Goal: Information Seeking & Learning: Find specific fact

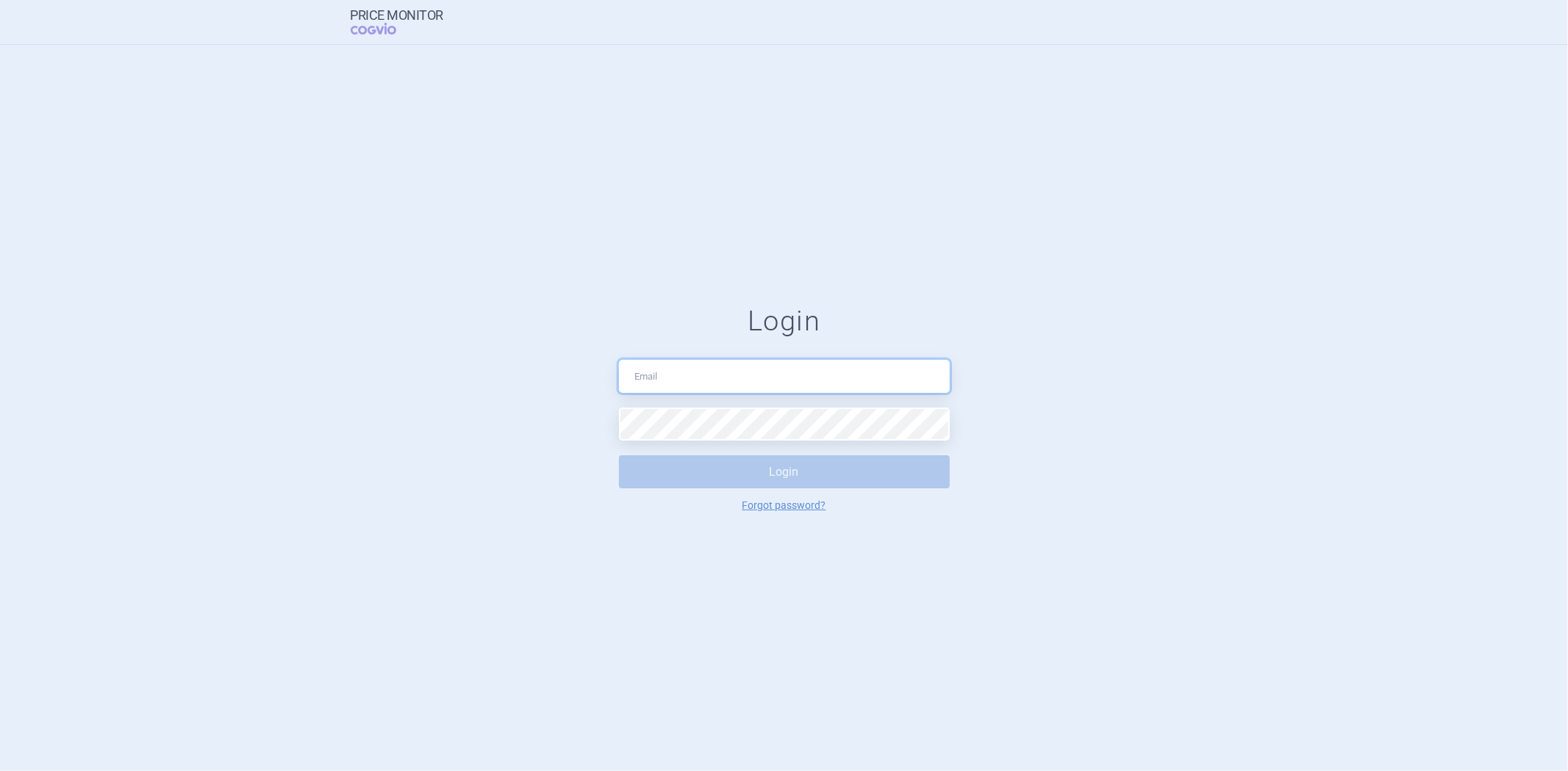
click at [678, 371] on input "text" at bounding box center [784, 377] width 331 height 33
type input "[EMAIL_ADDRESS][PERSON_NAME][DOMAIN_NAME]"
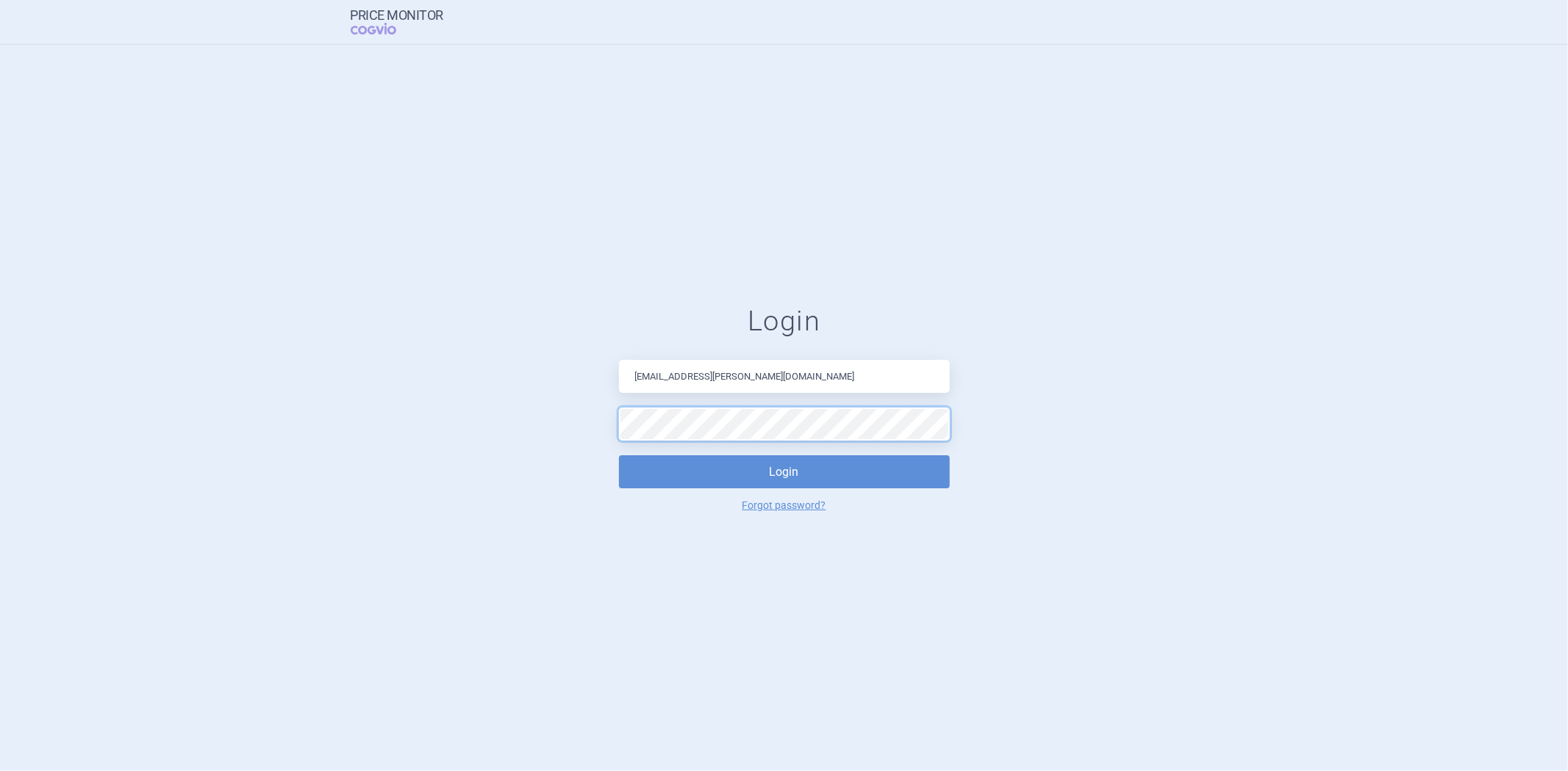
click at [619, 455] on button "Login" at bounding box center [784, 471] width 331 height 33
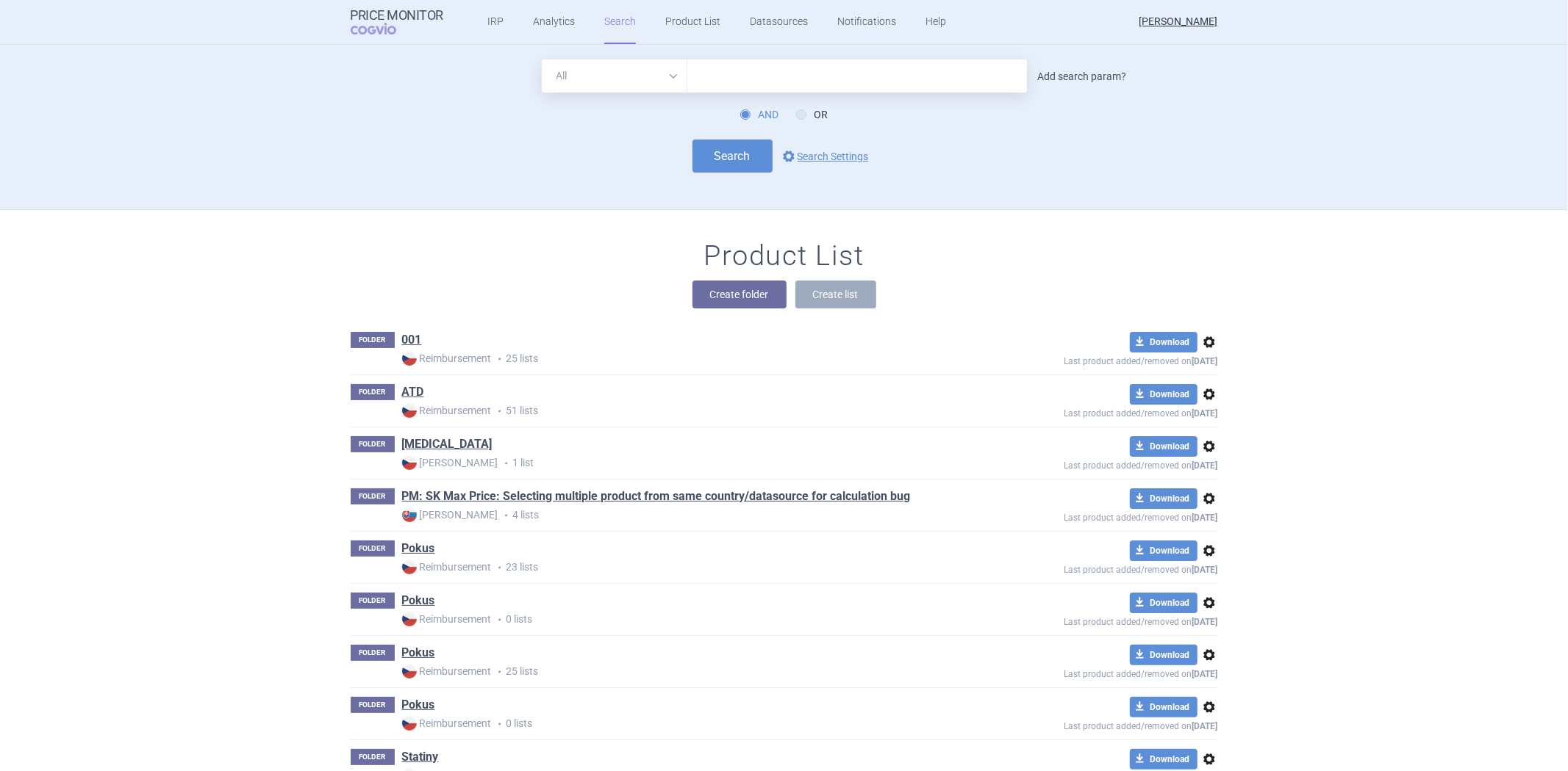
click at [1060, 78] on link "Add search param?" at bounding box center [1083, 76] width 89 height 11
select select "brandName"
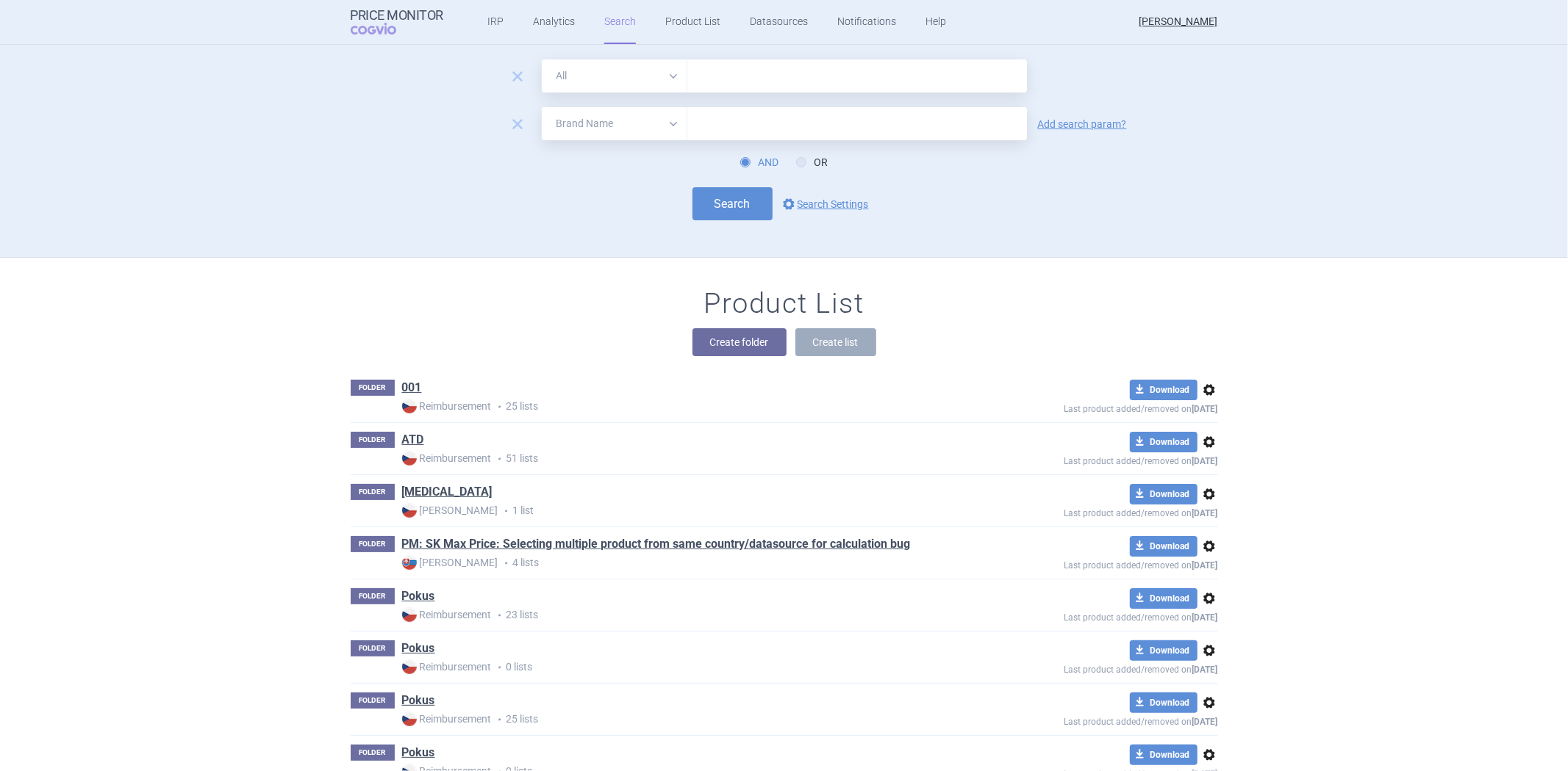
click at [659, 96] on form "remove All Brand Name ATC Company Active Substance Country Newer than remove Al…" at bounding box center [784, 140] width 867 height 161
click at [659, 84] on select "All Brand Name ATC Company Active Substance Country Newer than" at bounding box center [614, 76] width 146 height 33
click at [541, 60] on select "All Brand Name ATC Company Active Substance Country Newer than" at bounding box center [614, 76] width 146 height 33
click at [657, 81] on select "All Brand Name ATC Company Active Substance Country Newer than" at bounding box center [614, 76] width 146 height 33
click at [611, 97] on form "remove All Brand Name ATC Company Active Substance Country Newer than remove Al…" at bounding box center [784, 140] width 867 height 161
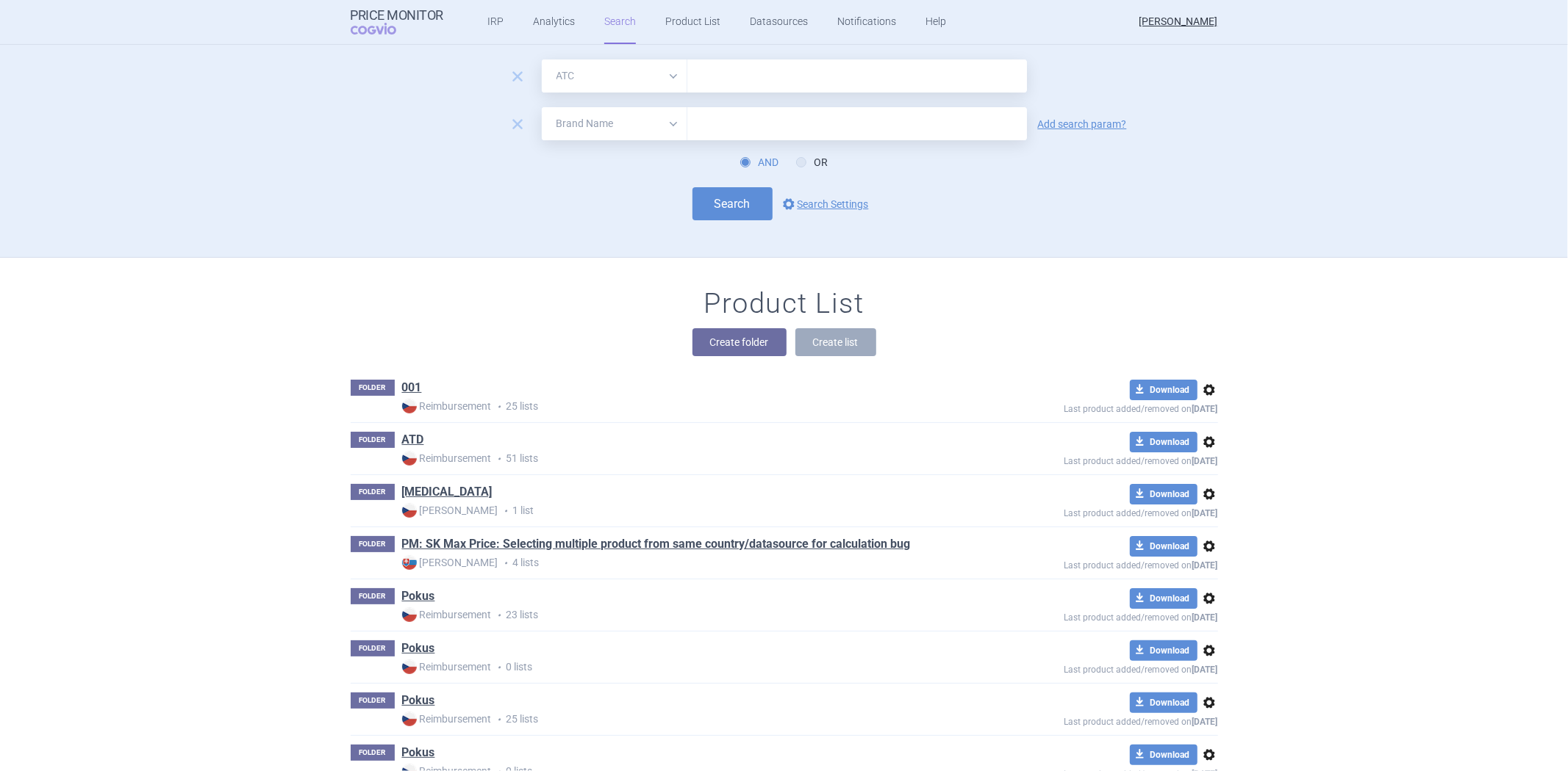
click at [605, 132] on select "All Brand Name ATC Company Active Substance Country Newer than" at bounding box center [614, 124] width 146 height 33
click at [541, 107] on select "All Brand Name ATC Company Active Substance Country Newer than" at bounding box center [614, 124] width 146 height 33
drag, startPoint x: 524, startPoint y: 112, endPoint x: 516, endPoint y: 121, distance: 12.0
click at [516, 121] on div "remove All Brand Name ATC Company Active Substance Country Newer than Add searc…" at bounding box center [784, 124] width 867 height 33
click at [516, 122] on span "remove" at bounding box center [517, 124] width 20 height 20
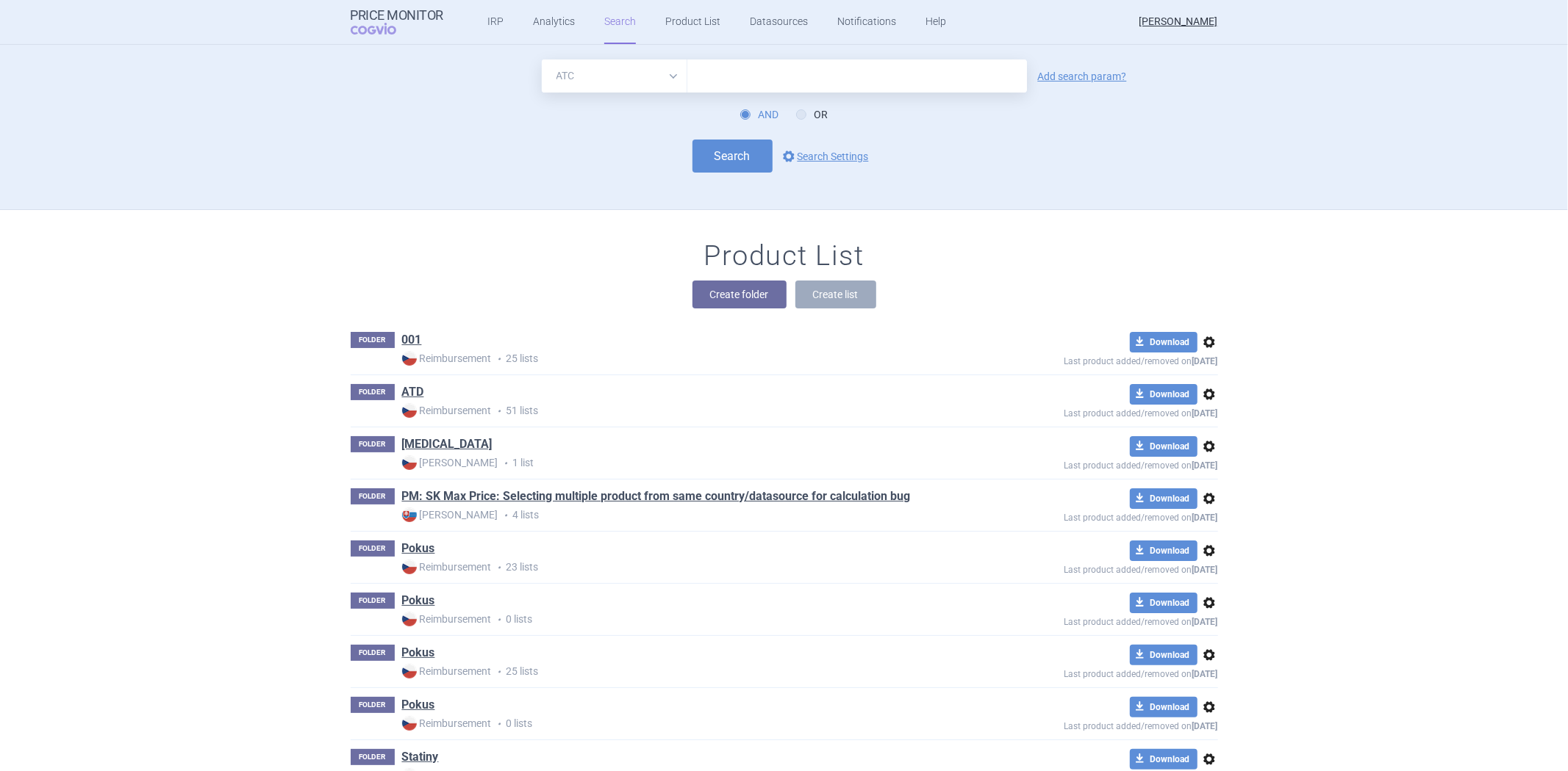
click at [581, 84] on select "All Brand Name ATC Company Active Substance Country Newer than" at bounding box center [614, 76] width 146 height 33
click at [584, 123] on form "All Brand Name ATC Company Active Substance Country Newer than Add search param…" at bounding box center [784, 116] width 867 height 113
click at [595, 88] on select "All Brand Name ATC Company Active Substance Country Newer than" at bounding box center [614, 76] width 146 height 33
select select "brandName"
click at [541, 60] on select "All Brand Name ATC Company Active Substance Country Newer than" at bounding box center [614, 76] width 146 height 33
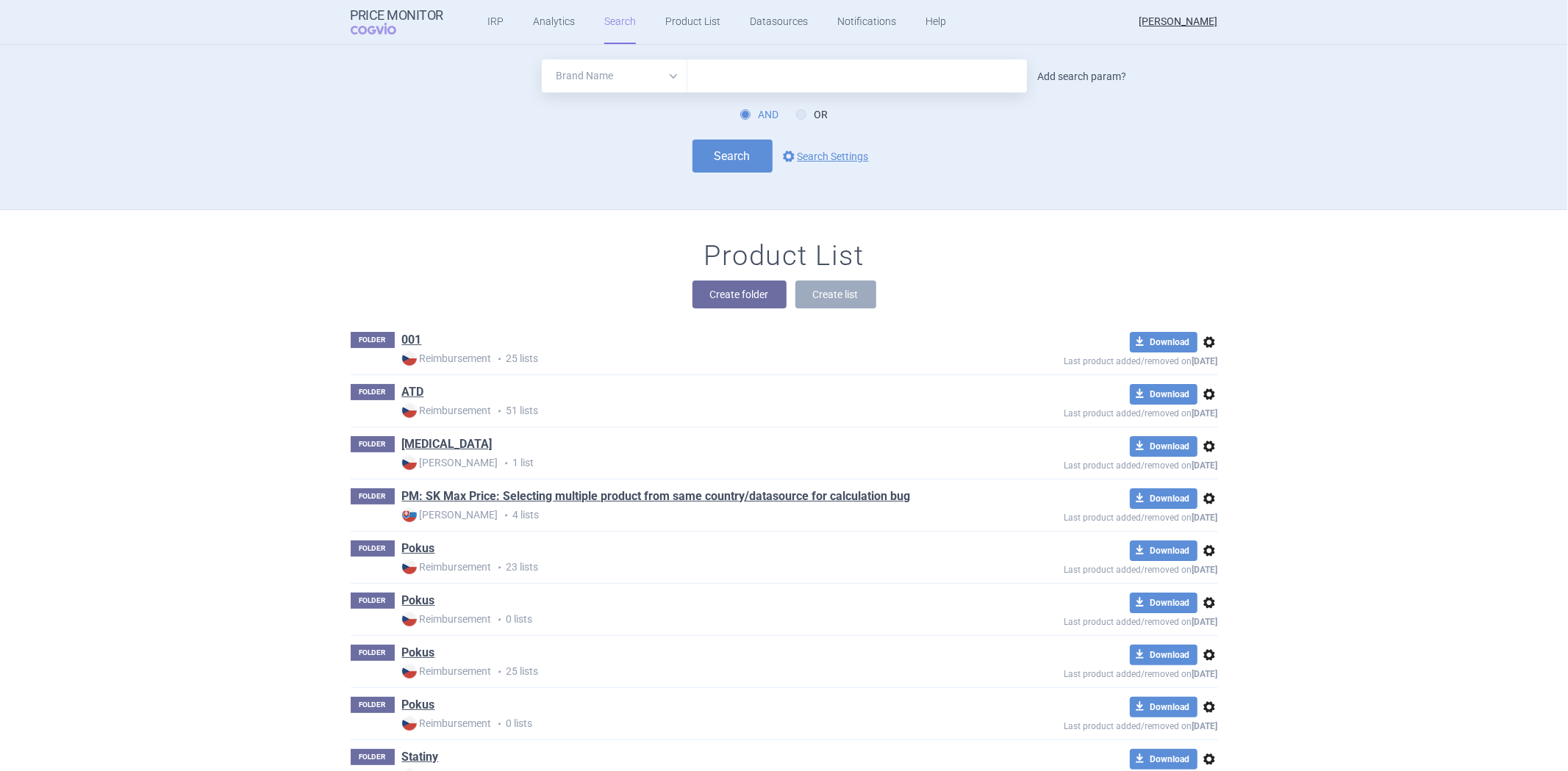
click at [1042, 72] on link "Add search param?" at bounding box center [1083, 76] width 89 height 11
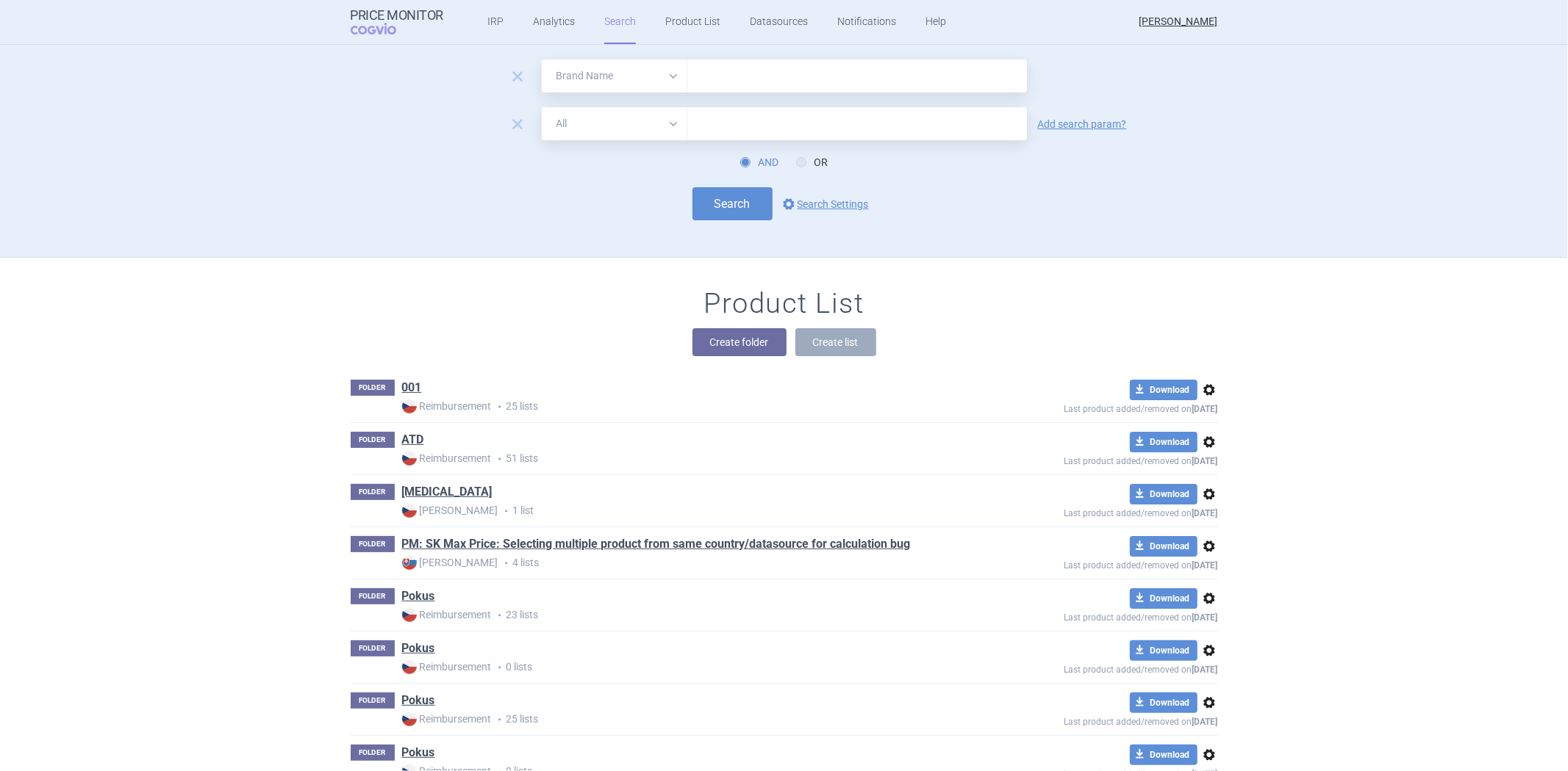
click at [625, 135] on select "All Brand Name ATC Company Active Substance Country Newer than" at bounding box center [614, 124] width 146 height 33
select select "atc"
click at [541, 107] on select "All Brand Name ATC Company Active Substance Country Newer than" at bounding box center [614, 124] width 146 height 33
click at [715, 77] on input "text" at bounding box center [857, 76] width 339 height 33
drag, startPoint x: 643, startPoint y: 196, endPoint x: 652, endPoint y: 197, distance: 9.1
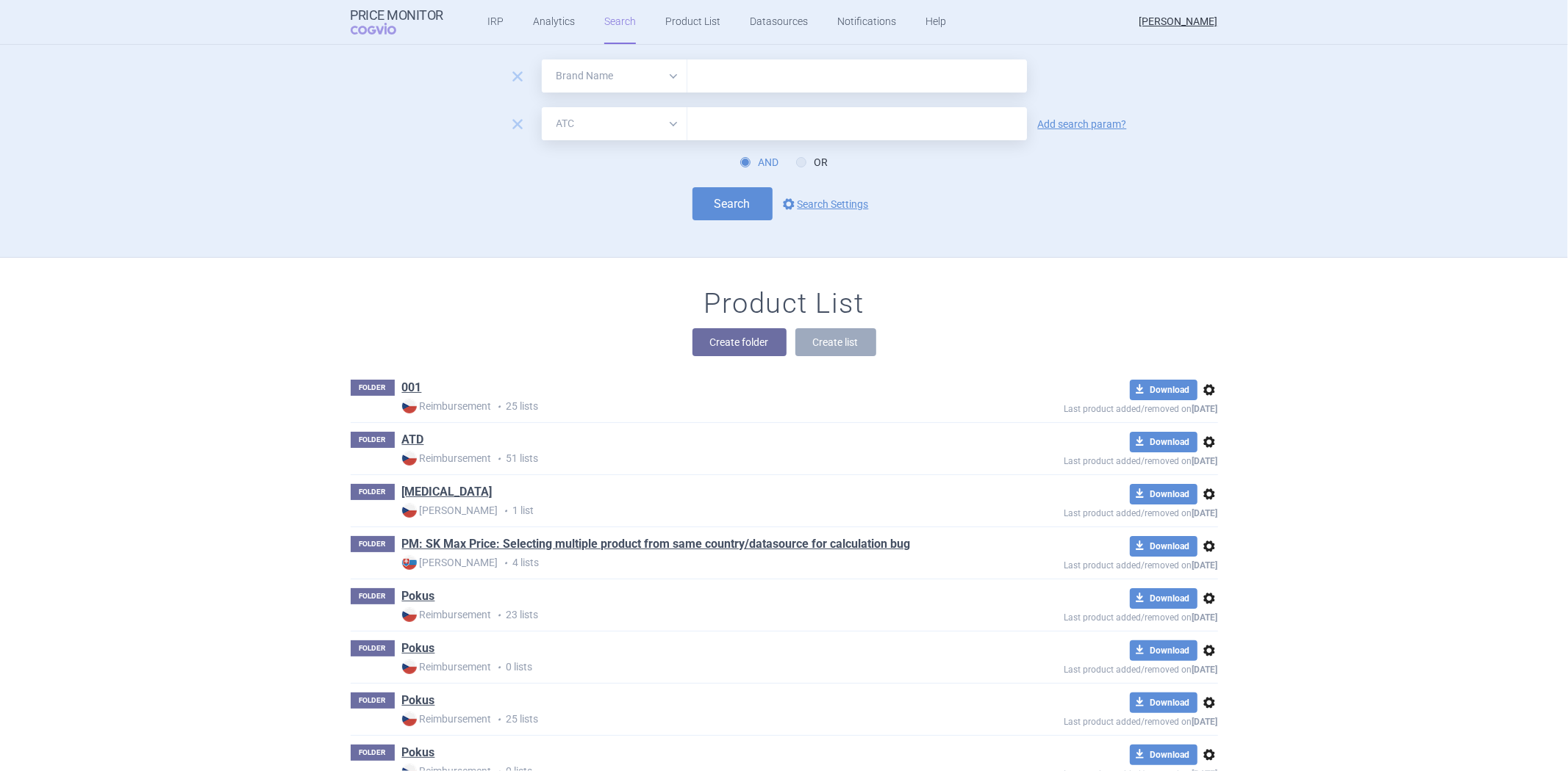
click at [643, 196] on div "Search options Search Settings" at bounding box center [784, 204] width 867 height 33
click at [805, 199] on link "options Search Settings" at bounding box center [825, 204] width 89 height 17
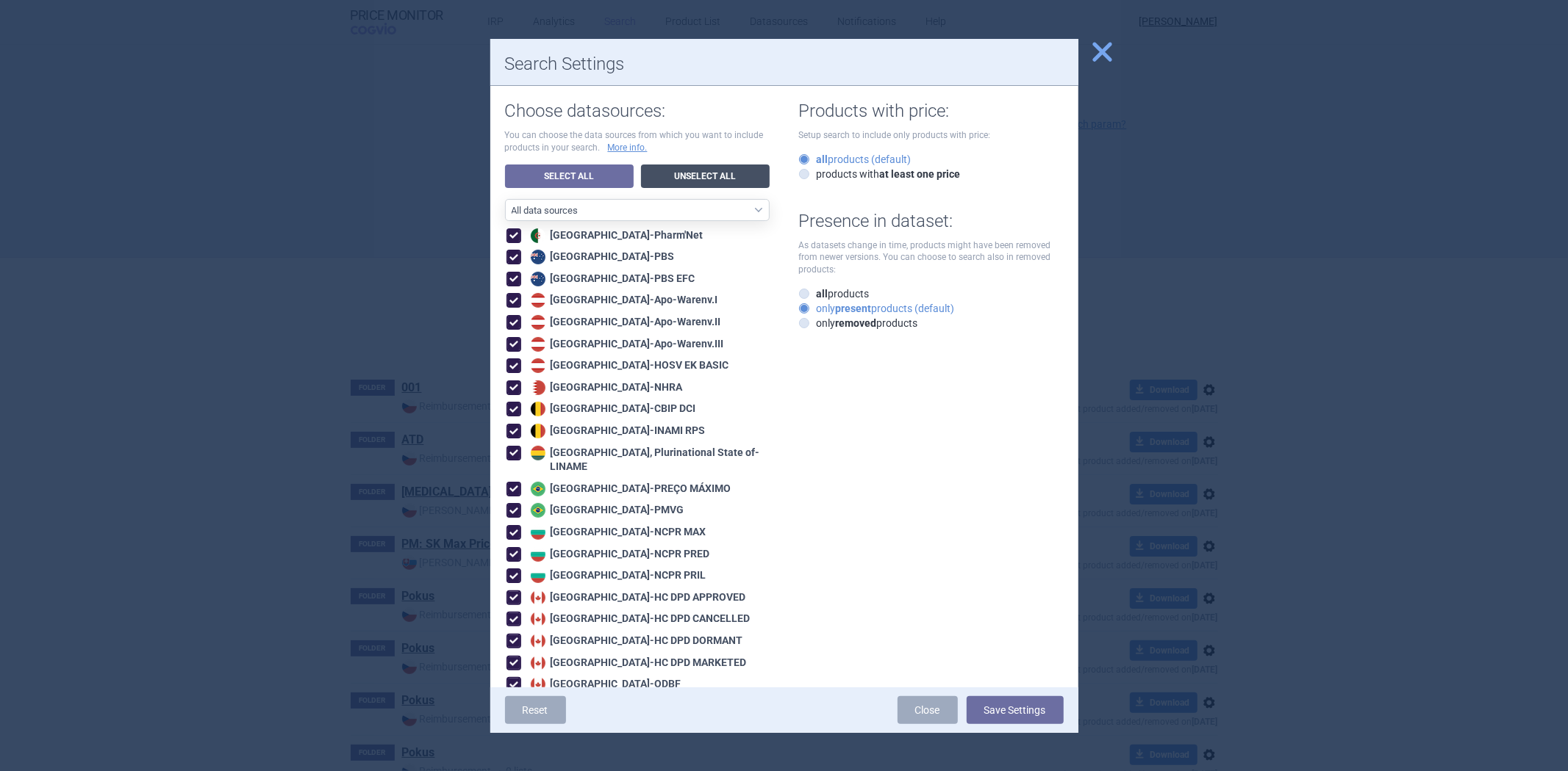
click at [713, 184] on link "Unselect All" at bounding box center [705, 176] width 129 height 23
checkbox input "false"
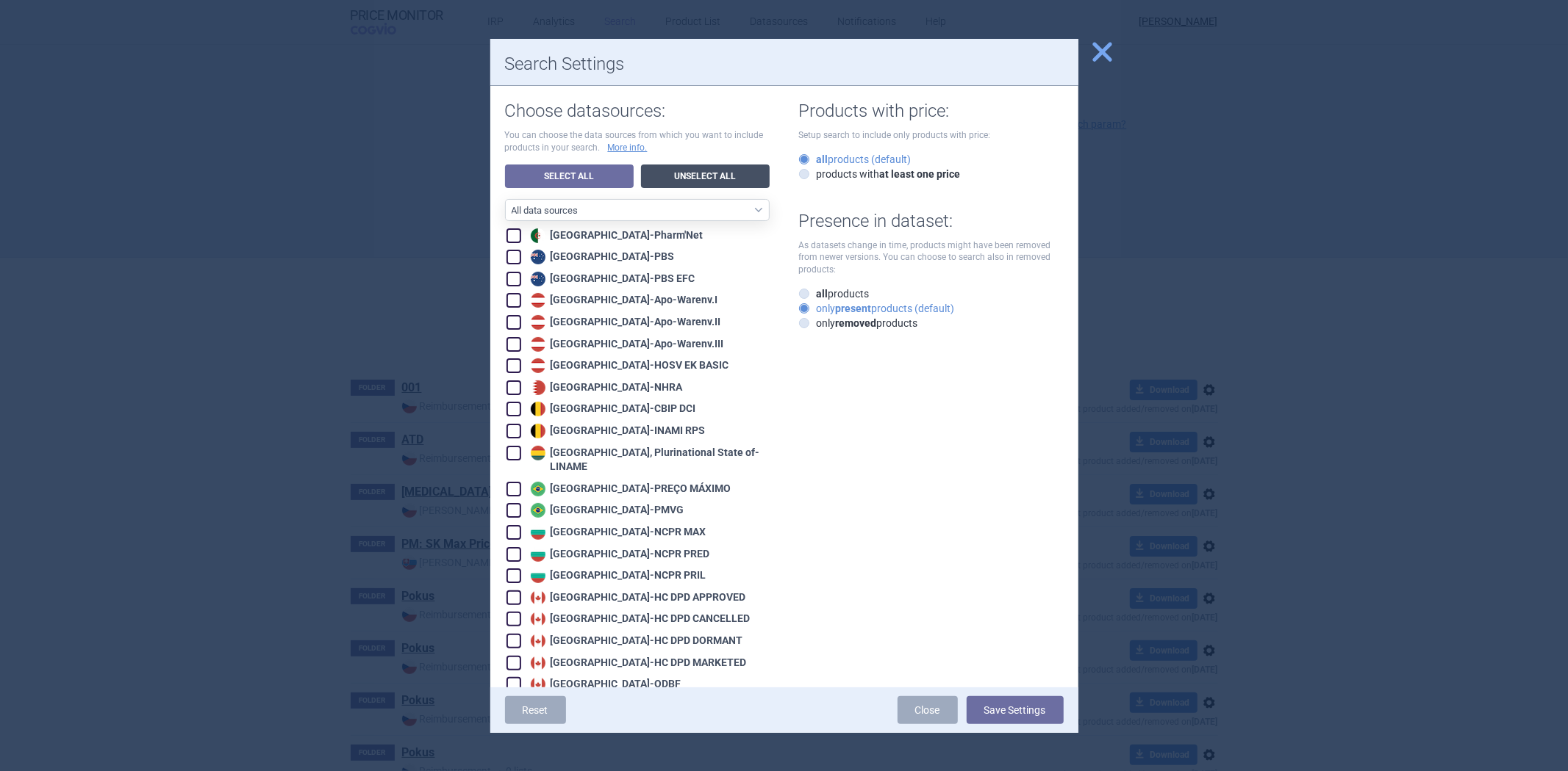
checkbox input "false"
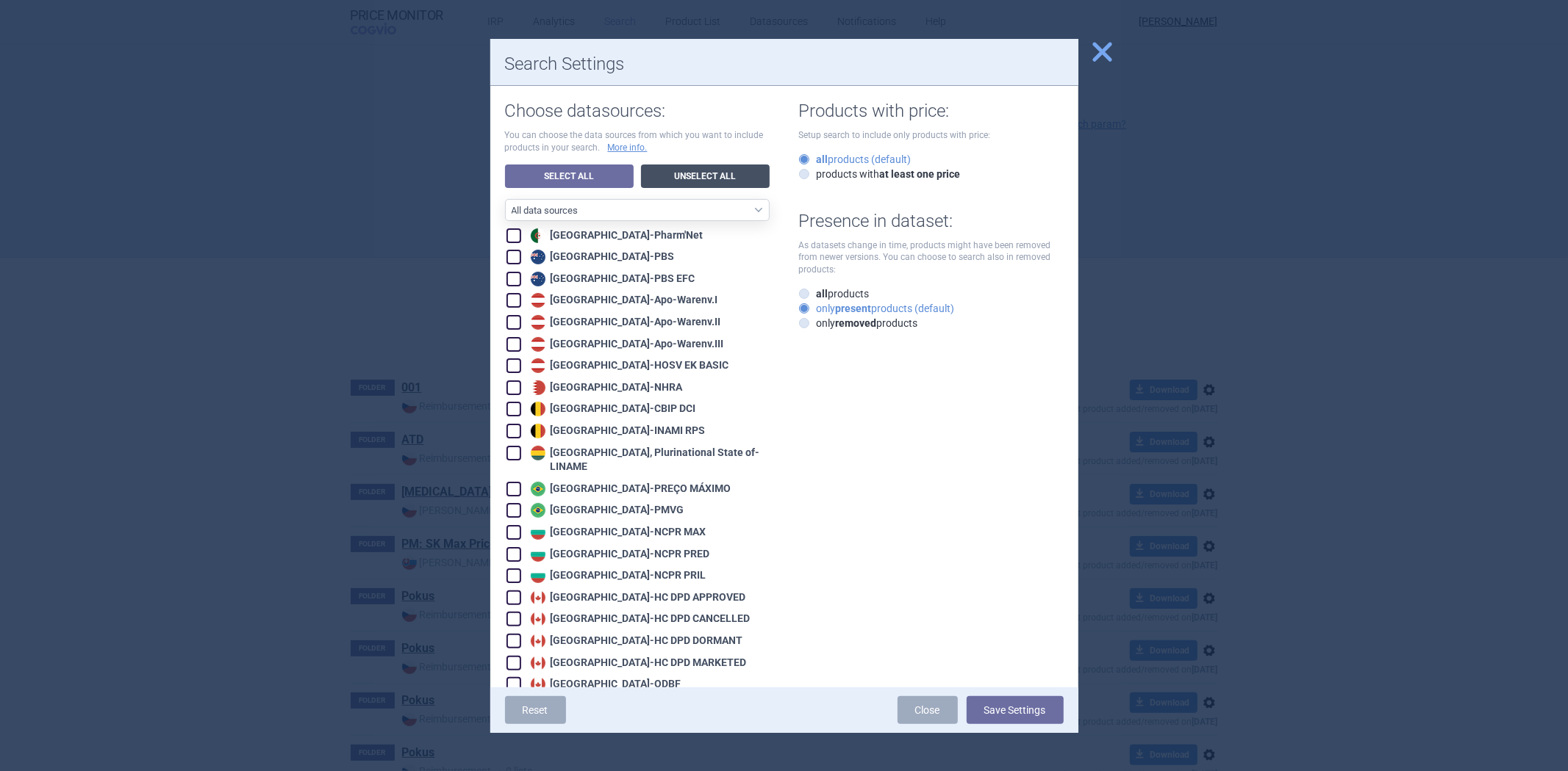
checkbox input "false"
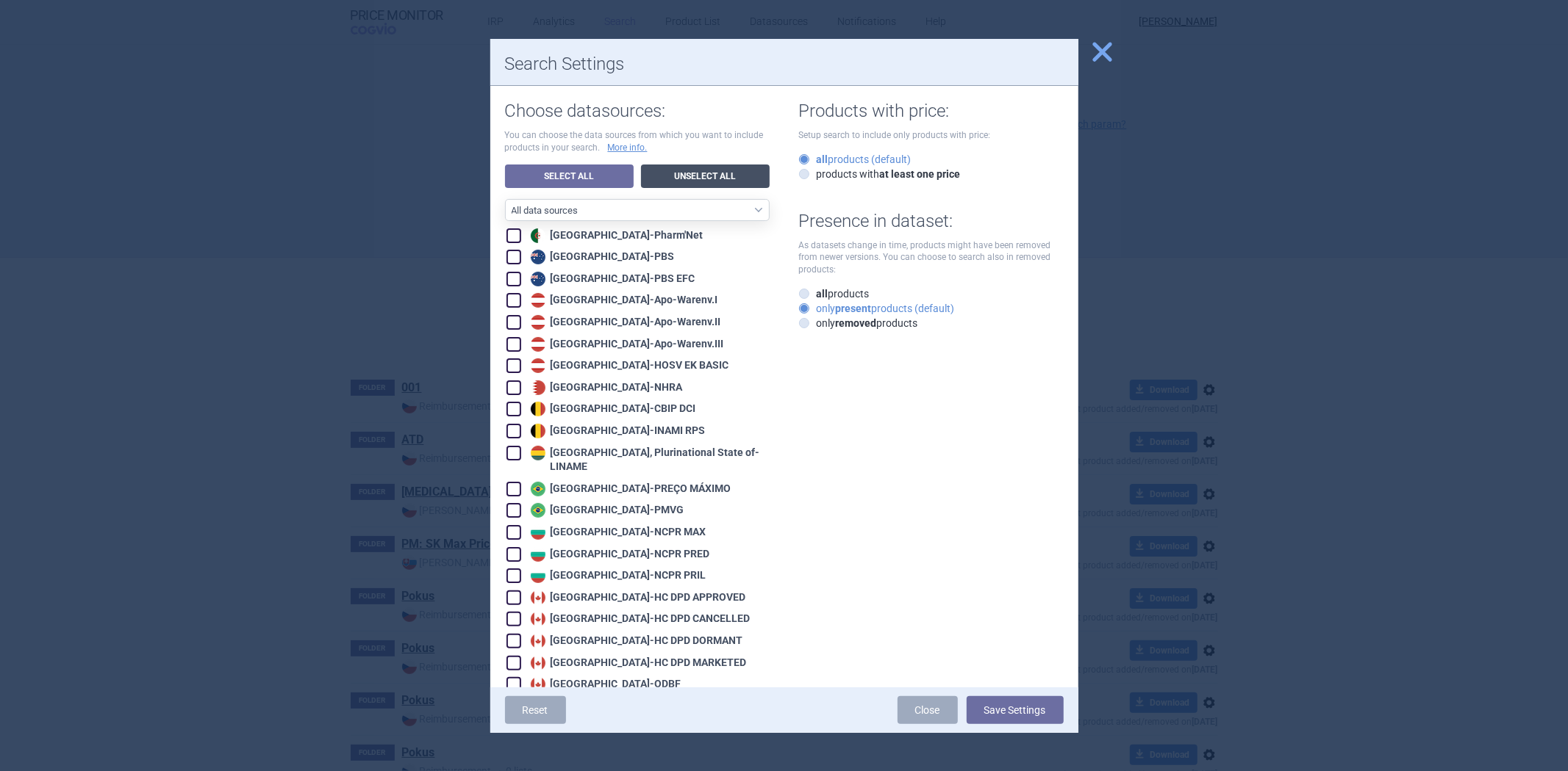
checkbox input "false"
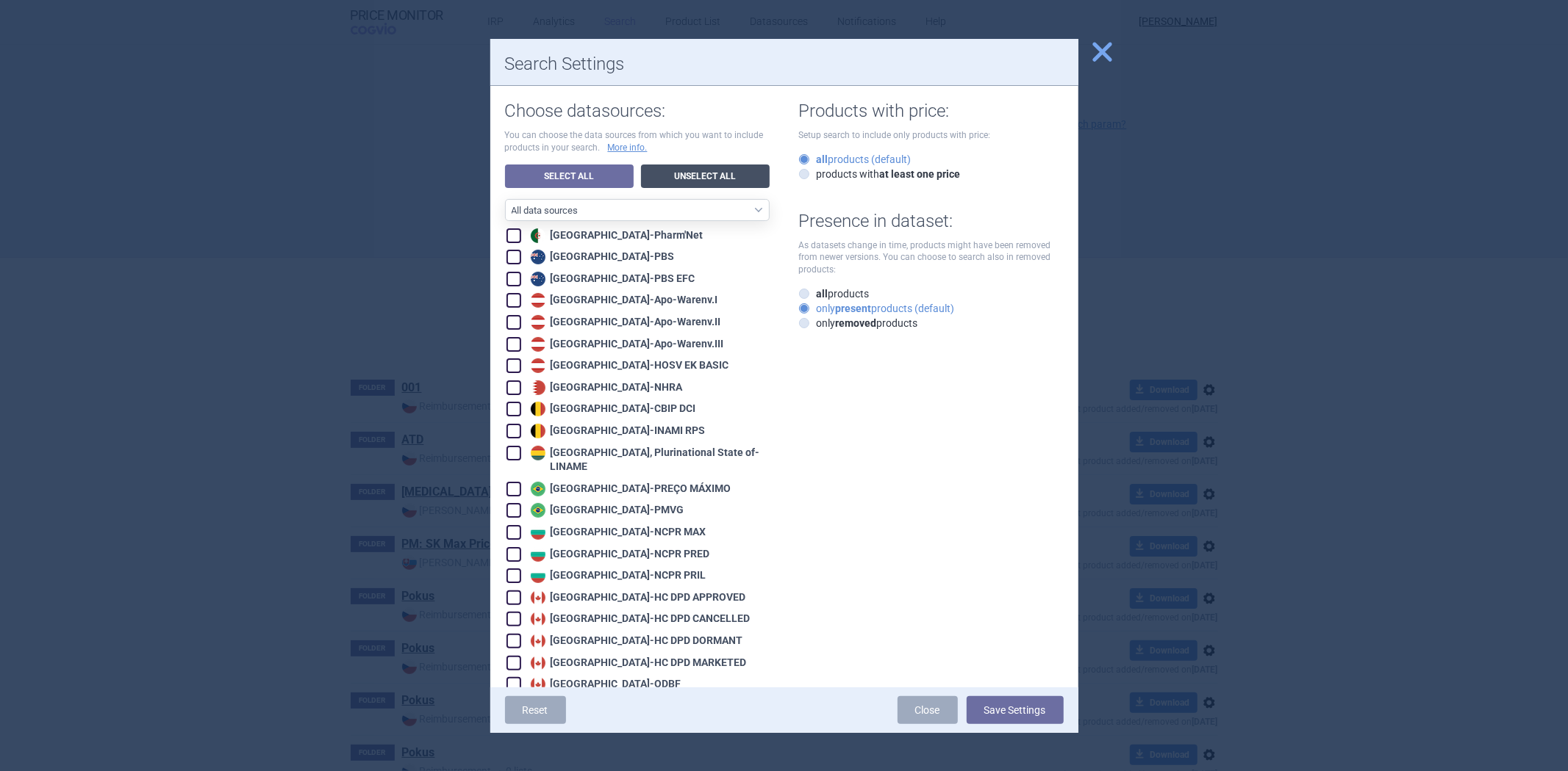
checkbox input "false"
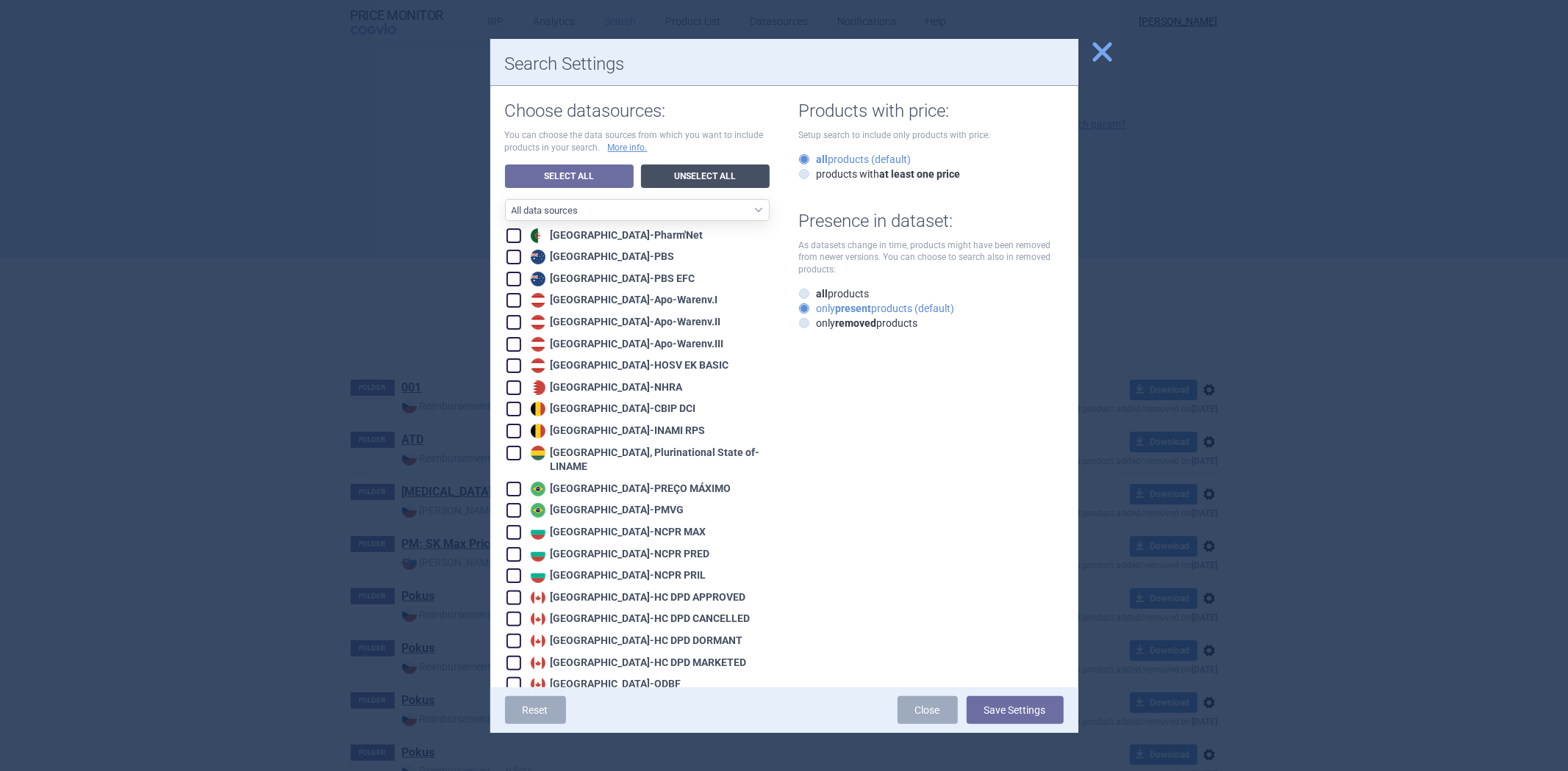
checkbox input "false"
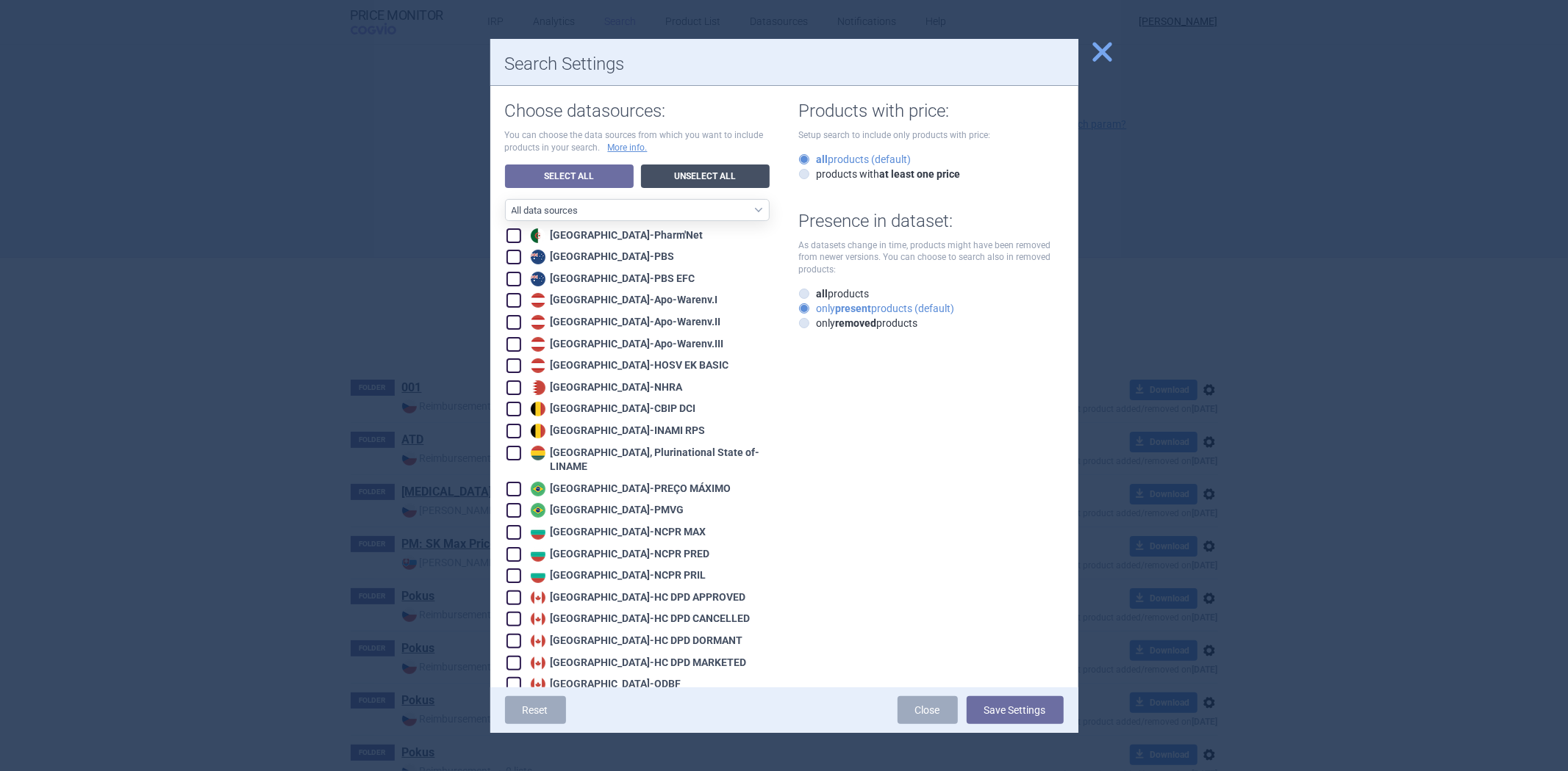
checkbox input "false"
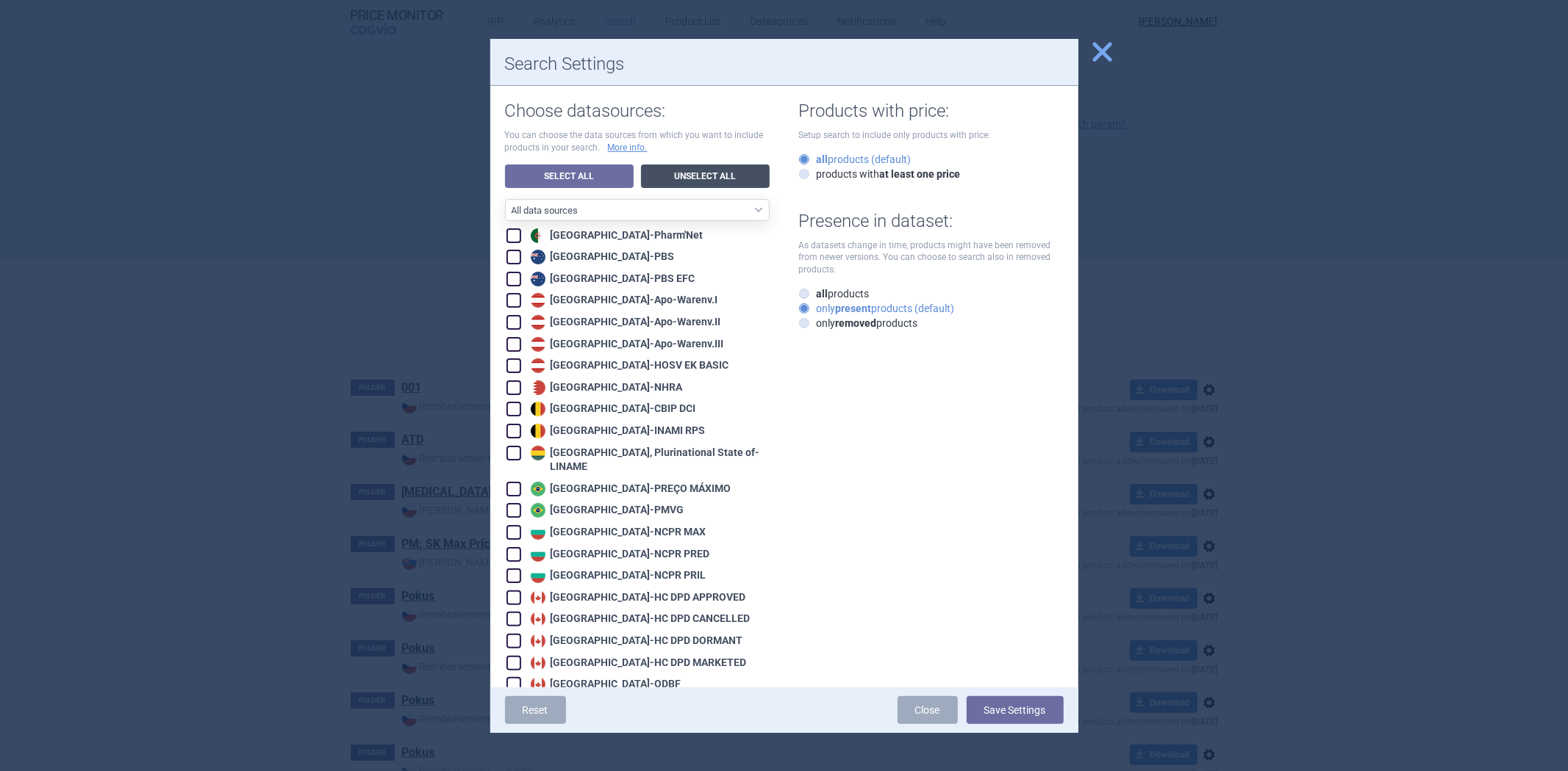
checkbox input "false"
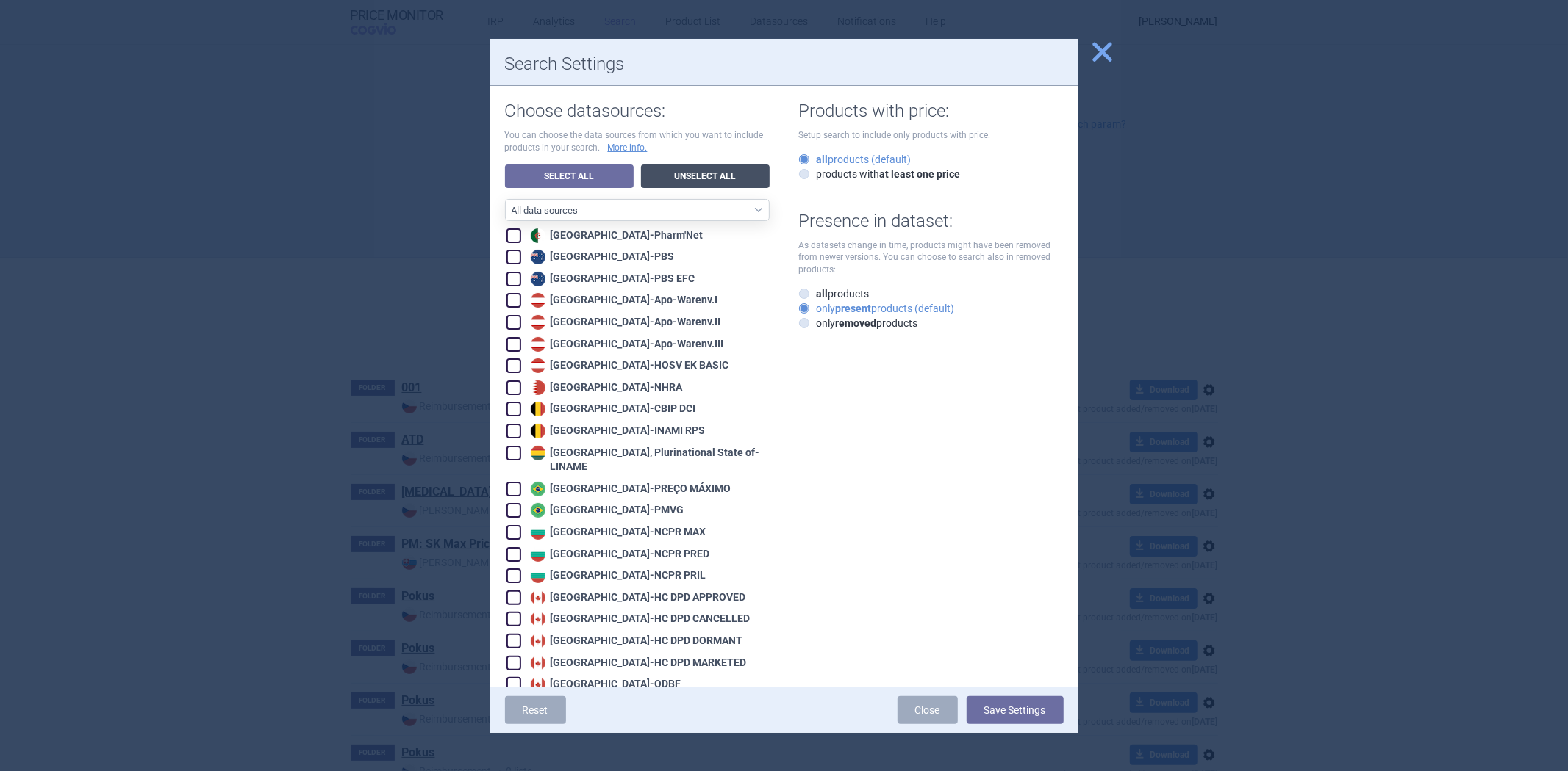
checkbox input "false"
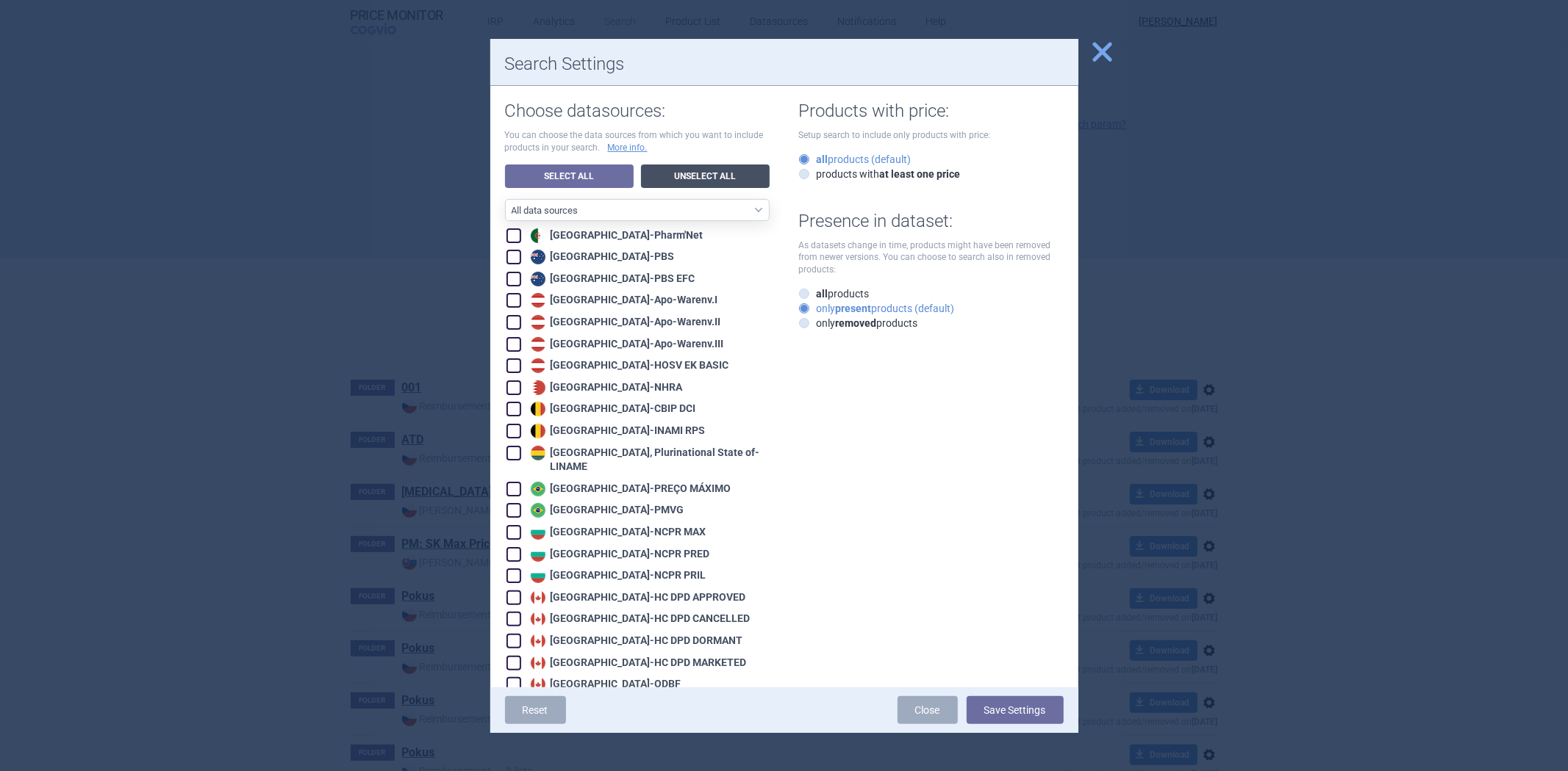
checkbox input "false"
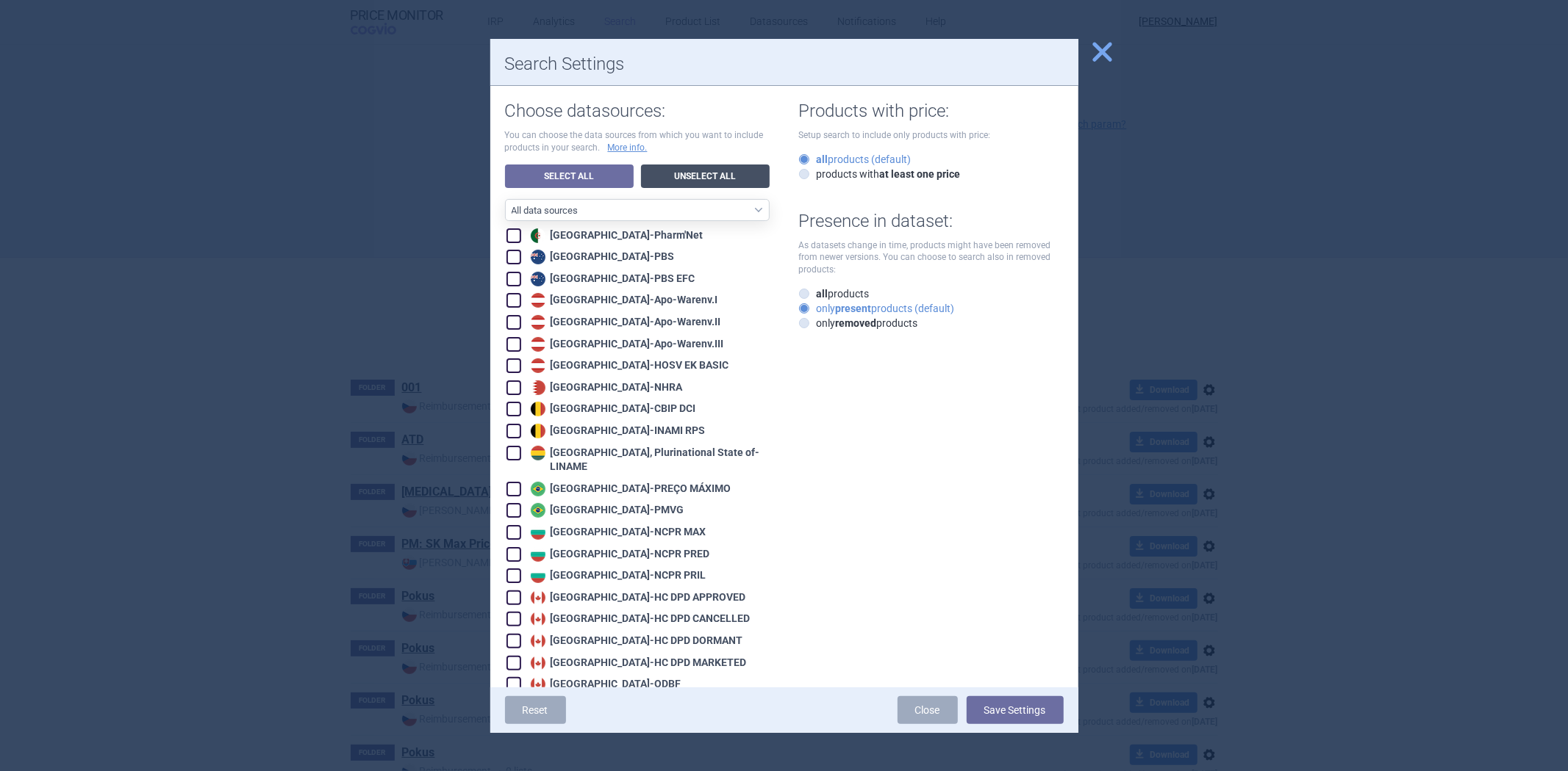
checkbox input "false"
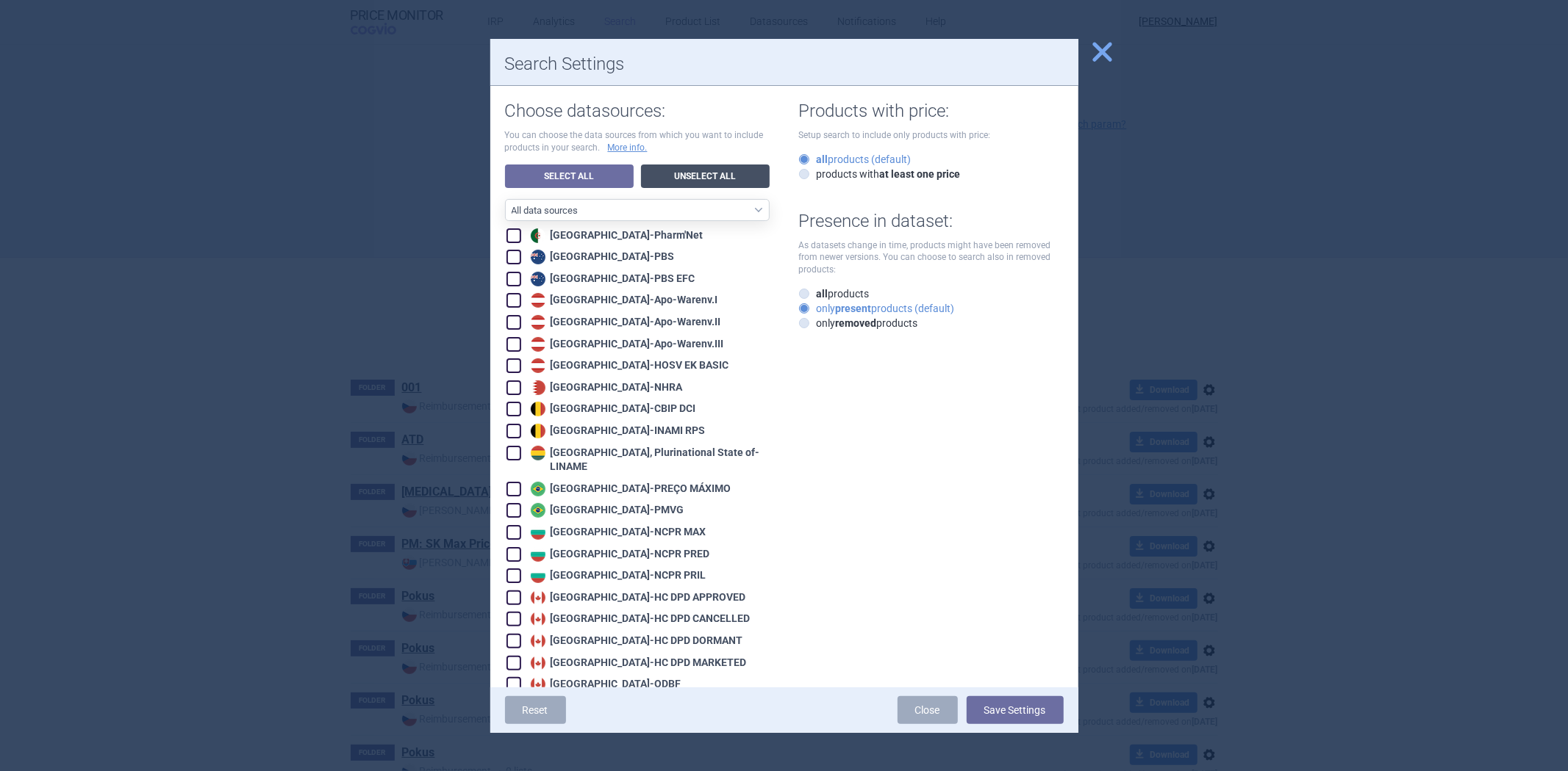
checkbox input "false"
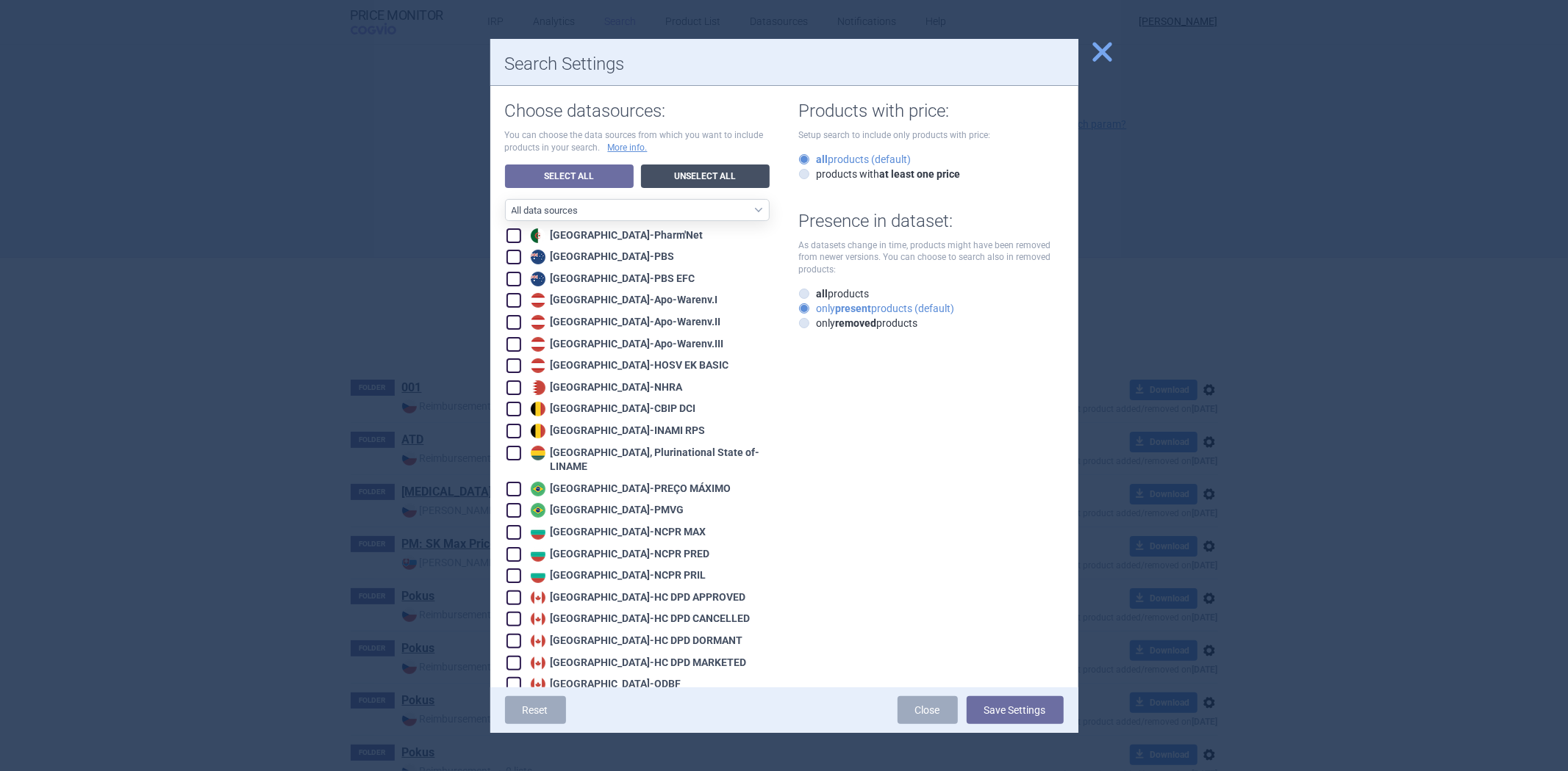
checkbox input "false"
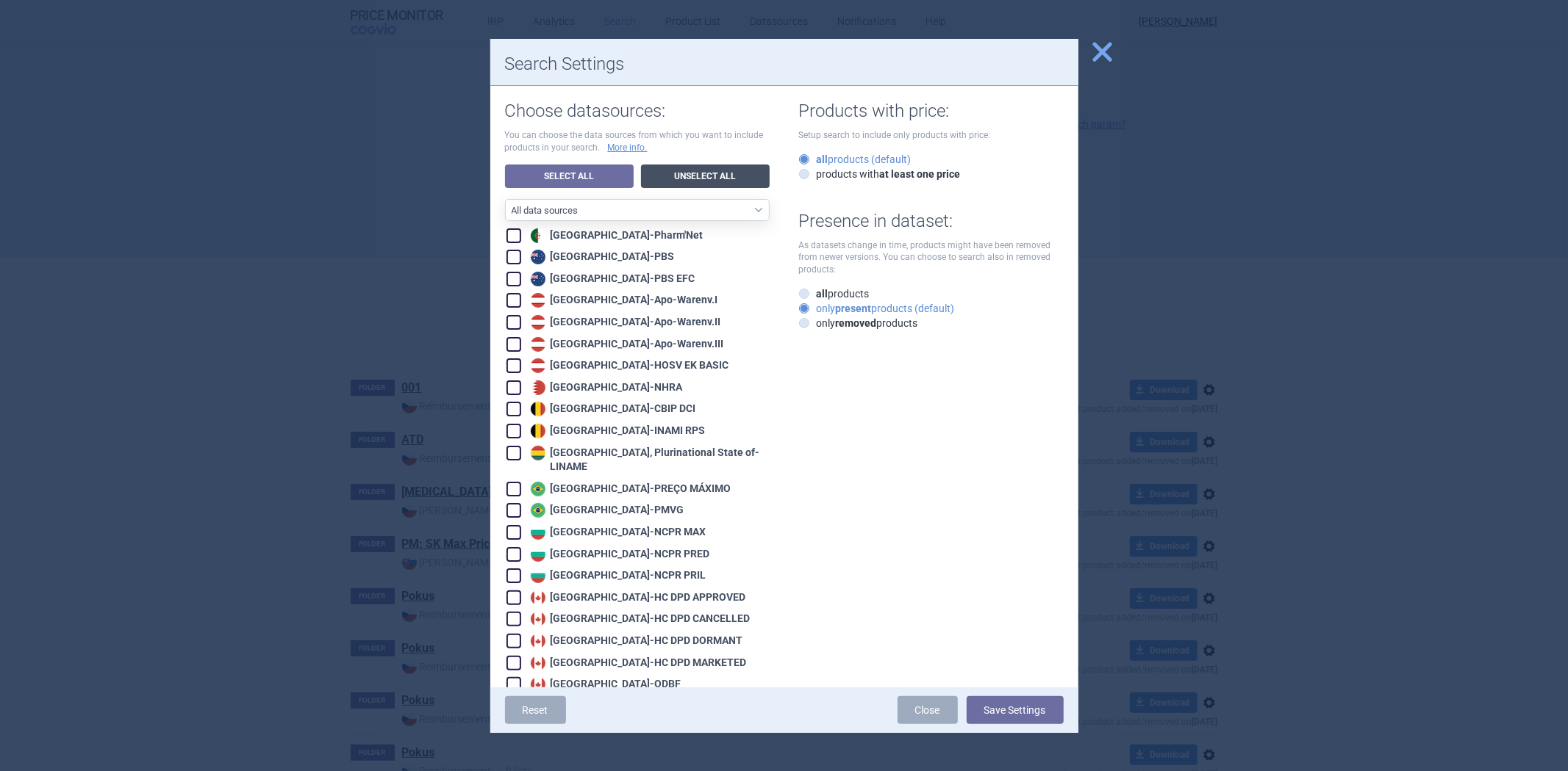
checkbox input "false"
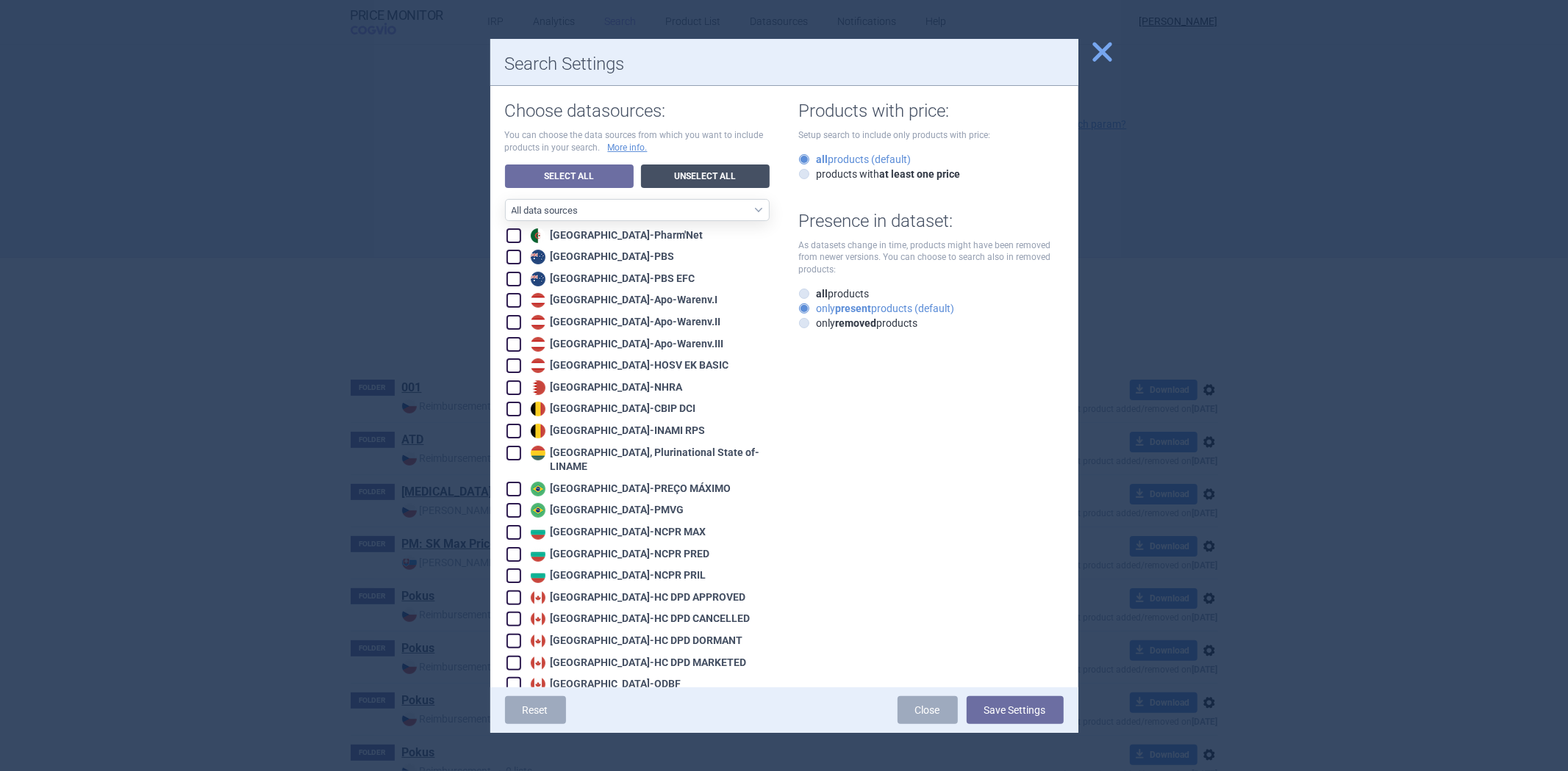
checkbox input "false"
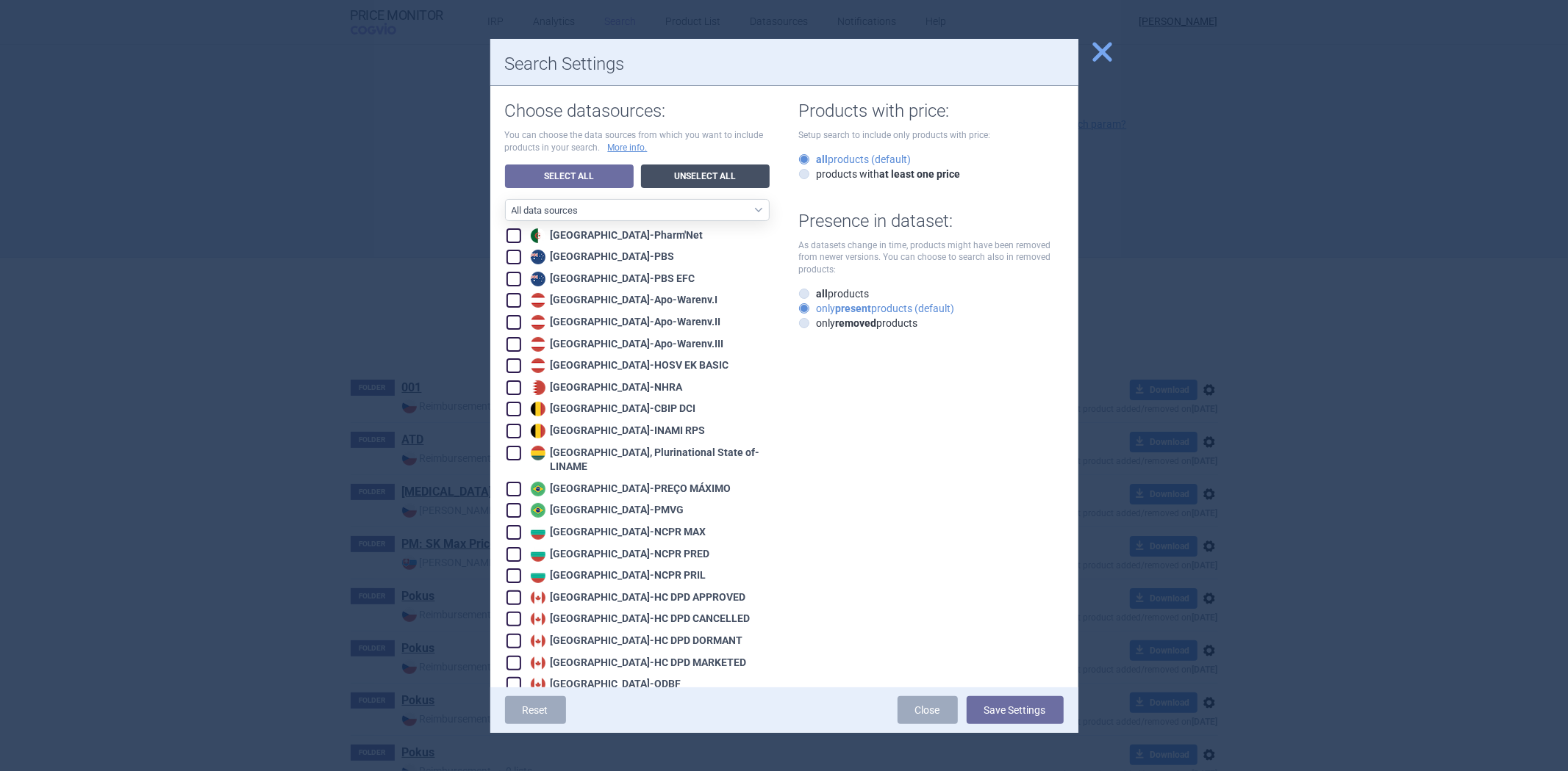
checkbox input "false"
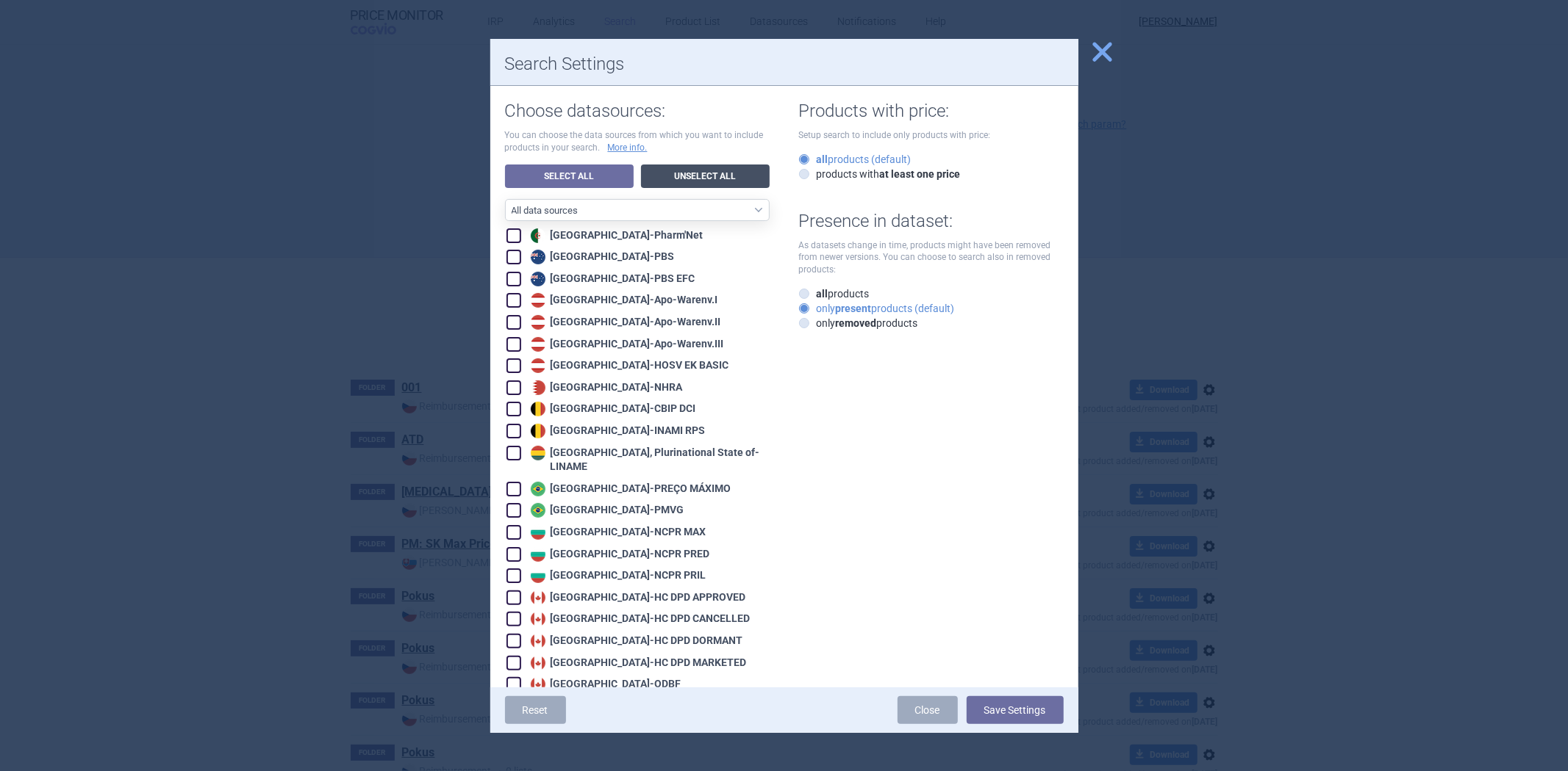
checkbox input "false"
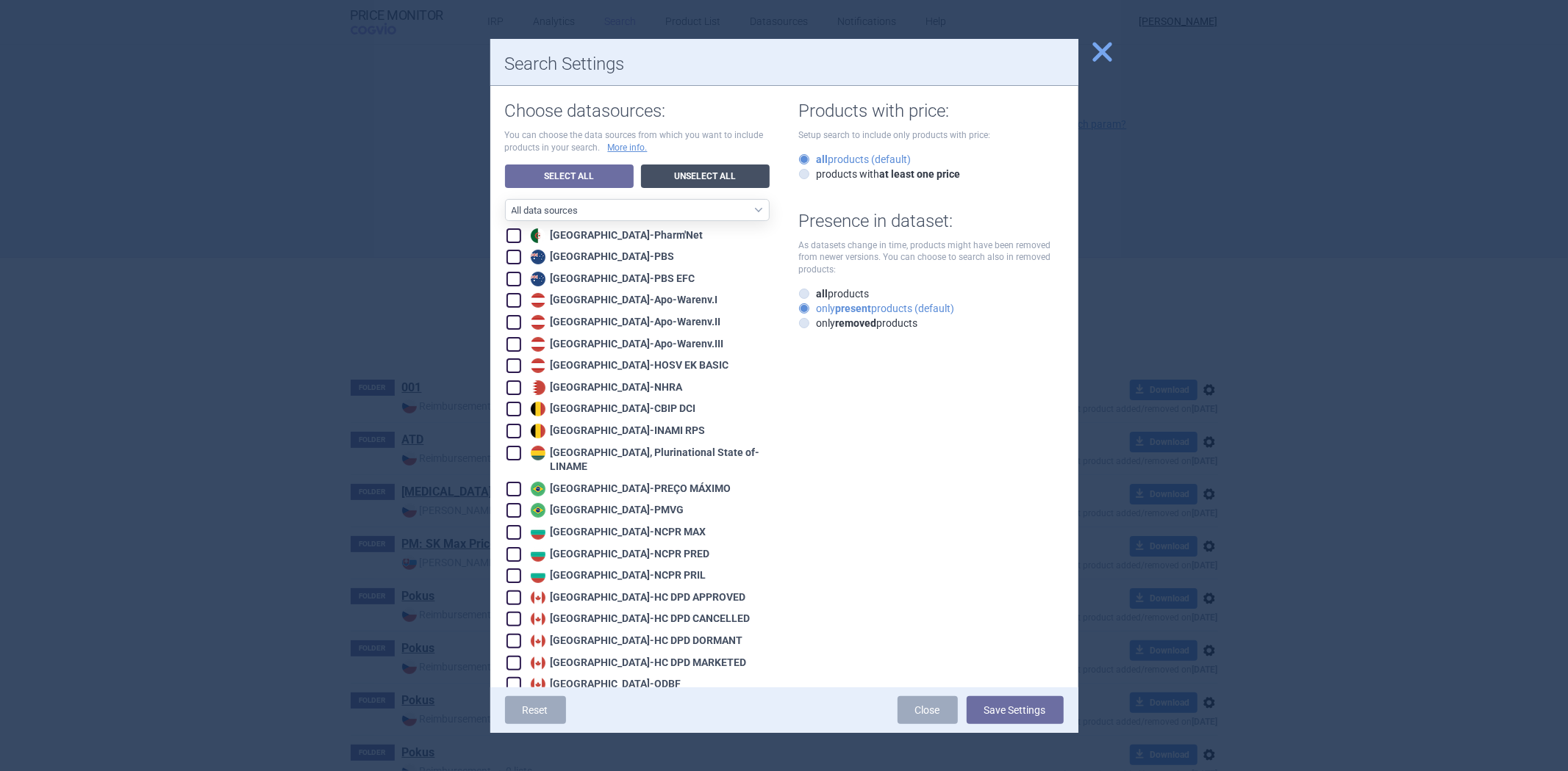
checkbox input "false"
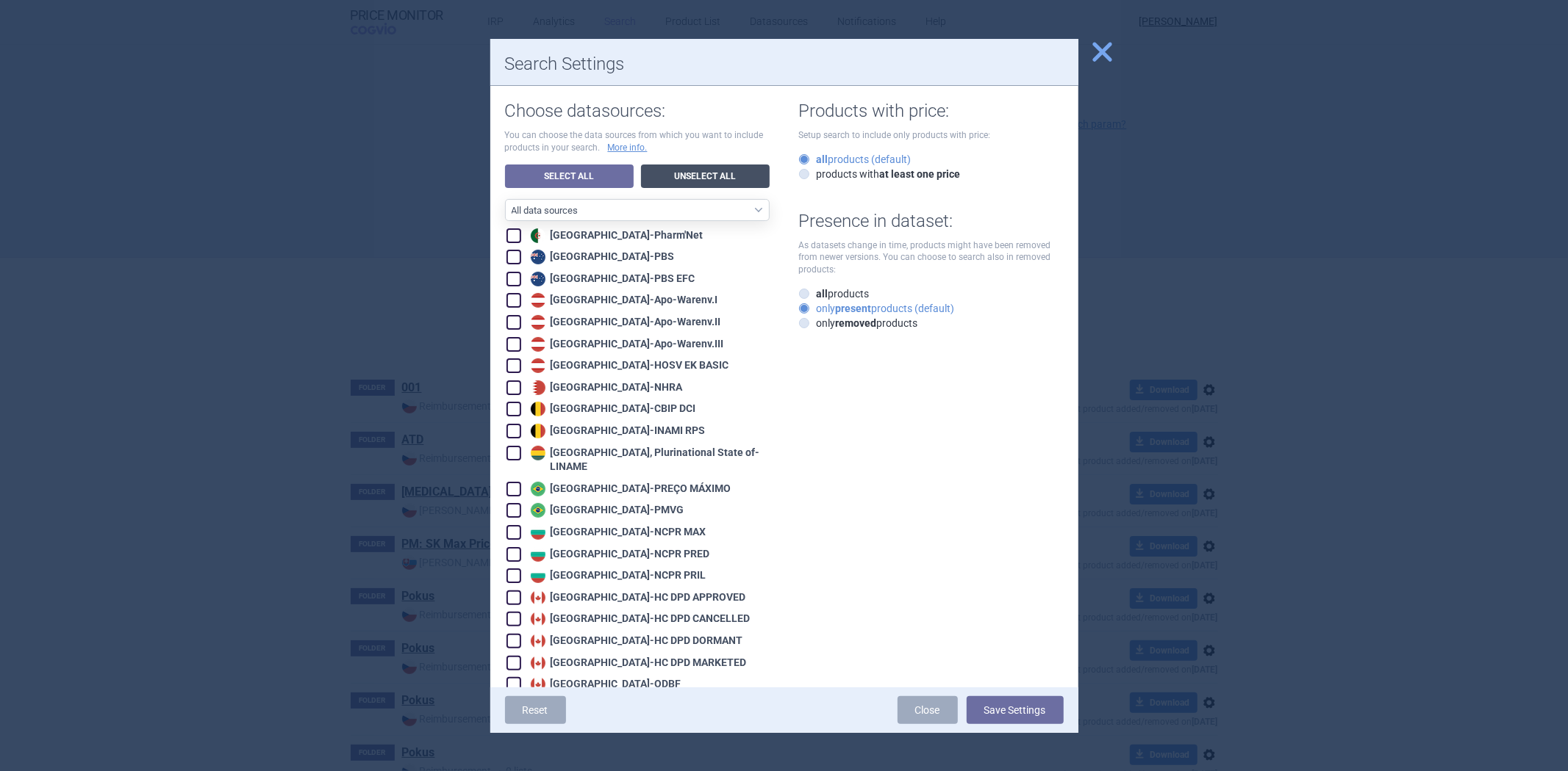
checkbox input "false"
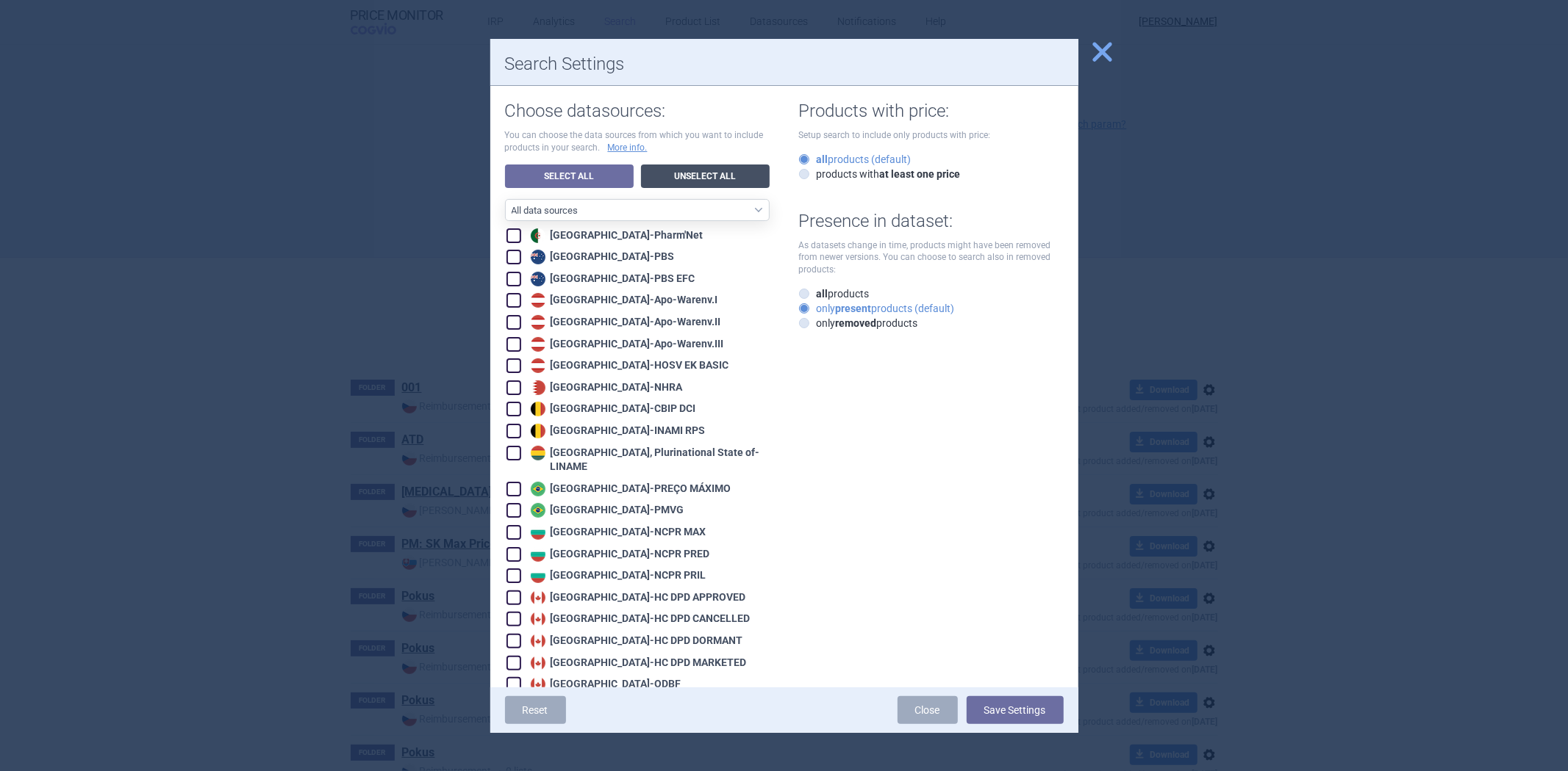
checkbox input "false"
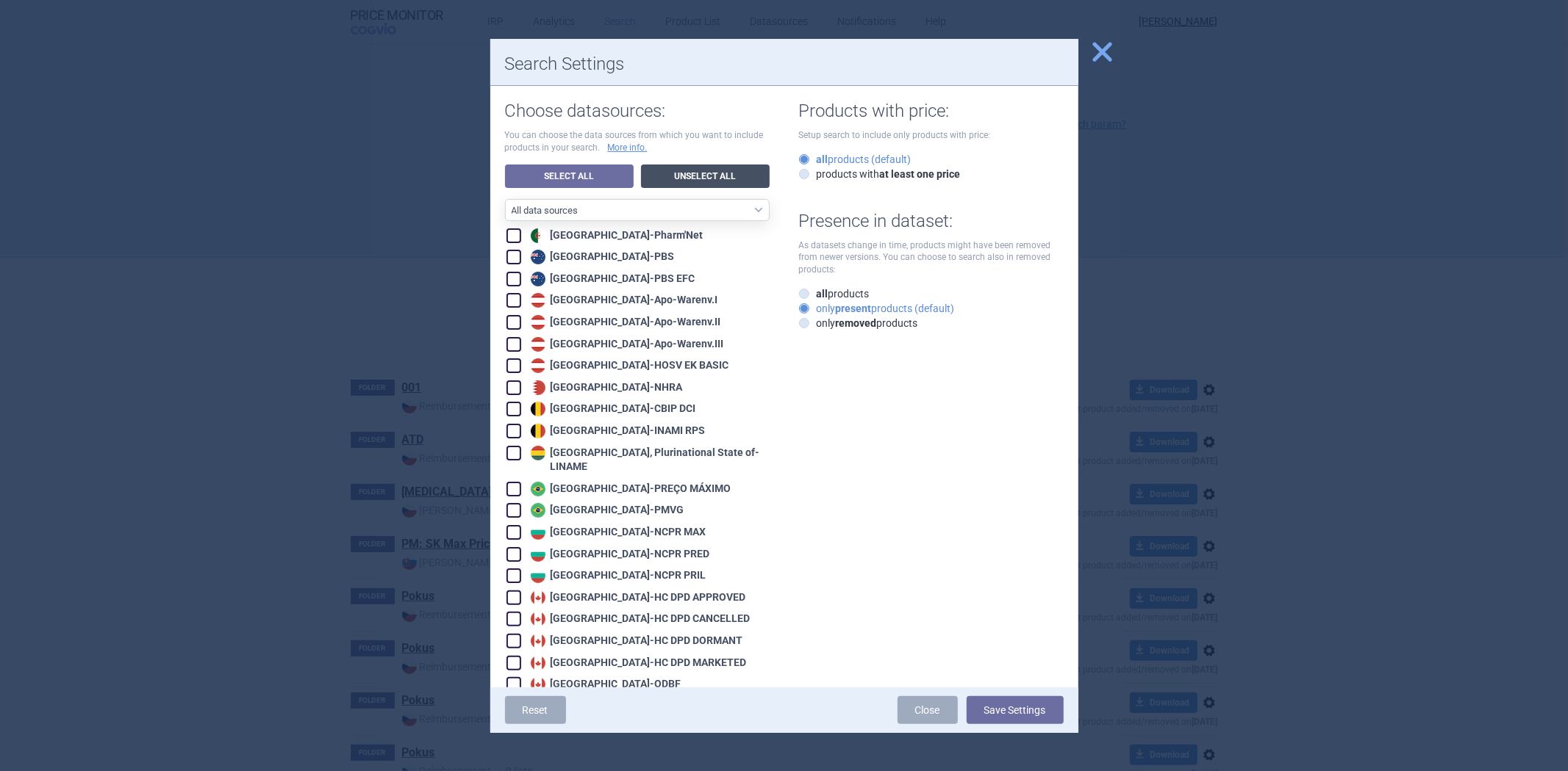
checkbox input "false"
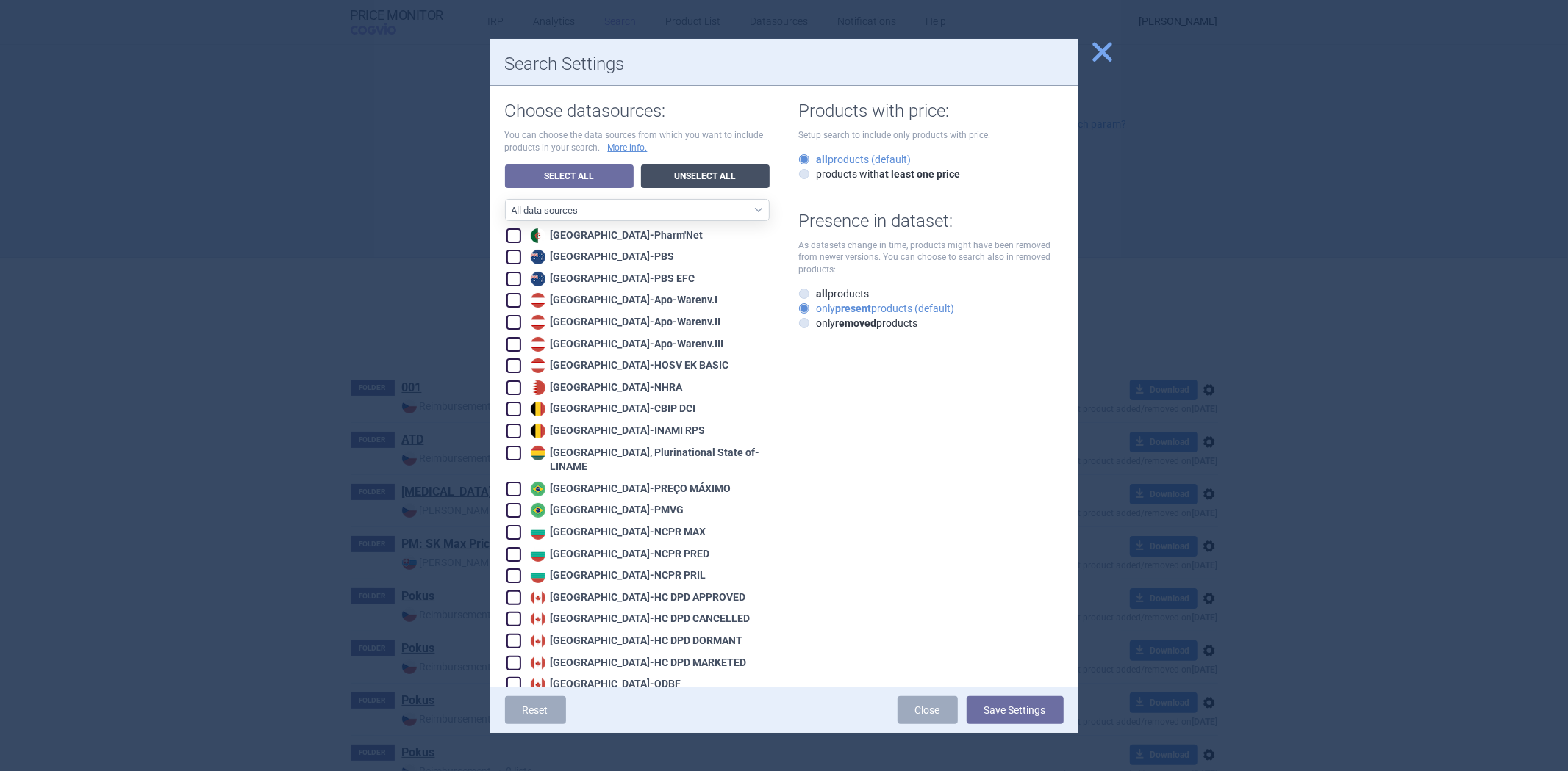
checkbox input "false"
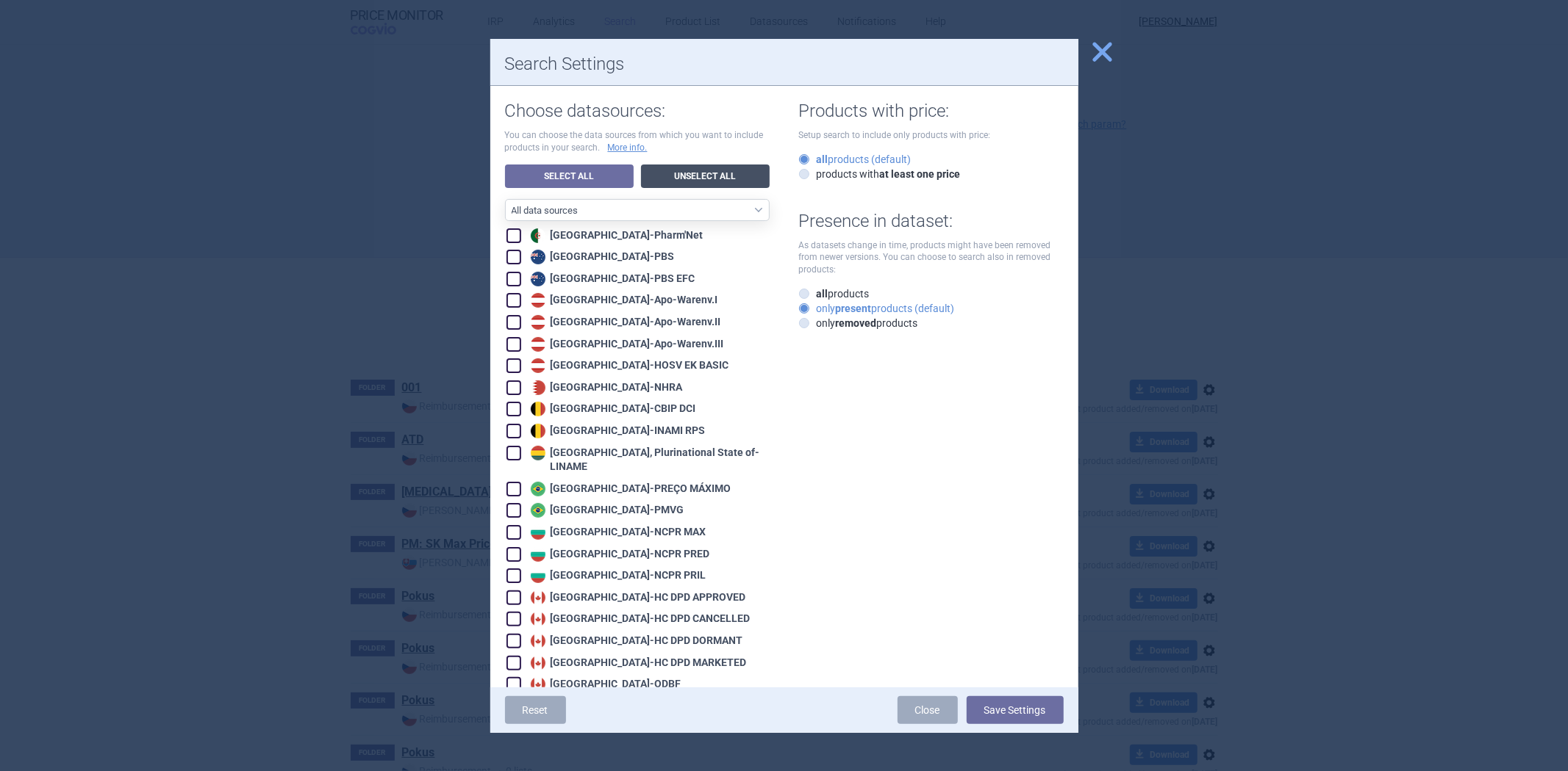
checkbox input "false"
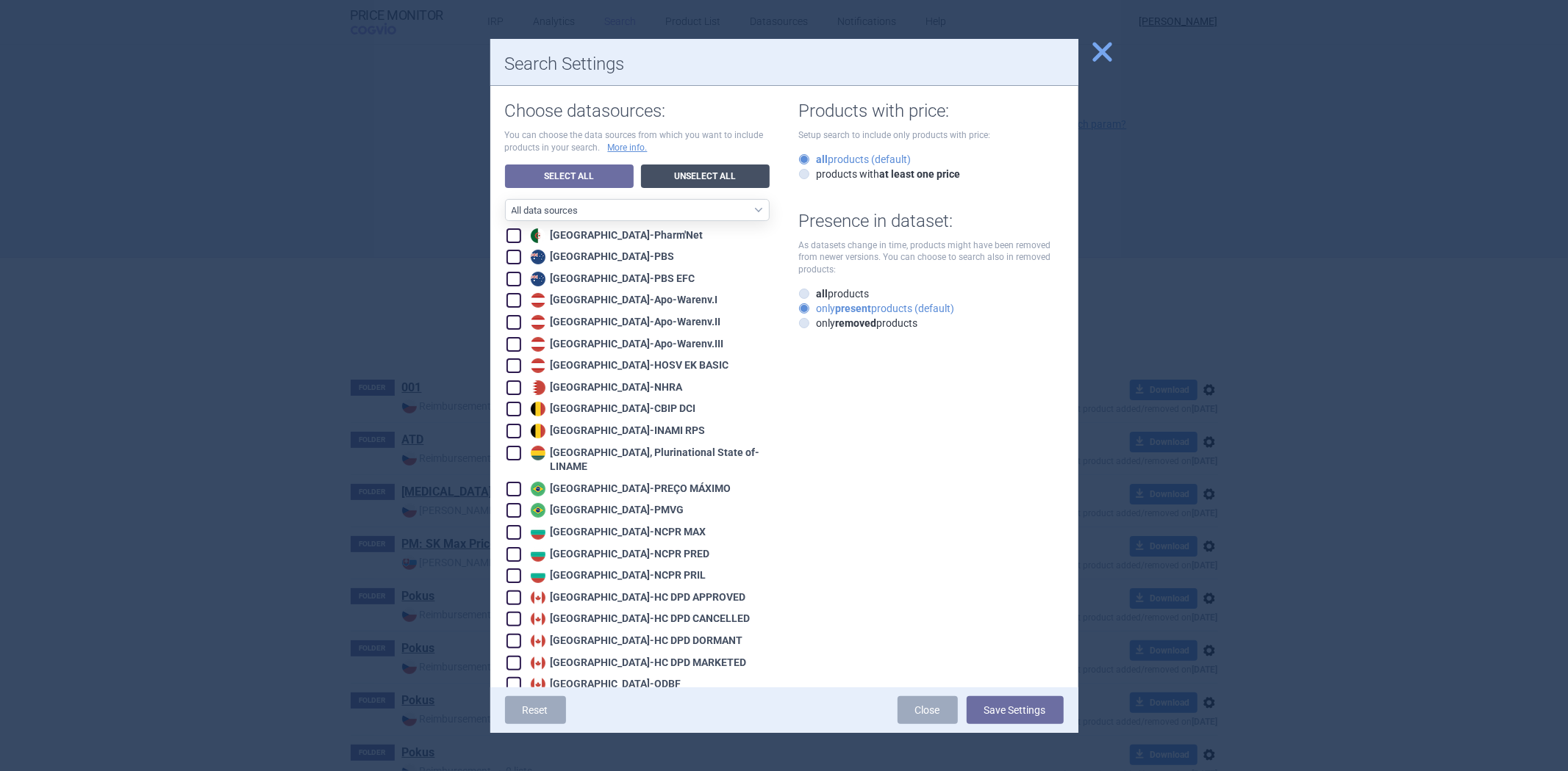
checkbox input "false"
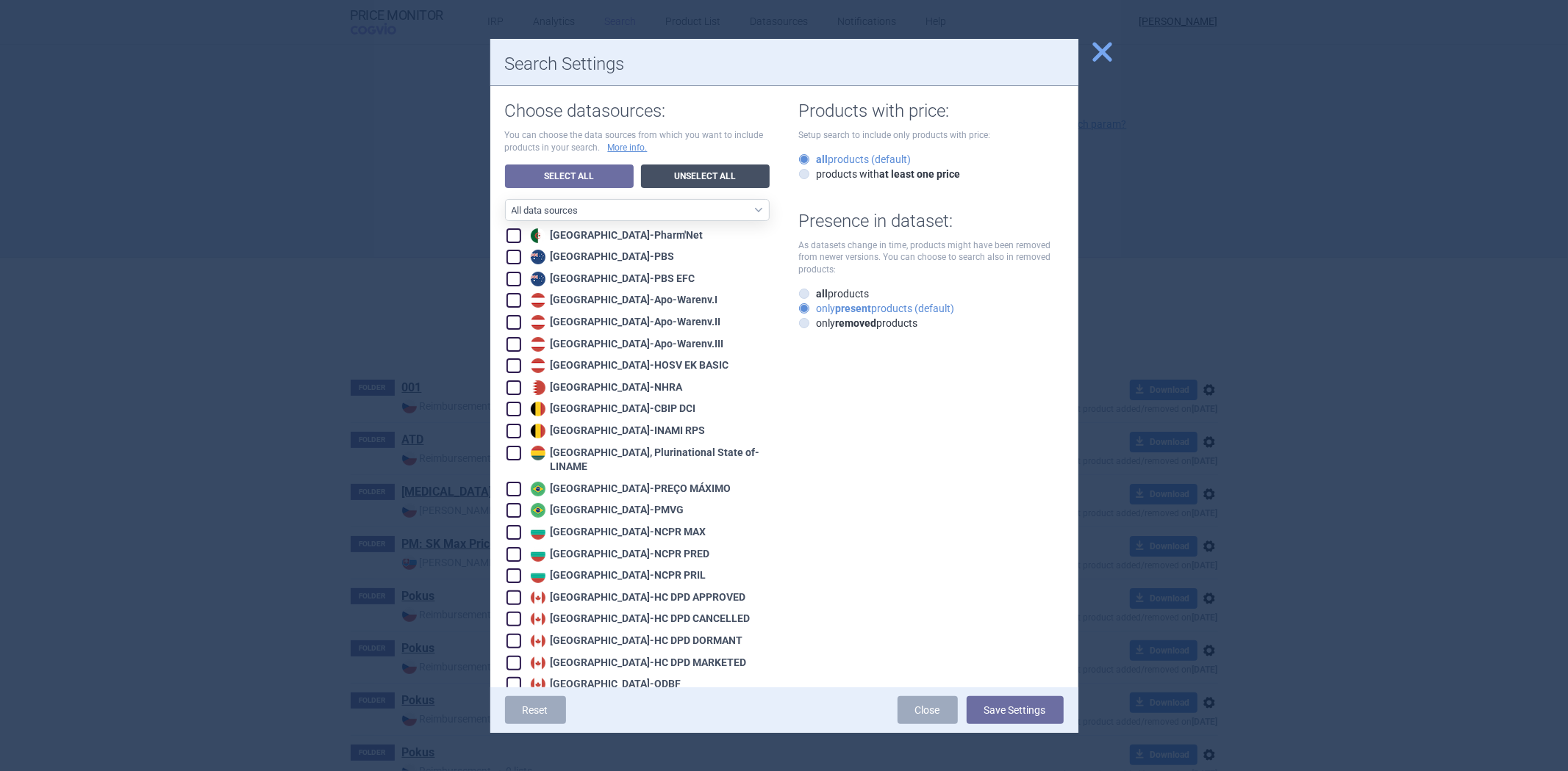
checkbox input "false"
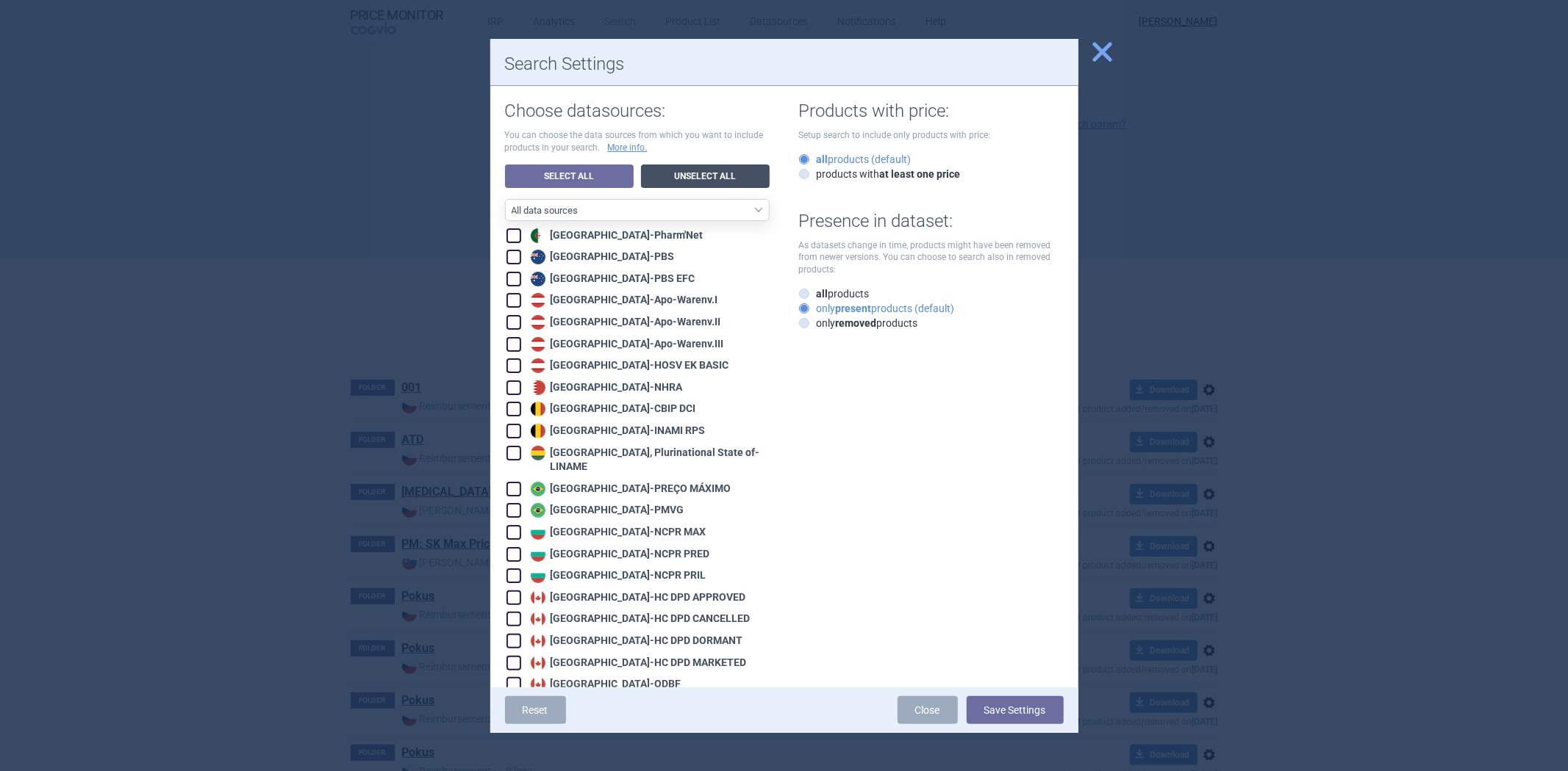
checkbox input "false"
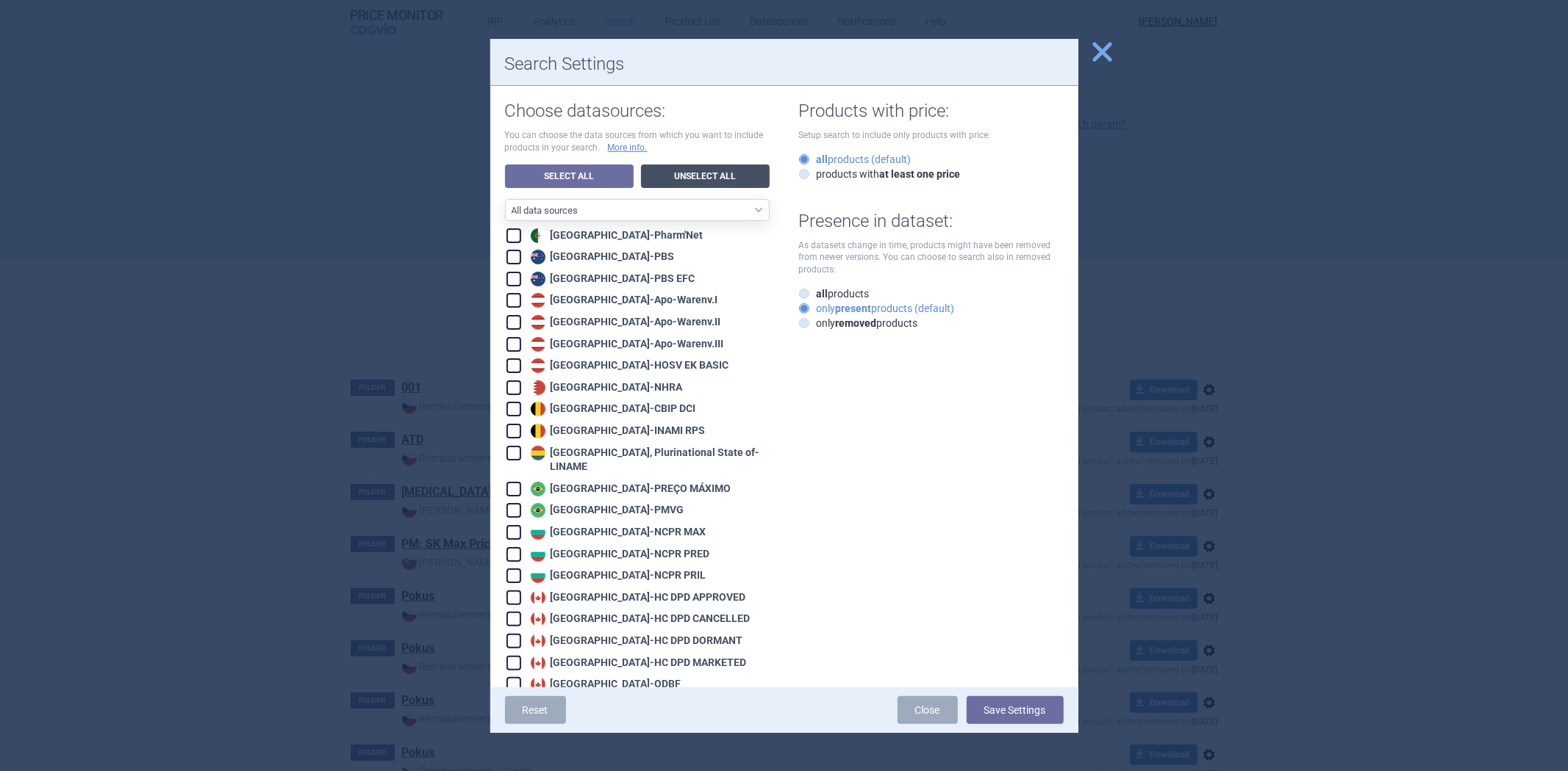
checkbox input "false"
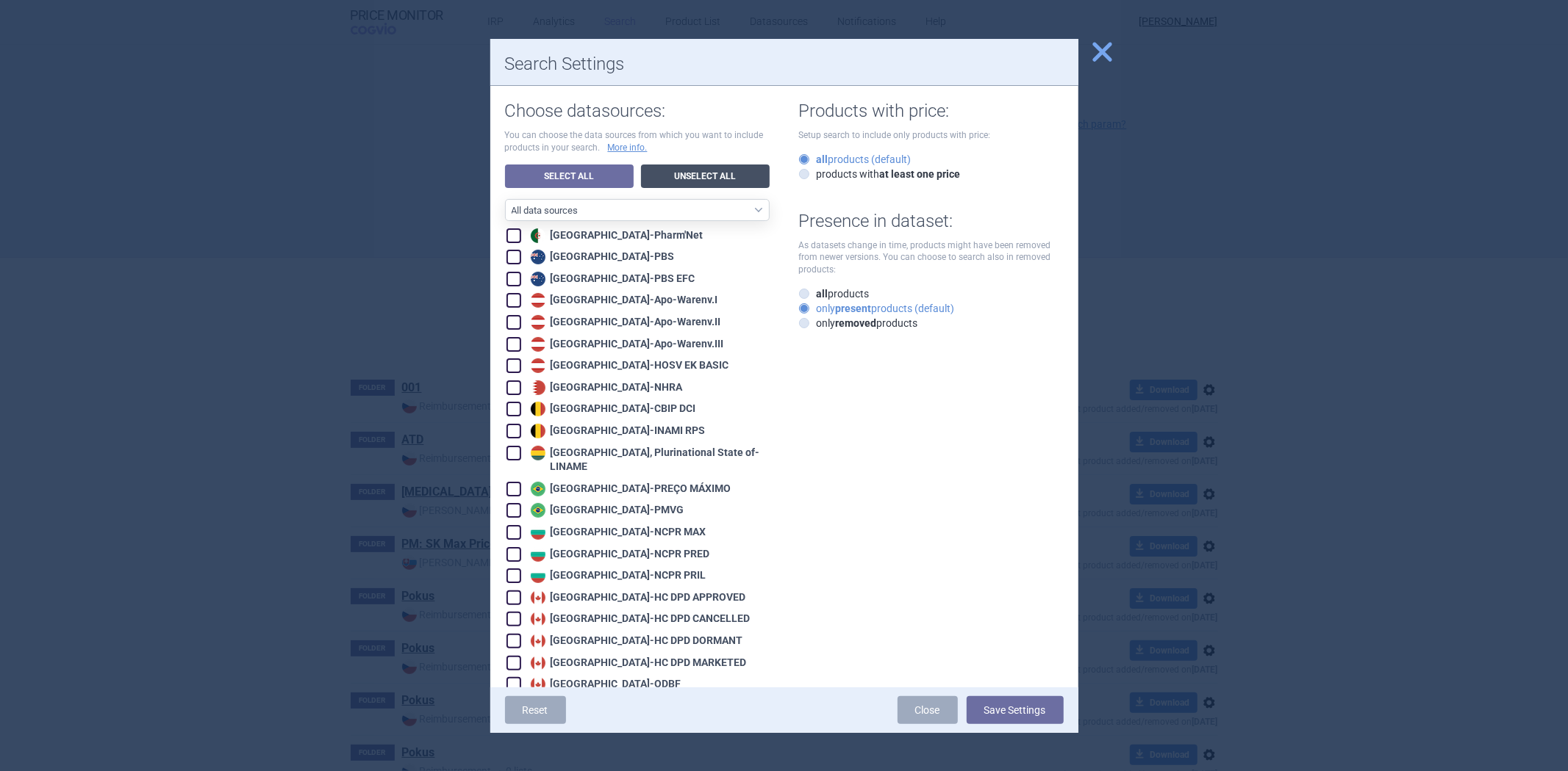
checkbox input "false"
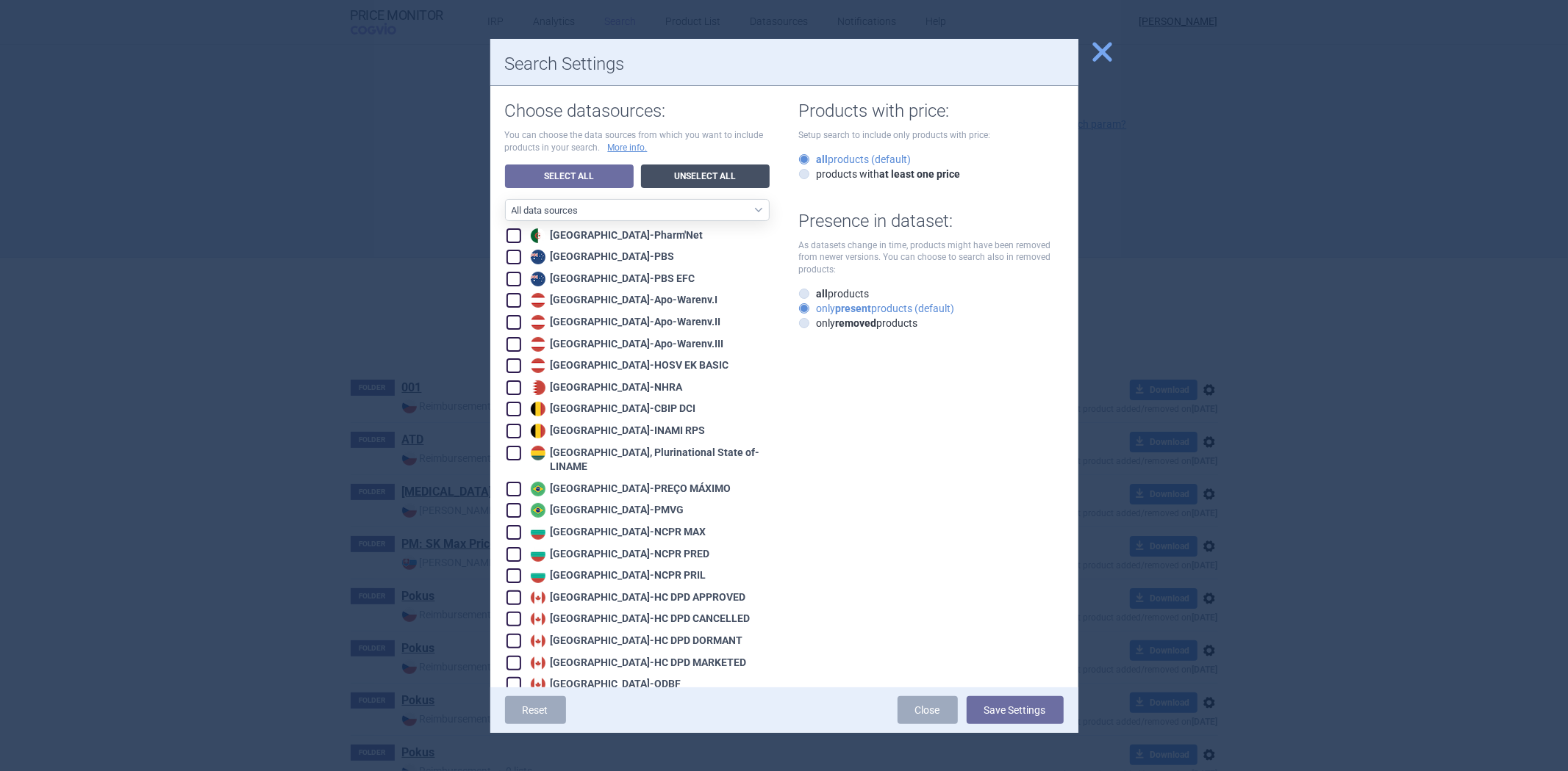
checkbox input "false"
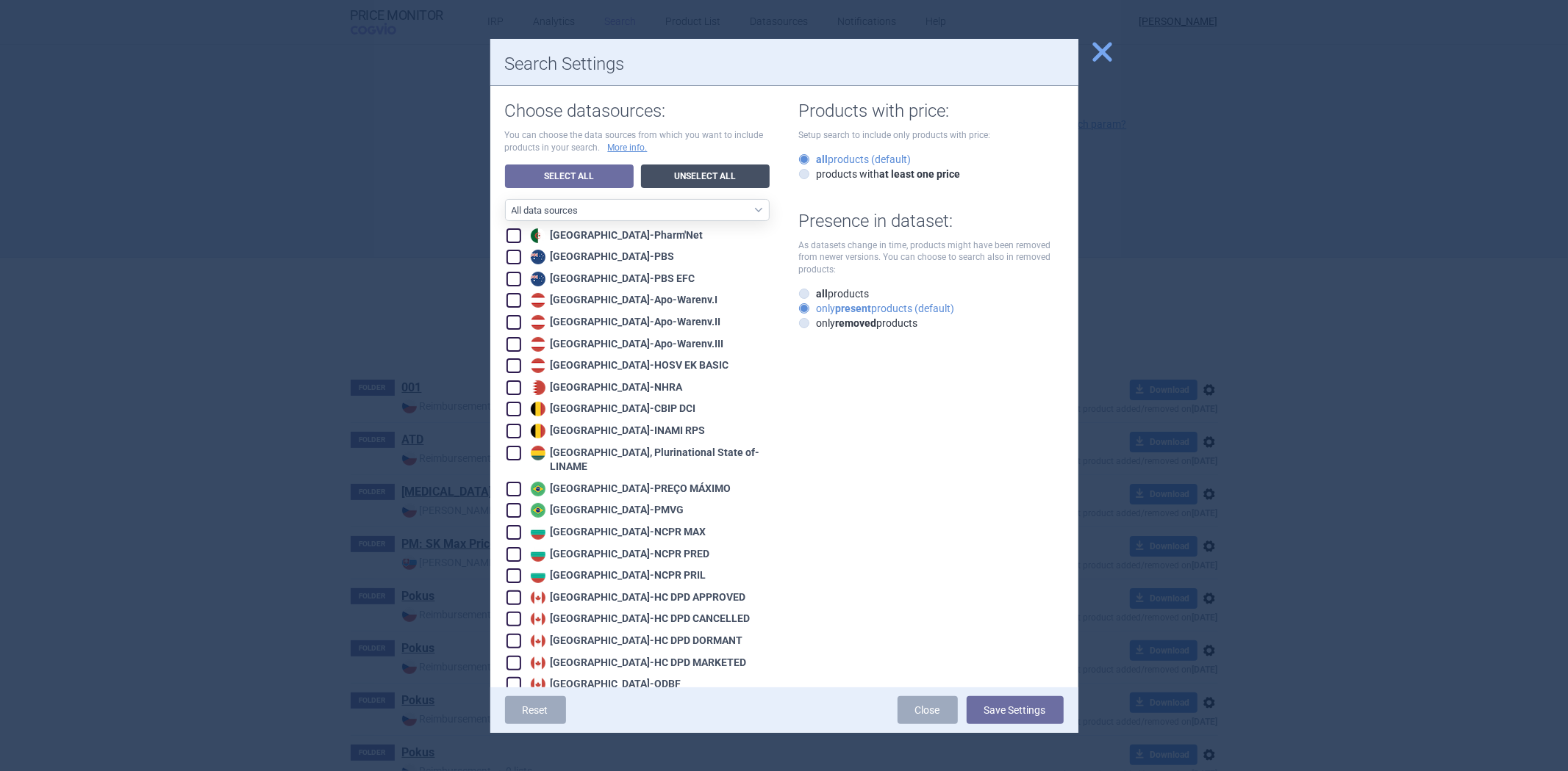
checkbox input "false"
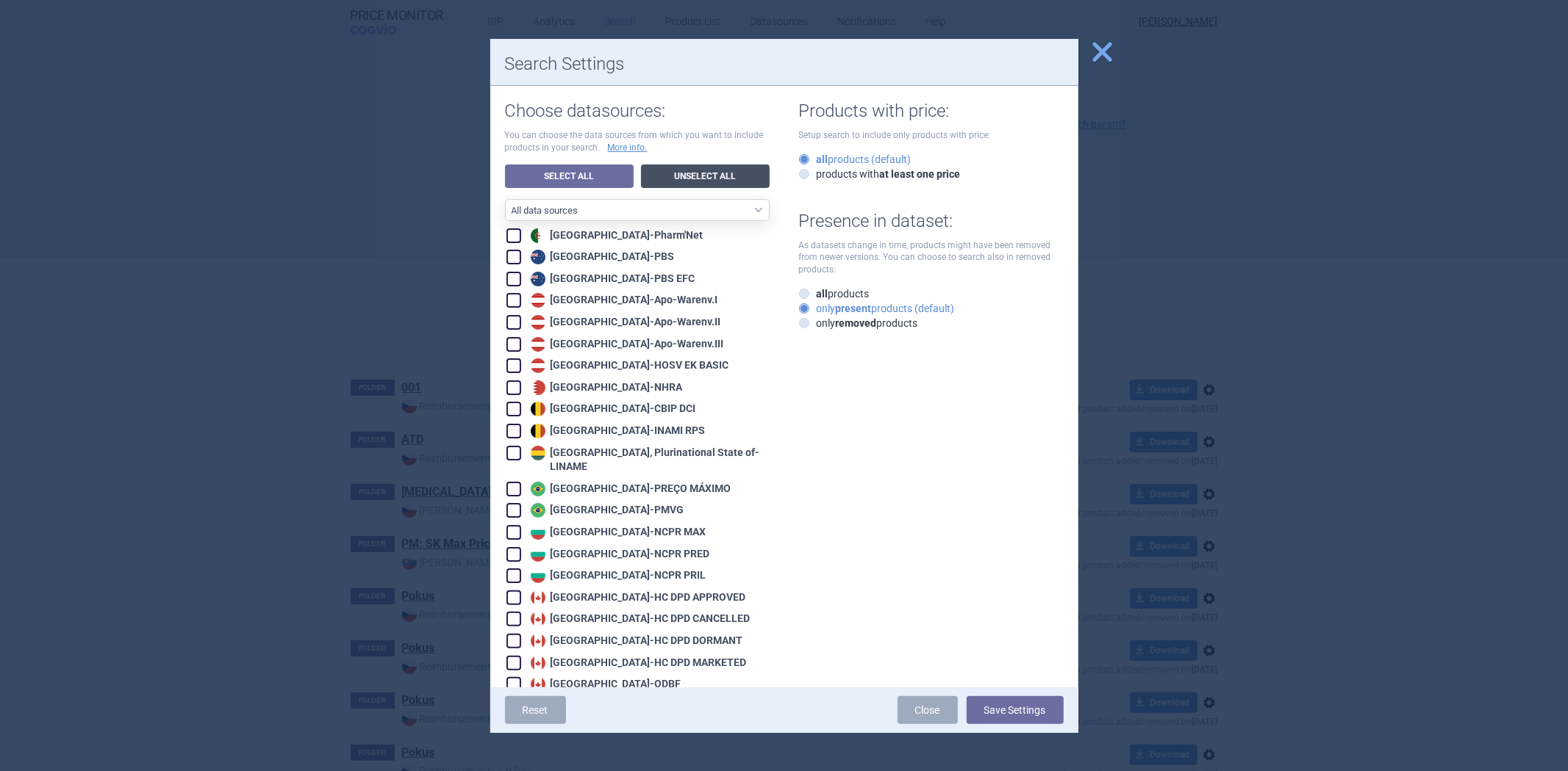
checkbox input "false"
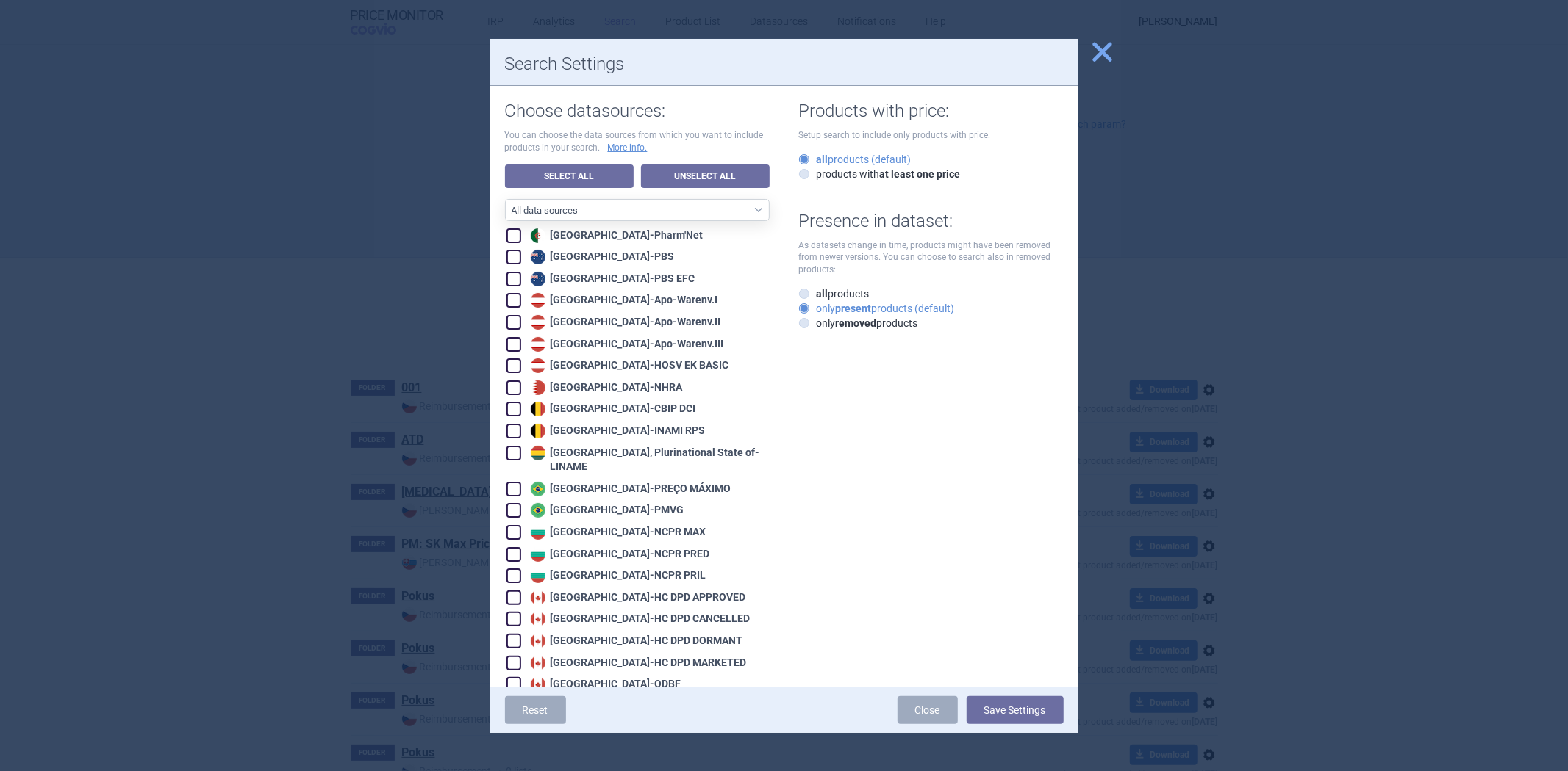
click at [555, 258] on div "Australia - PBS" at bounding box center [600, 256] width 148 height 14
checkbox input "true"
click at [540, 285] on img at bounding box center [537, 278] width 15 height 14
checkbox input "true"
click at [547, 317] on div "Austria - Apo-Warenv.II" at bounding box center [624, 322] width 194 height 14
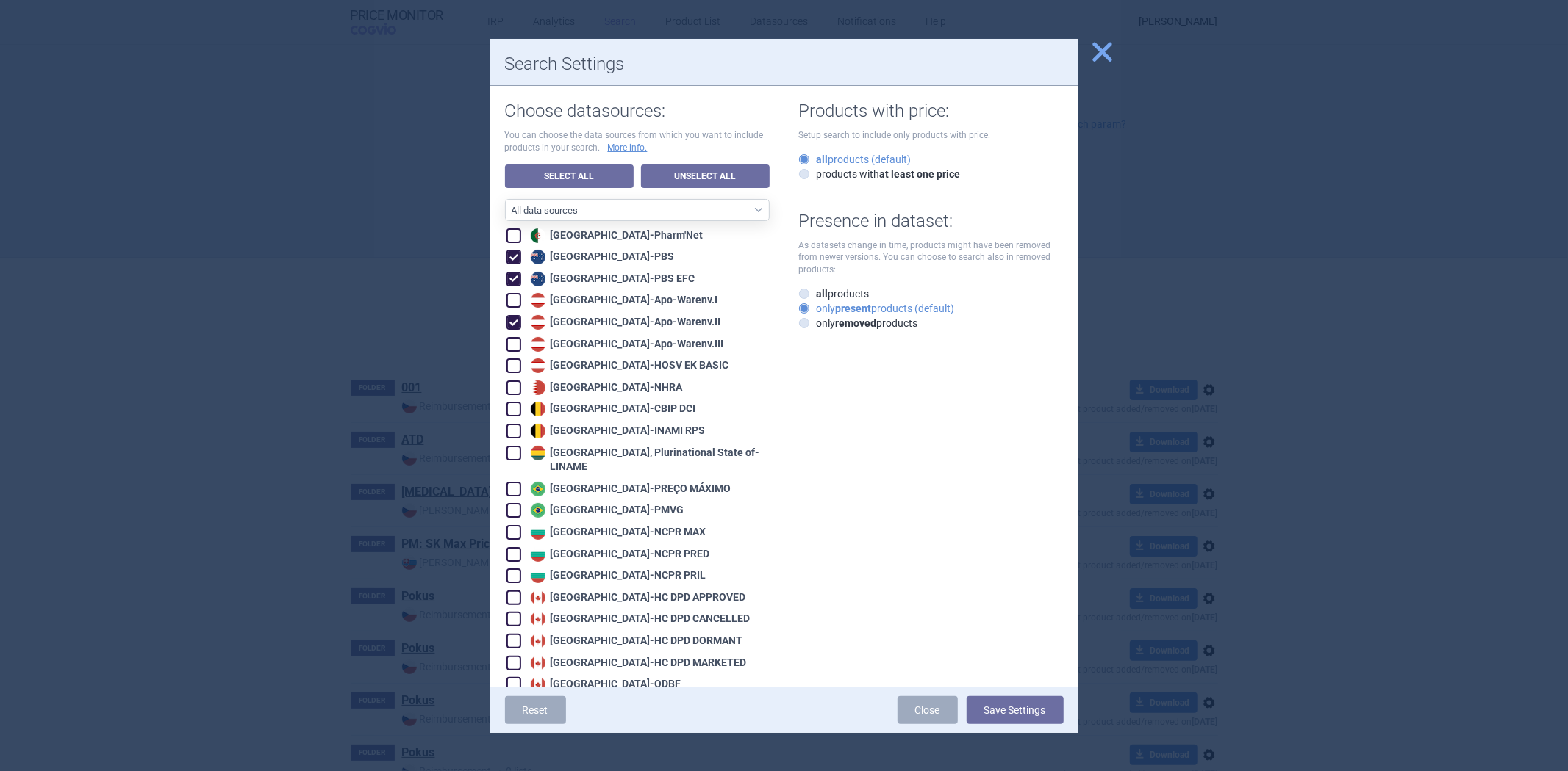
checkbox input "true"
click at [535, 364] on img at bounding box center [537, 365] width 15 height 14
checkbox input "true"
click at [535, 348] on img at bounding box center [537, 344] width 15 height 14
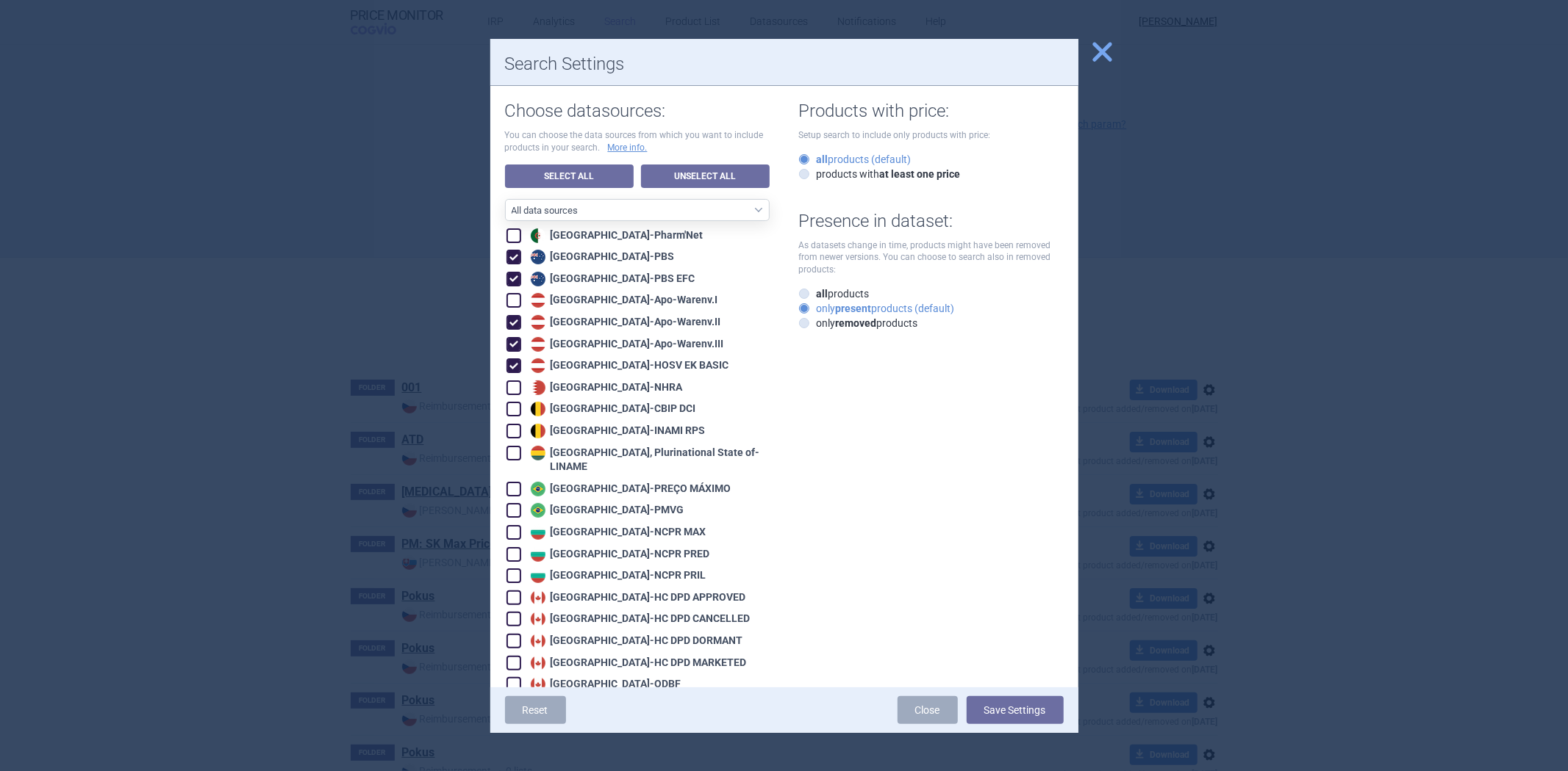
checkbox input "true"
click at [531, 299] on img at bounding box center [537, 300] width 15 height 14
checkbox input "true"
click at [537, 427] on img at bounding box center [537, 431] width 15 height 14
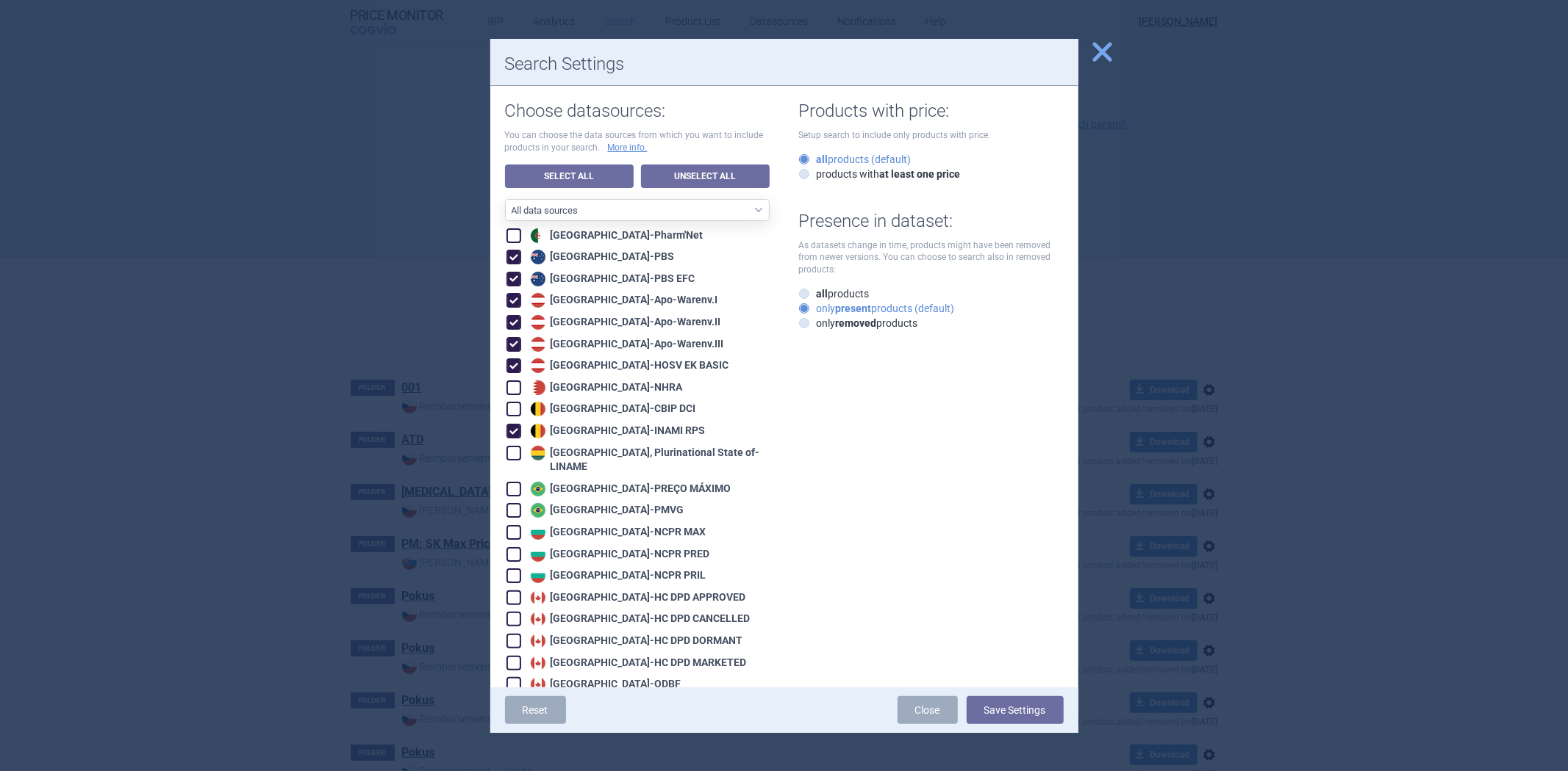
checkbox input "true"
click at [537, 408] on img at bounding box center [537, 409] width 15 height 14
checkbox input "true"
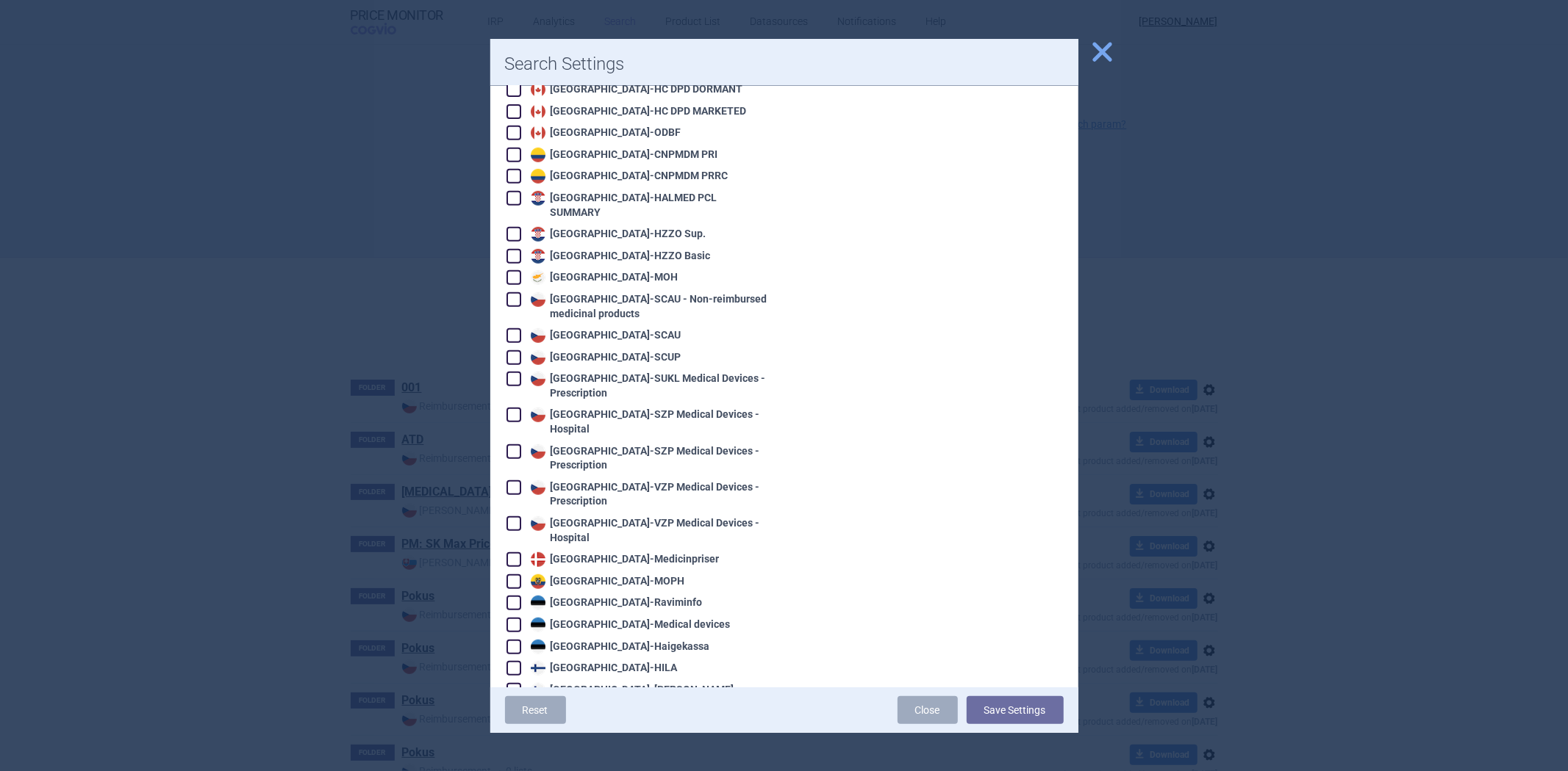
scroll to position [571, 0]
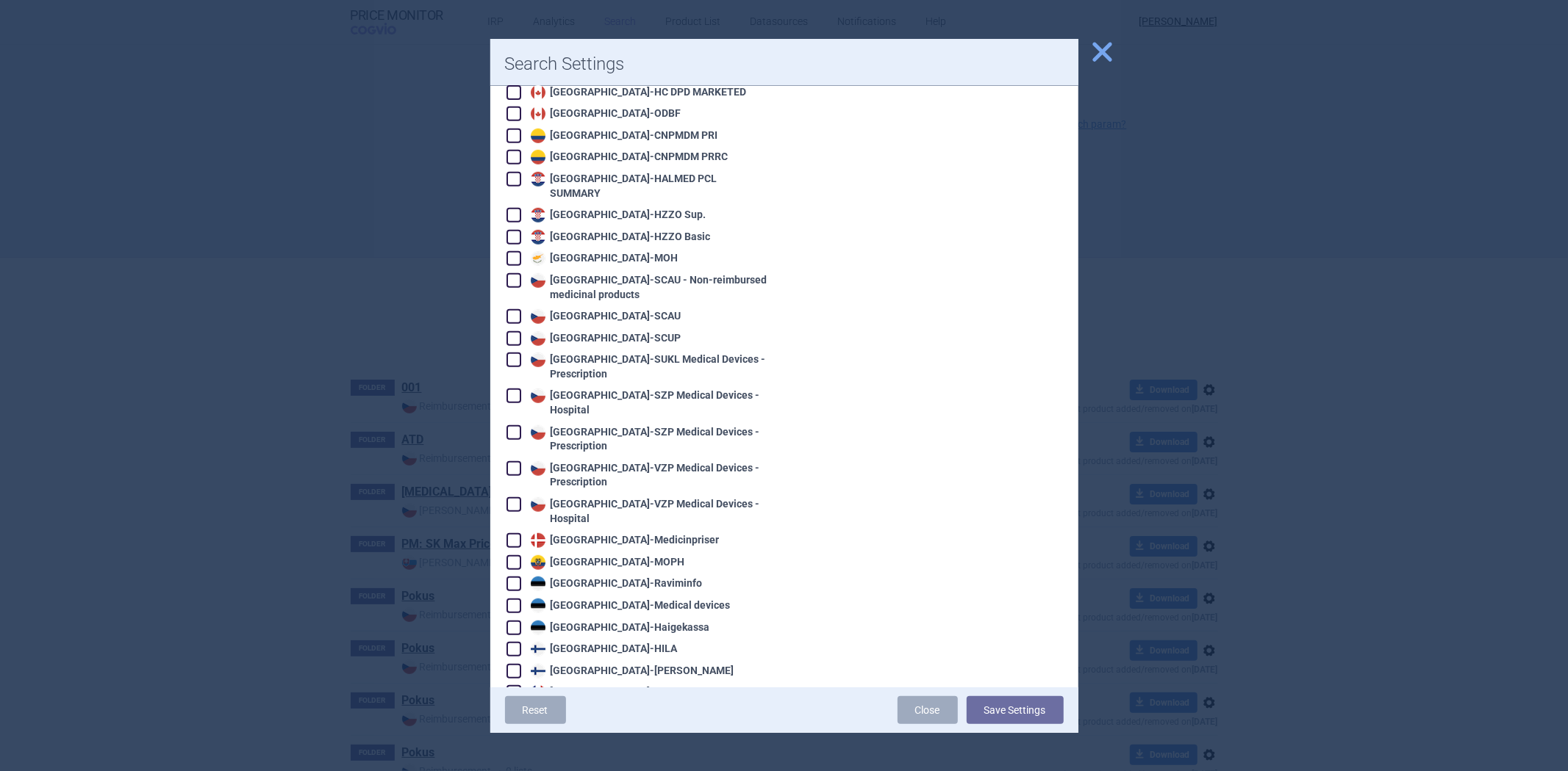
click at [582, 533] on div "Denmark - Medicinpriser" at bounding box center [623, 540] width 192 height 14
checkbox input "true"
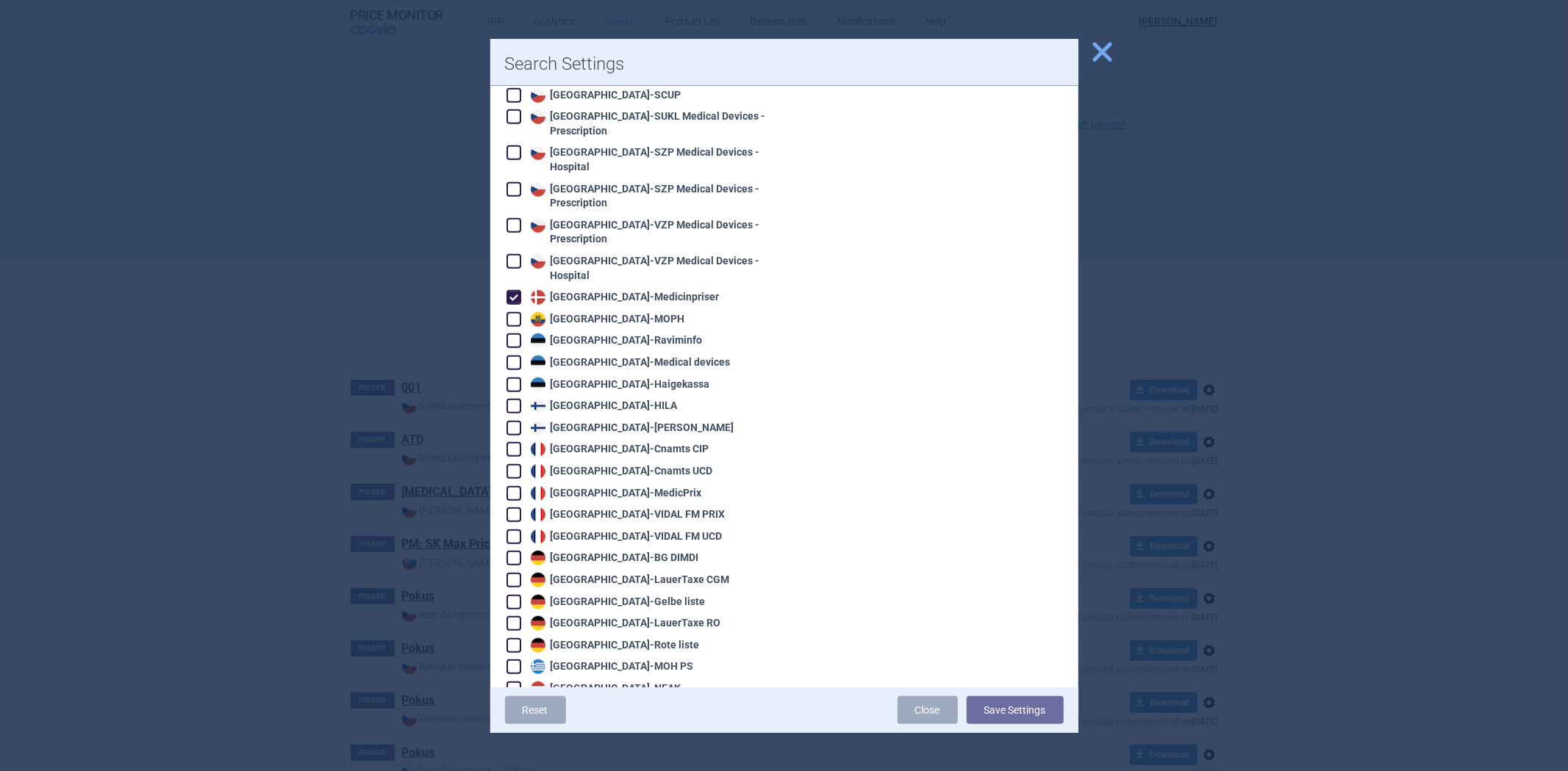
scroll to position [816, 0]
click at [588, 440] on div "France - Cnamts CIP" at bounding box center [618, 446] width 183 height 14
checkbox input "true"
click at [587, 462] on div "France - Cnamts UCD" at bounding box center [620, 469] width 186 height 14
checkbox input "true"
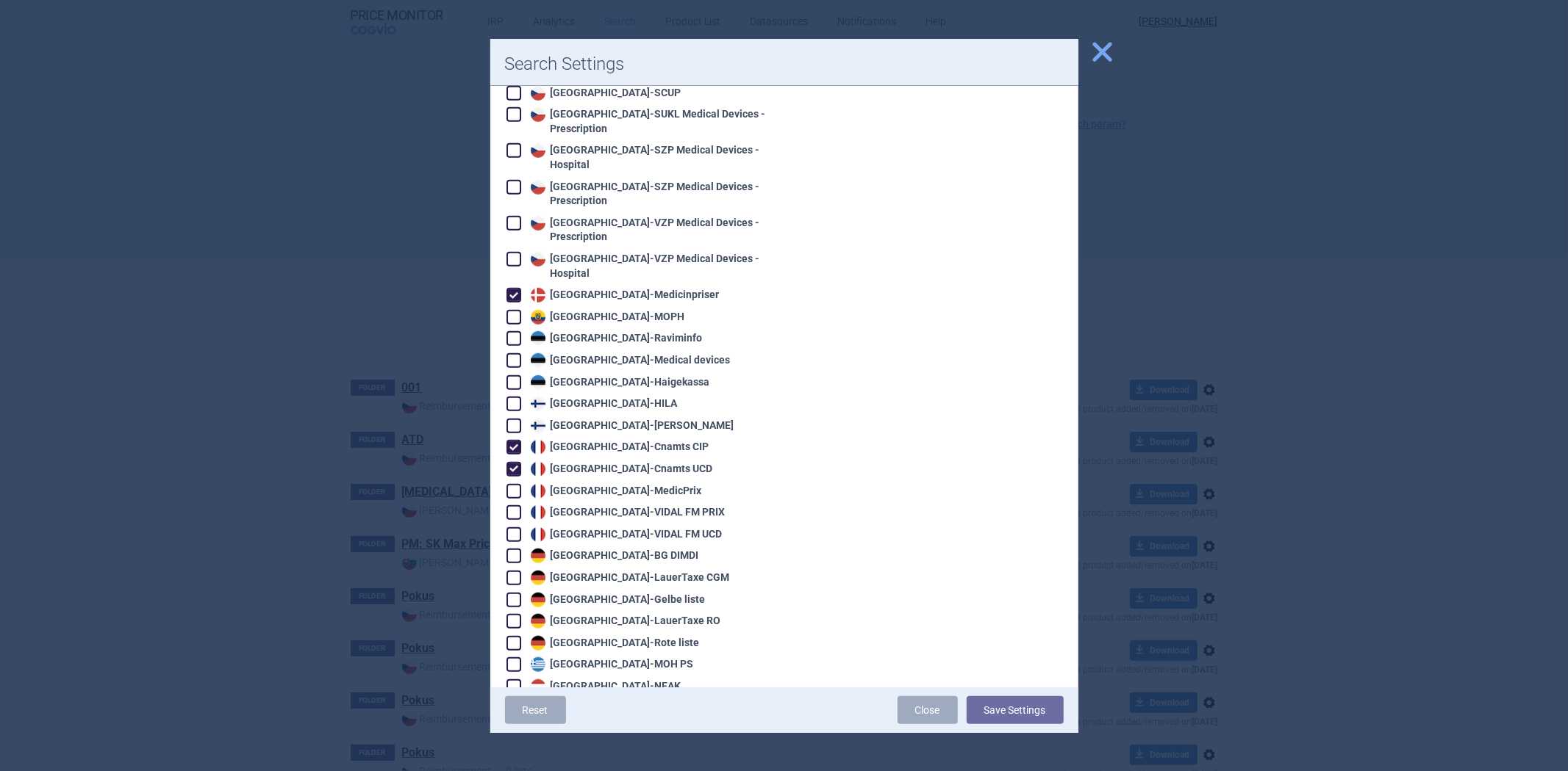
click at [579, 484] on div "France - MedicPrix" at bounding box center [614, 491] width 175 height 14
checkbox input "true"
click at [575, 505] on div "France - [PERSON_NAME] PRIX" at bounding box center [625, 512] width 198 height 14
checkbox input "true"
click at [560, 528] on div "France - [PERSON_NAME] UCD" at bounding box center [624, 534] width 195 height 14
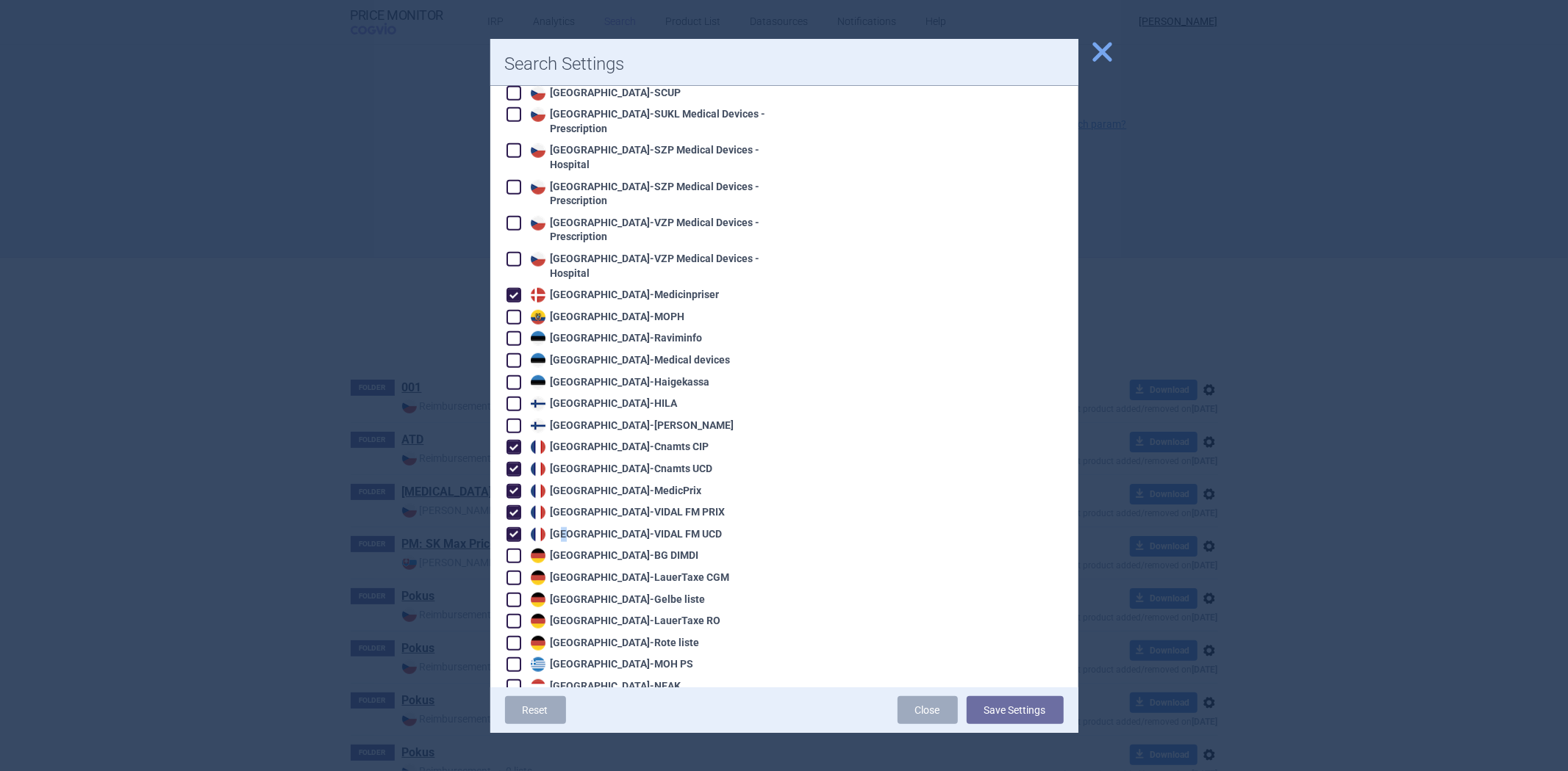
checkbox input "true"
click at [544, 571] on img at bounding box center [537, 578] width 15 height 14
checkbox input "true"
click at [544, 593] on img at bounding box center [537, 600] width 15 height 14
checkbox input "true"
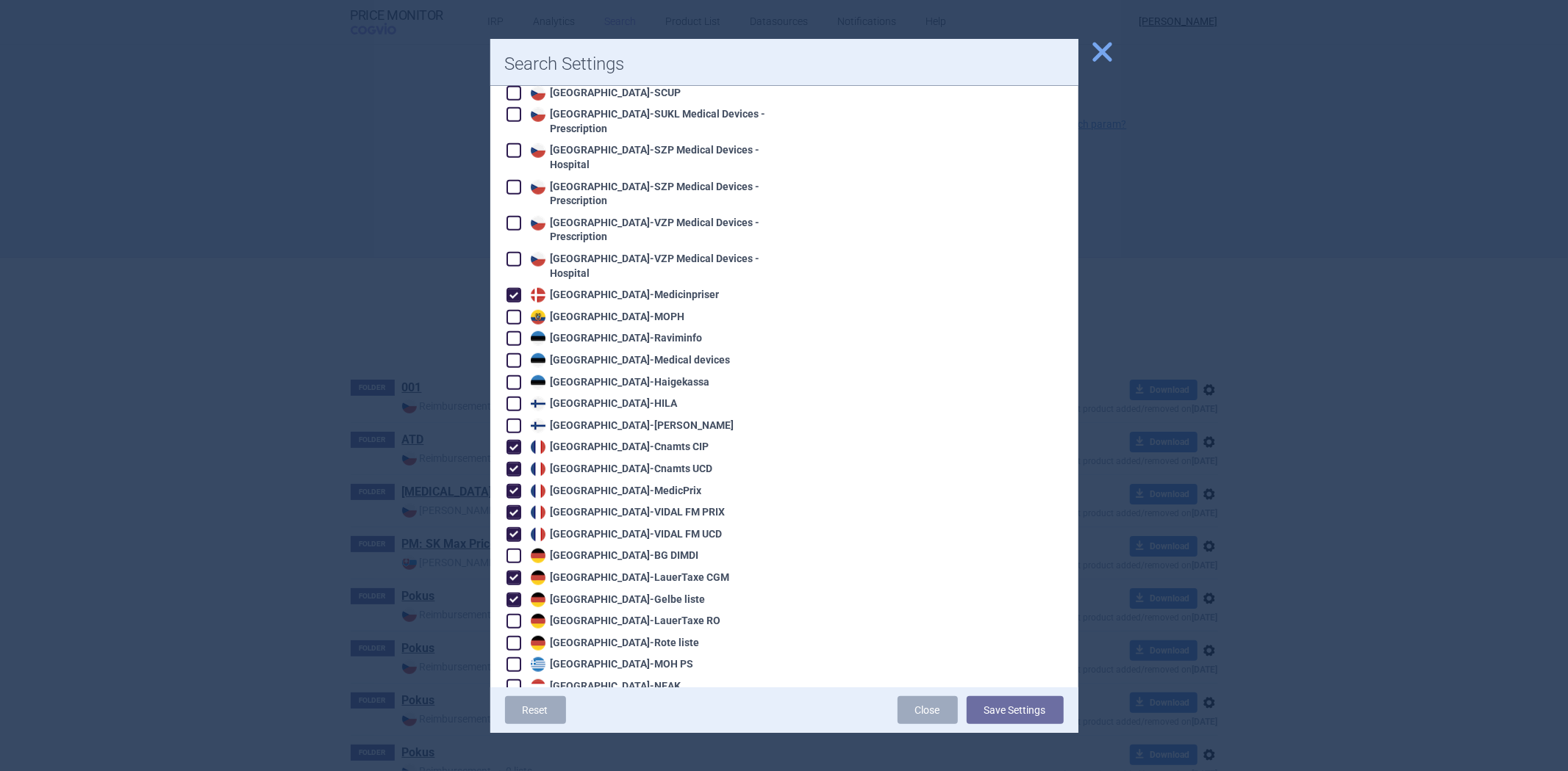
click at [598, 657] on div "Greece - MOH PS" at bounding box center [610, 664] width 167 height 14
checkbox input "true"
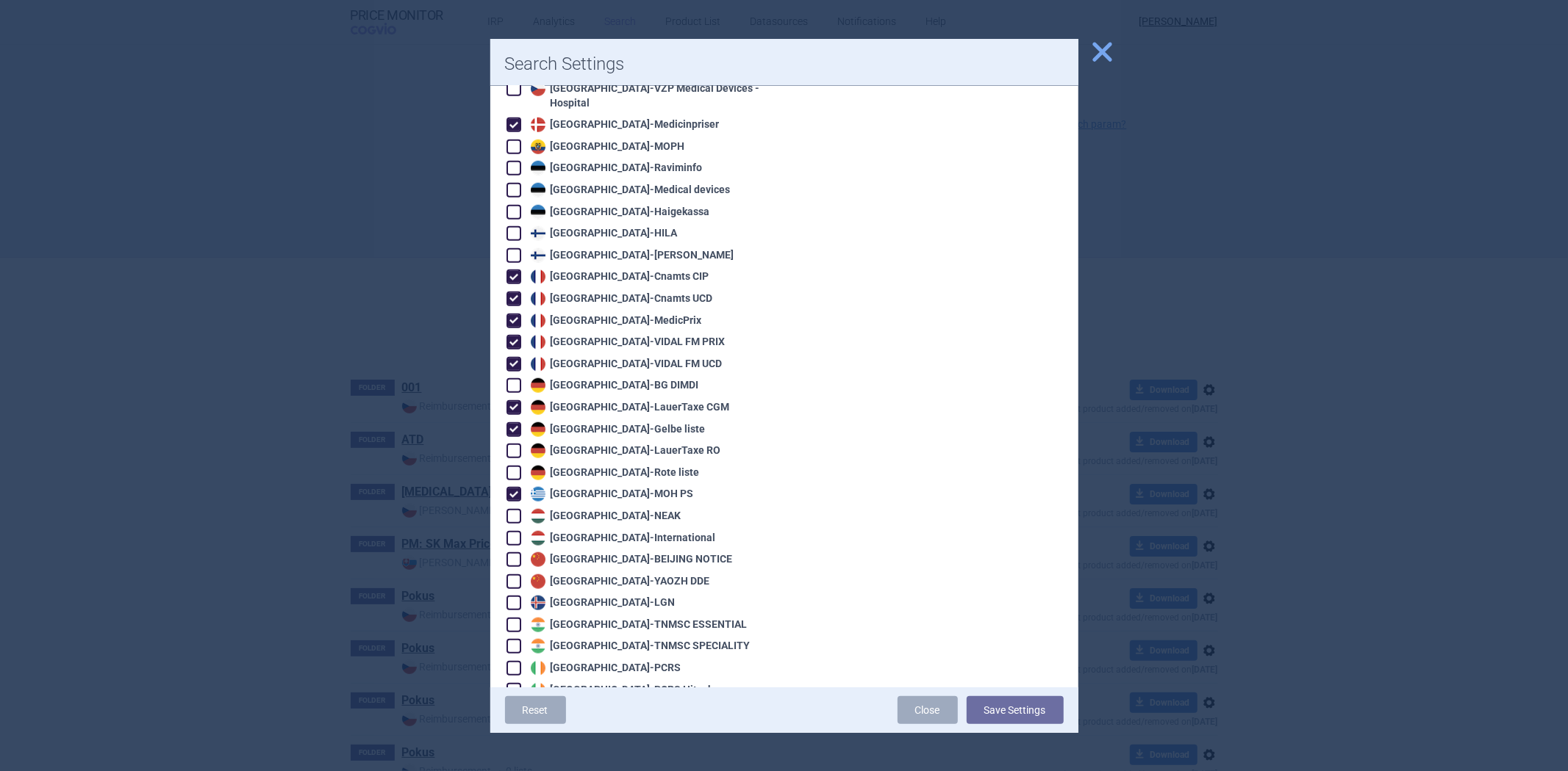
scroll to position [1305, 0]
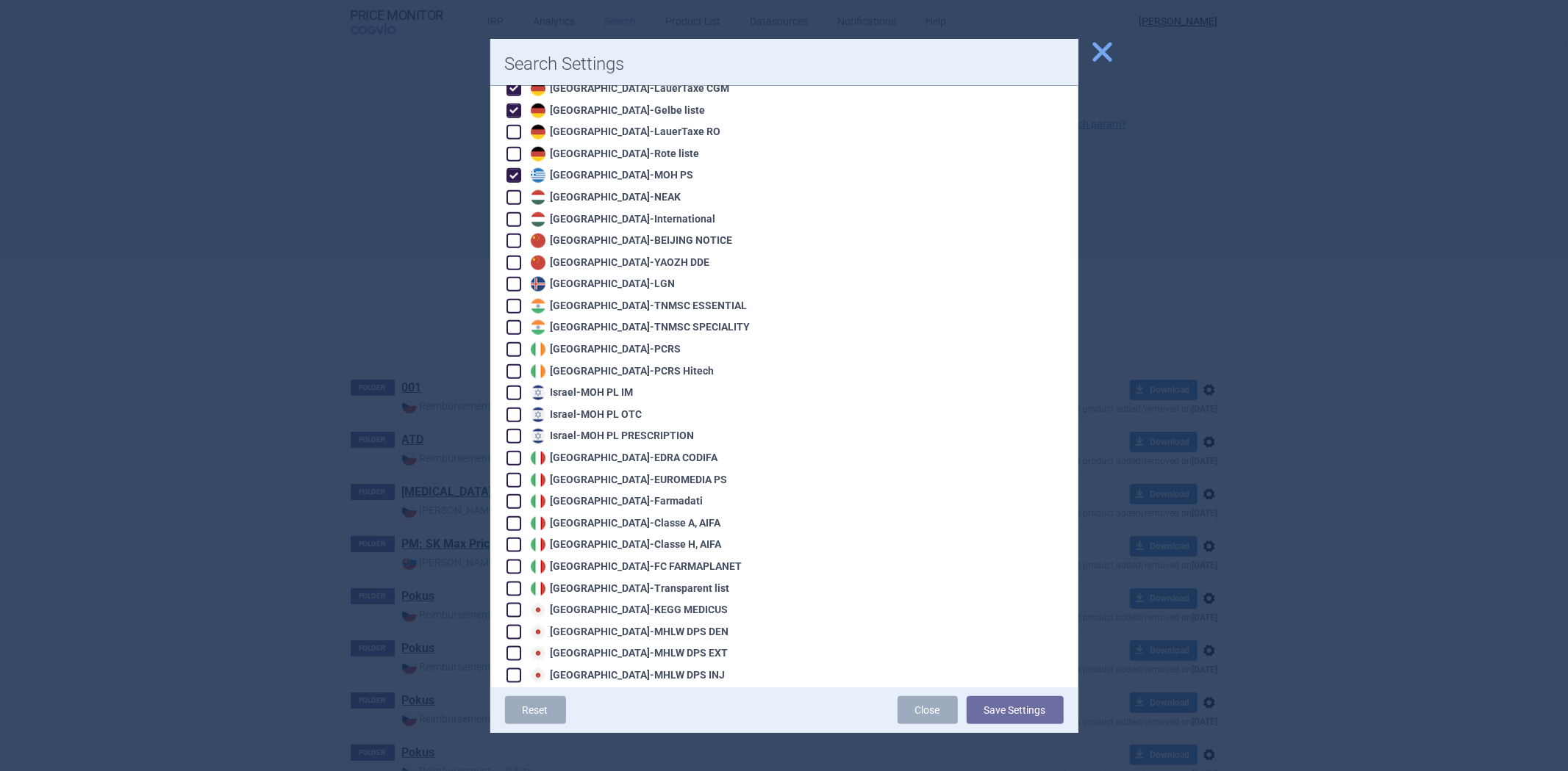
click at [611, 451] on div "Italy - [PERSON_NAME] CODIFA" at bounding box center [623, 458] width 191 height 14
checkbox input "true"
click at [594, 473] on div "Italy - EUROMEDIA PS" at bounding box center [627, 480] width 201 height 14
click at [598, 473] on div "Italy - EUROMEDIA PS" at bounding box center [627, 480] width 201 height 14
checkbox input "false"
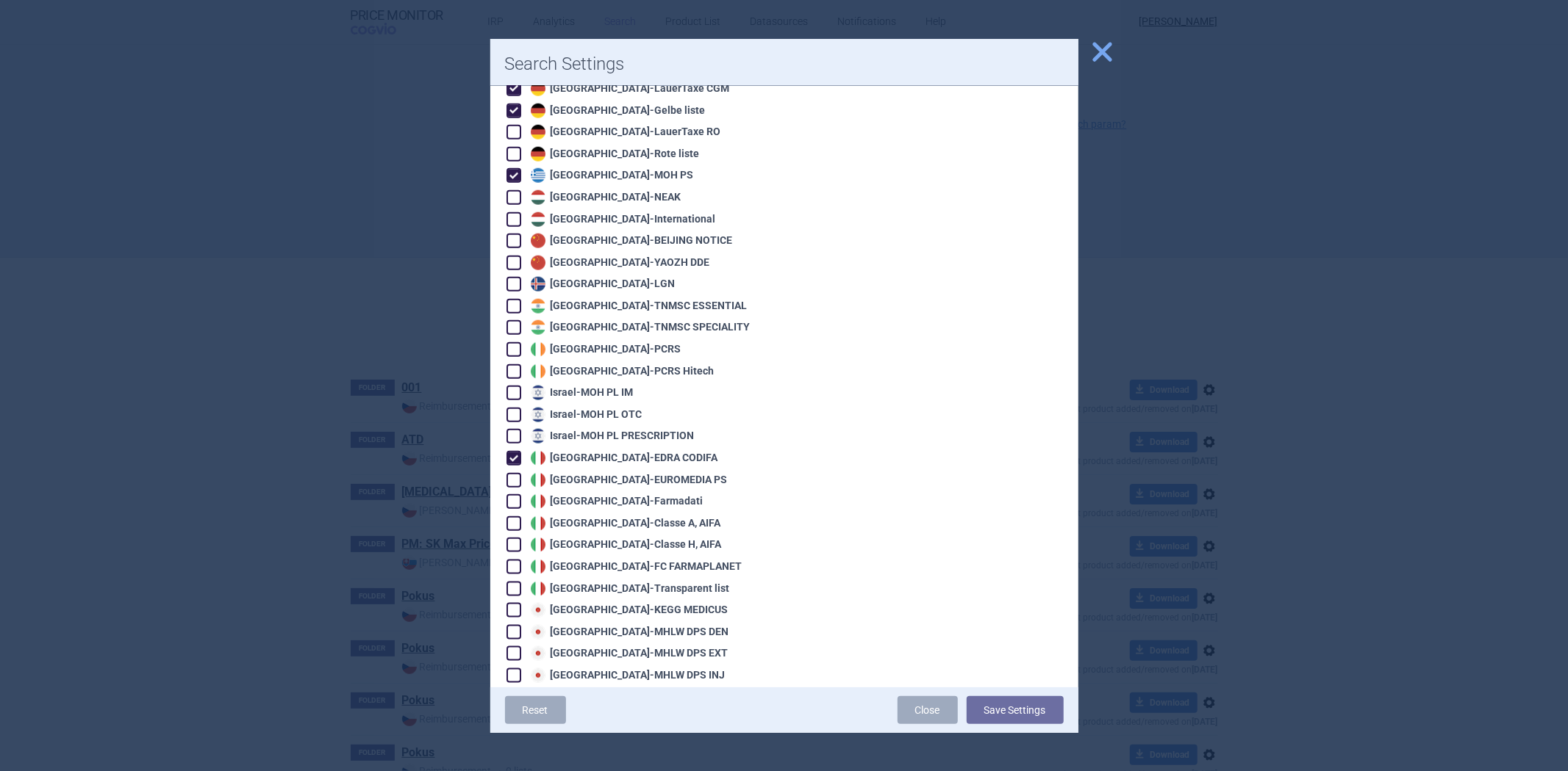
click at [587, 495] on div "Italy - Farmadati" at bounding box center [615, 501] width 176 height 14
checkbox input "true"
click at [591, 516] on div "Italy - Classe A, AIFA" at bounding box center [624, 523] width 194 height 14
checkbox input "true"
click at [584, 538] on div "Italy - Classe H, AIFA" at bounding box center [624, 545] width 194 height 14
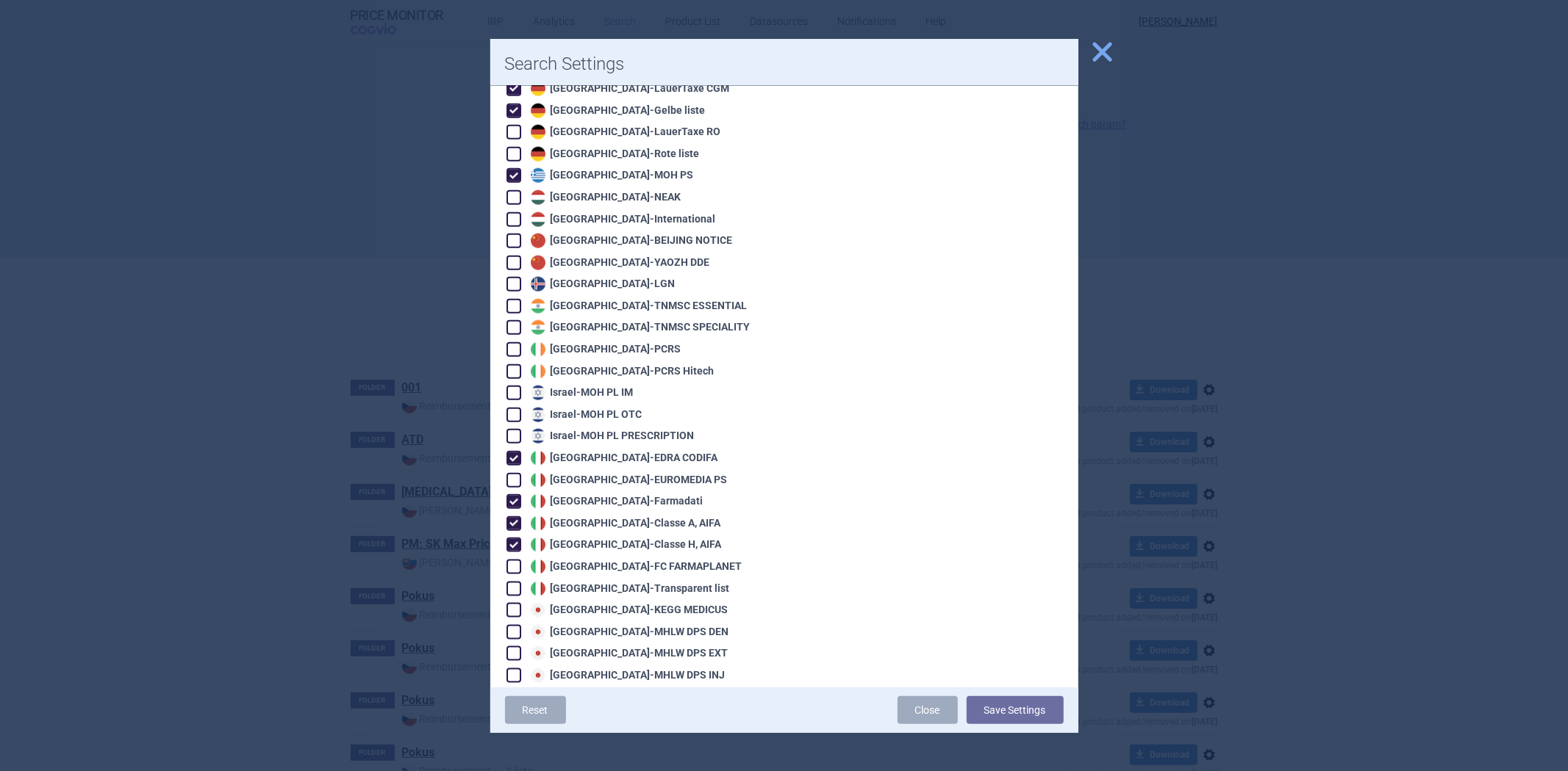
checkbox input "true"
click at [569, 582] on div "Italy - Transparent list" at bounding box center [628, 588] width 203 height 14
checkbox input "true"
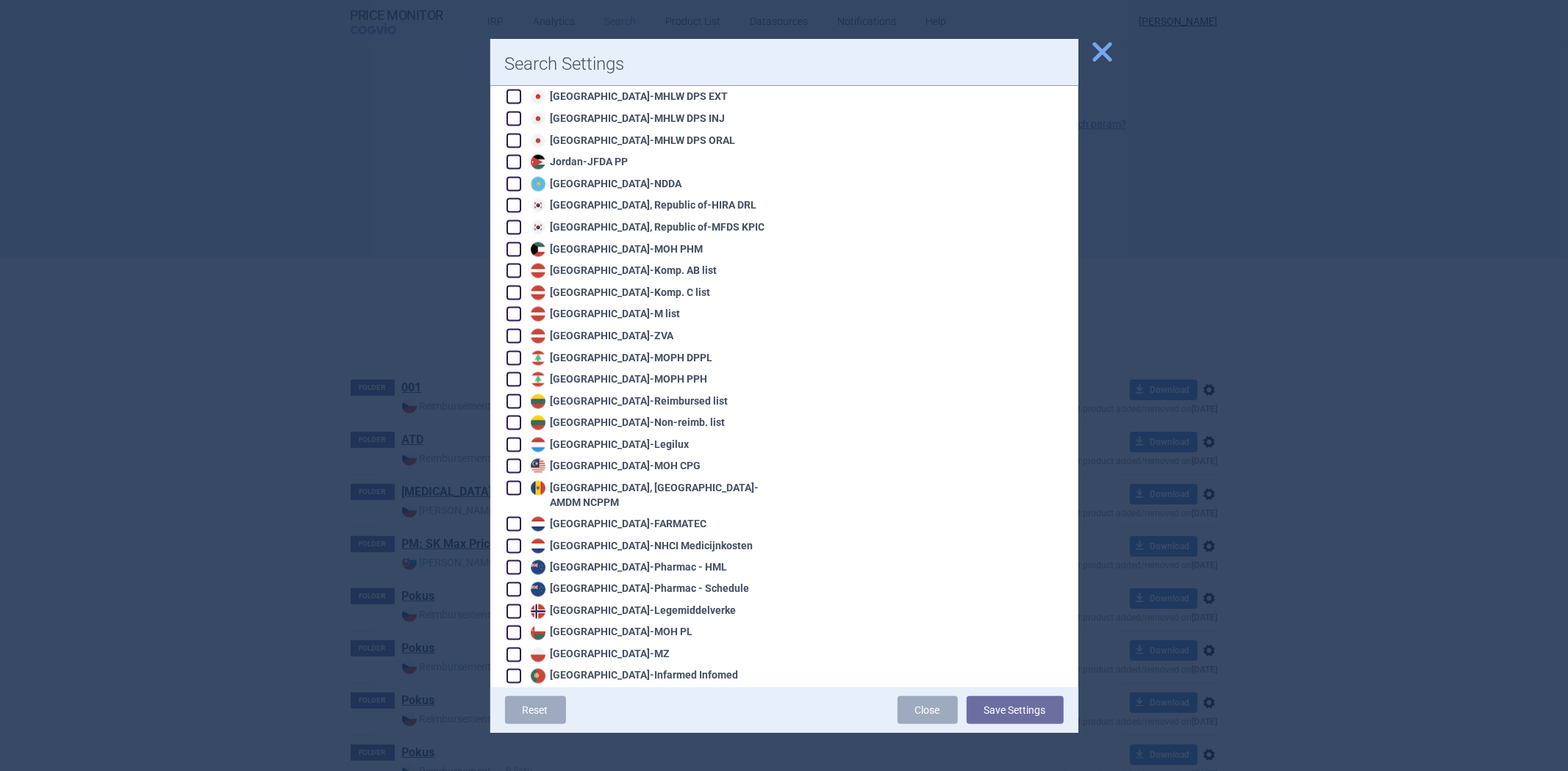
scroll to position [1877, 0]
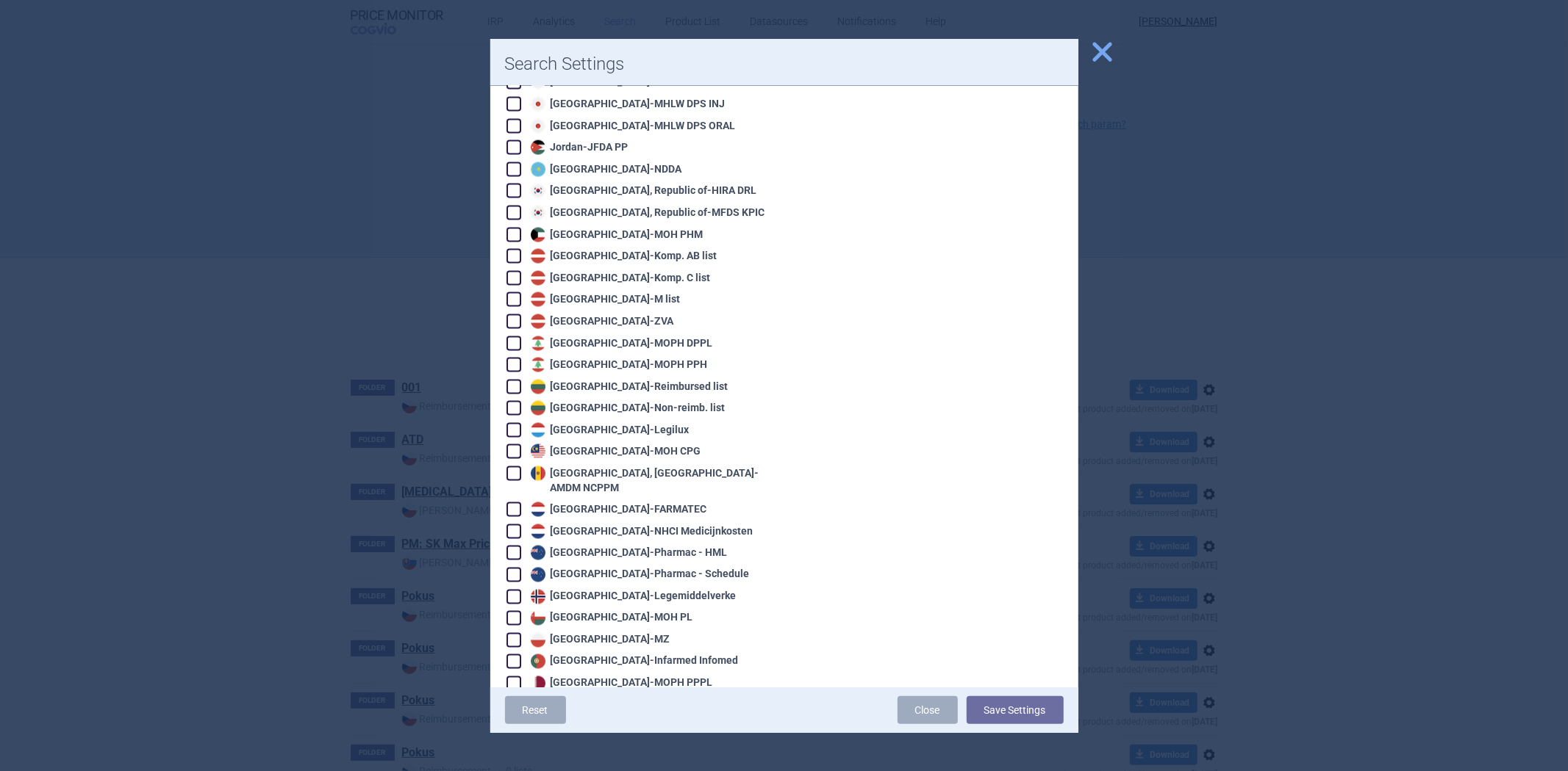
click at [574, 502] on div "Netherlands - FARMATEC" at bounding box center [617, 509] width 180 height 14
checkbox input "true"
click at [583, 525] on div "Netherlands - NHCI Medicijnkosten" at bounding box center [640, 531] width 226 height 14
checkbox input "true"
click at [573, 633] on div "Poland - MZ" at bounding box center [598, 640] width 143 height 14
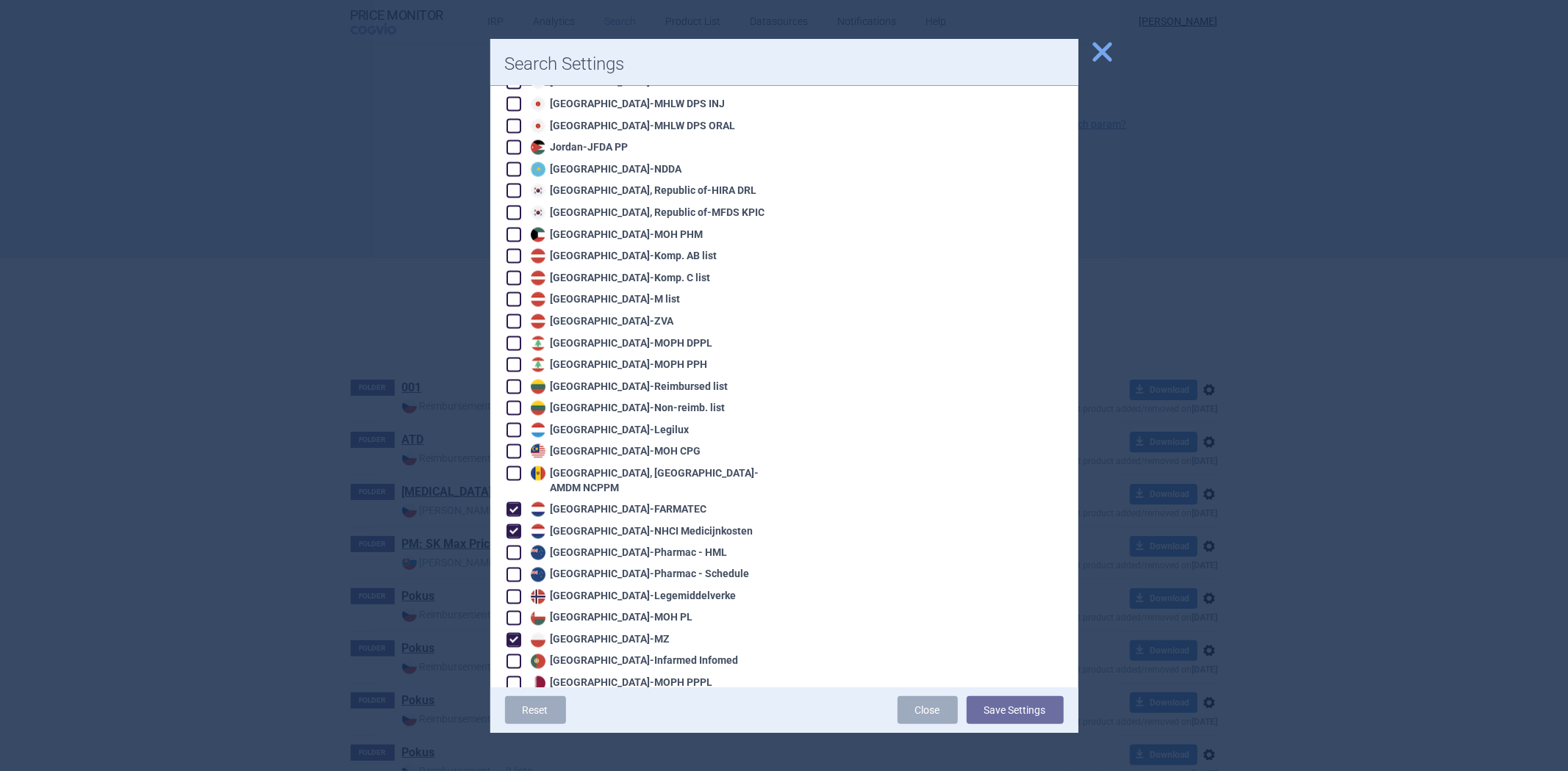
checkbox input "true"
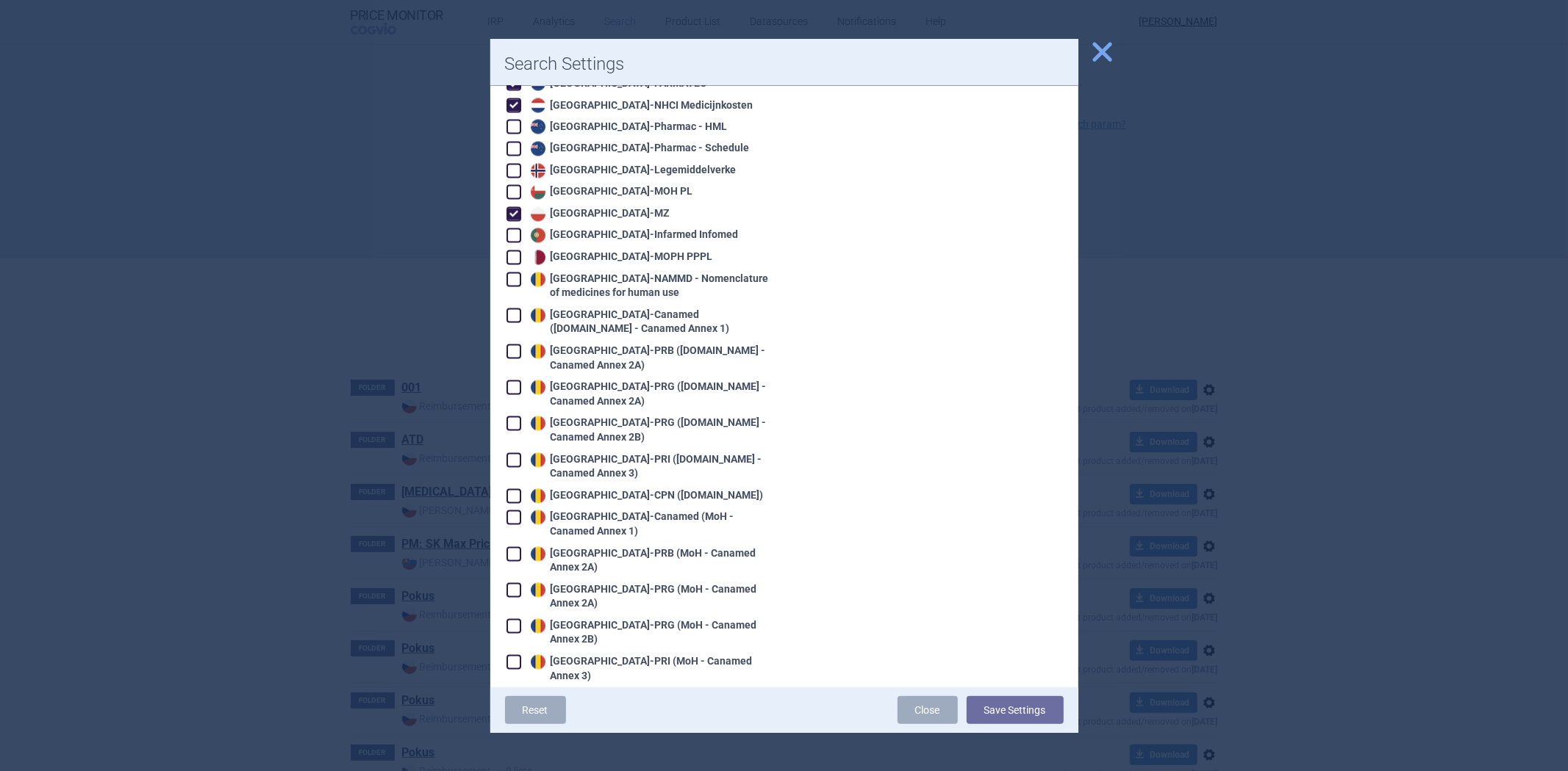
scroll to position [2285, 0]
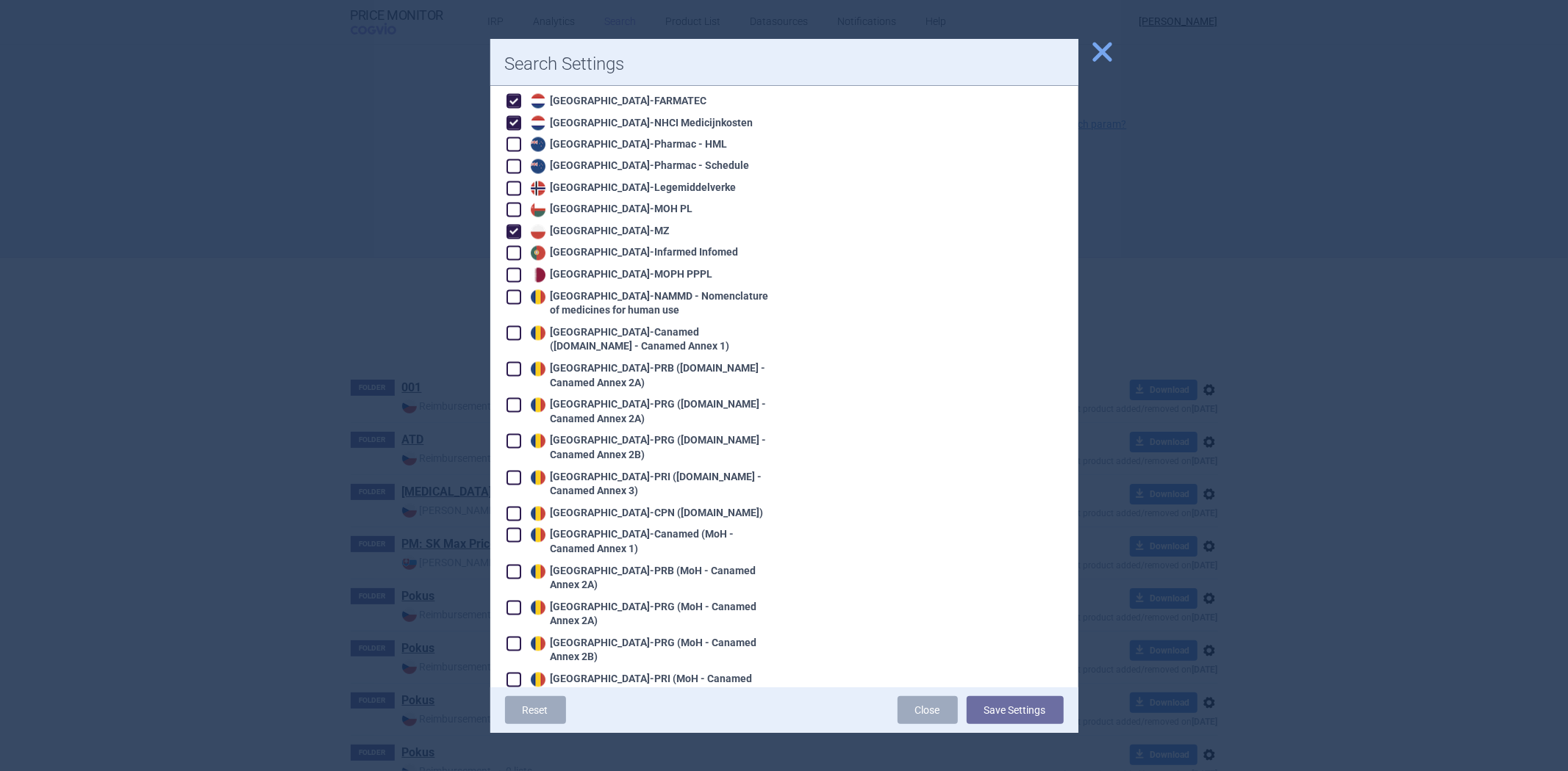
click at [618, 327] on div "Romania - Canamed ([DOMAIN_NAME] - Canamed Annex 1)" at bounding box center [648, 341] width 243 height 29
checkbox input "true"
click at [598, 398] on div "Romania - PRG ([DOMAIN_NAME] - Canamed Annex 2A)" at bounding box center [648, 413] width 243 height 29
checkbox input "true"
click at [613, 362] on div "Romania - PRB ([DOMAIN_NAME] - Canamed Annex 2A)" at bounding box center [648, 377] width 243 height 29
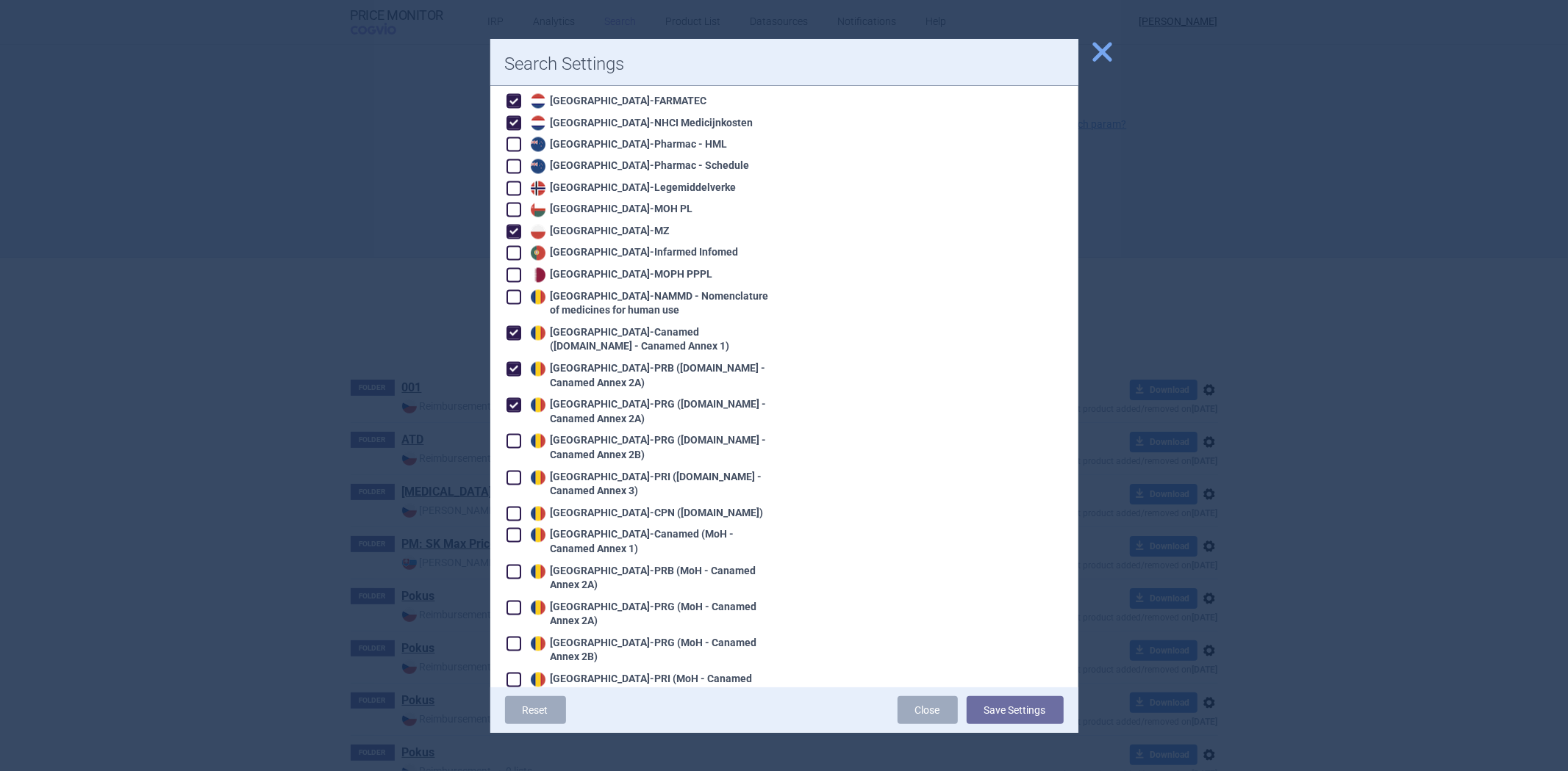
checkbox input "true"
click at [598, 434] on div "Romania - PRG ([DOMAIN_NAME] - Canamed Annex 2B)" at bounding box center [648, 448] width 243 height 29
checkbox input "true"
click at [582, 471] on div "Romania - PRI ([DOMAIN_NAME] - Canamed Annex 3)" at bounding box center [648, 485] width 243 height 29
checkbox input "true"
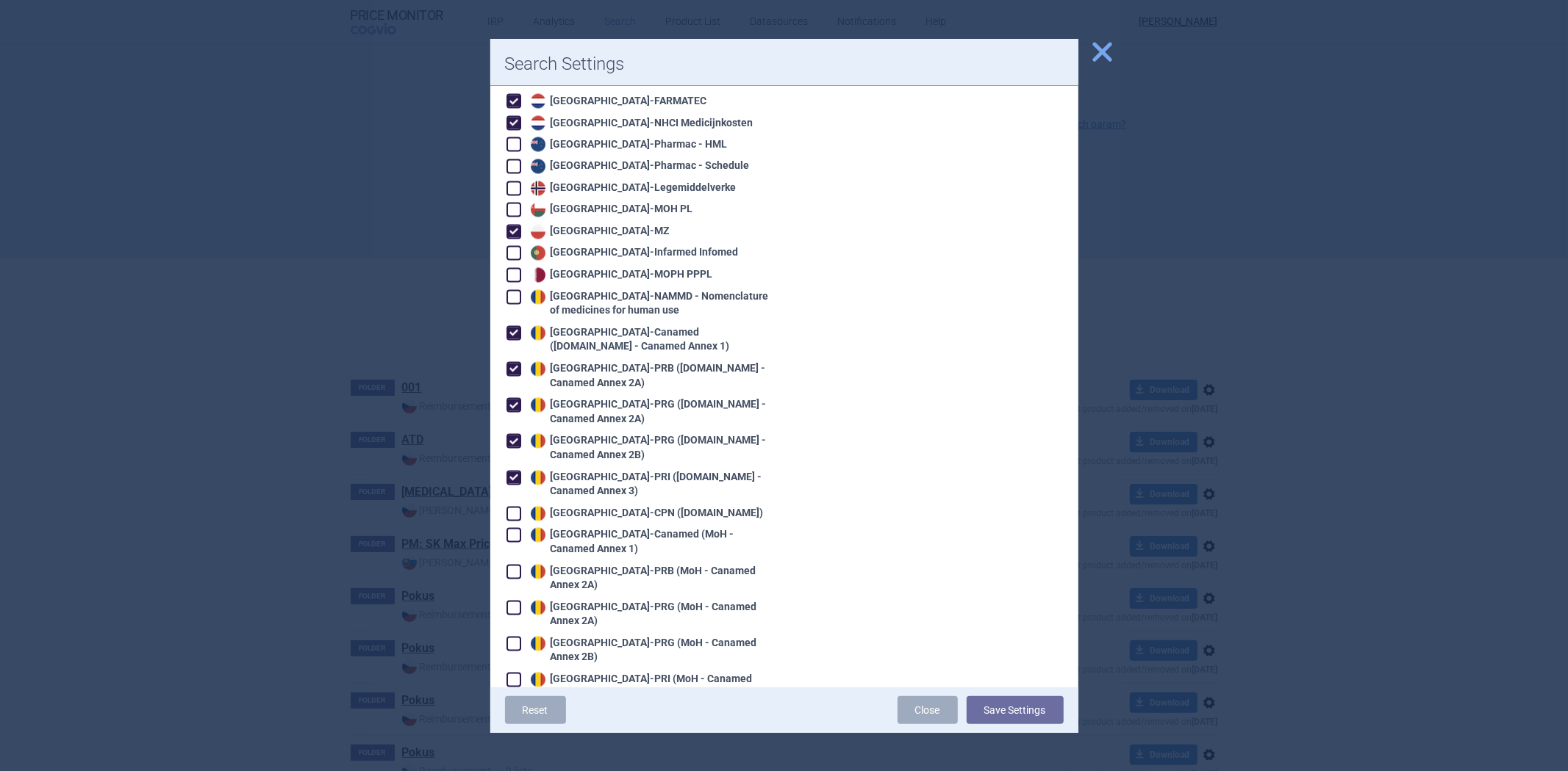
click at [563, 507] on div "Romania - CPN ([DOMAIN_NAME])" at bounding box center [645, 514] width 237 height 14
checkbox input "true"
click at [591, 730] on div "Romania - CPN (MoH)" at bounding box center [617, 737] width 180 height 14
checkbox input "true"
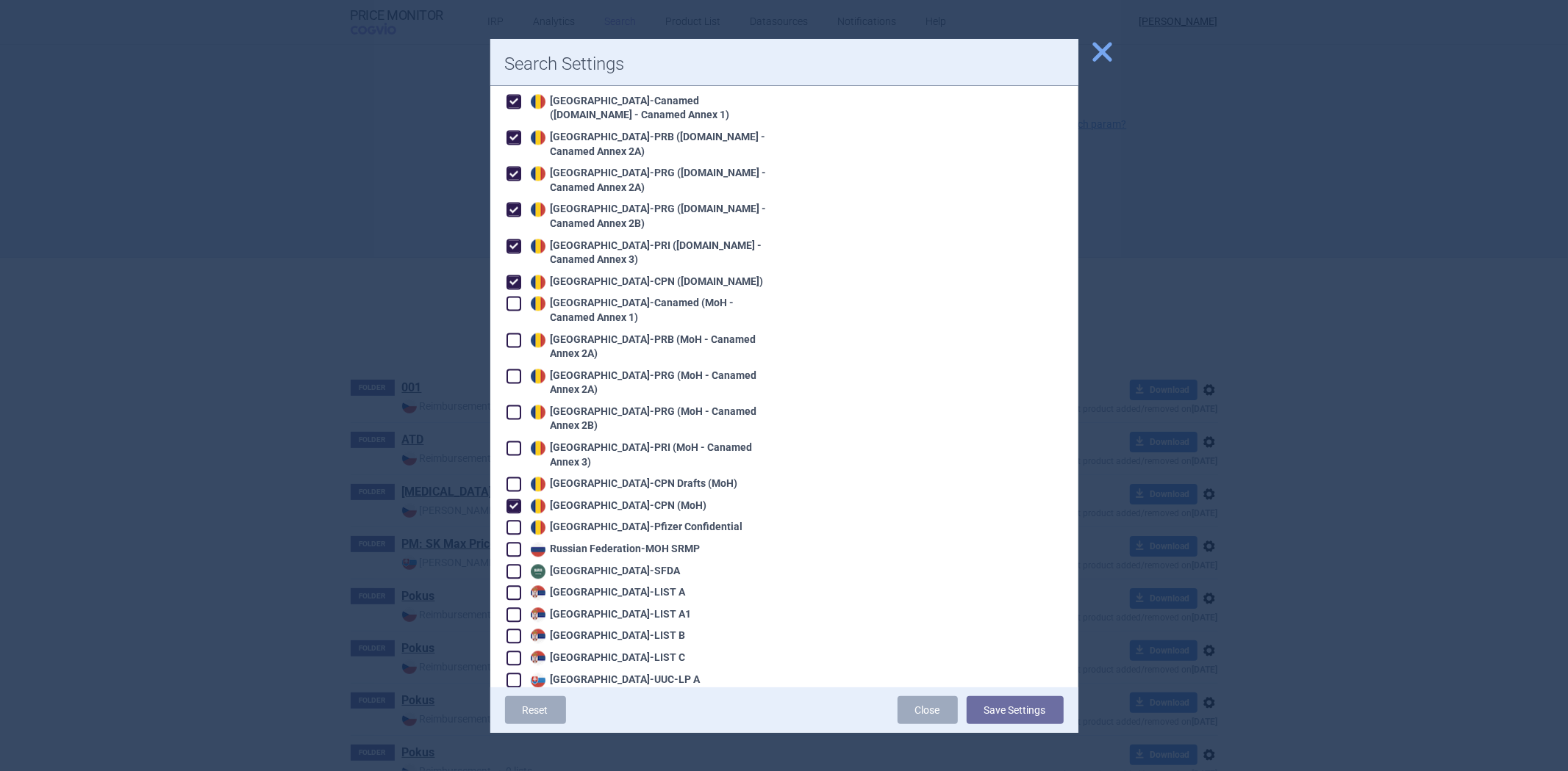
scroll to position [2612, 0]
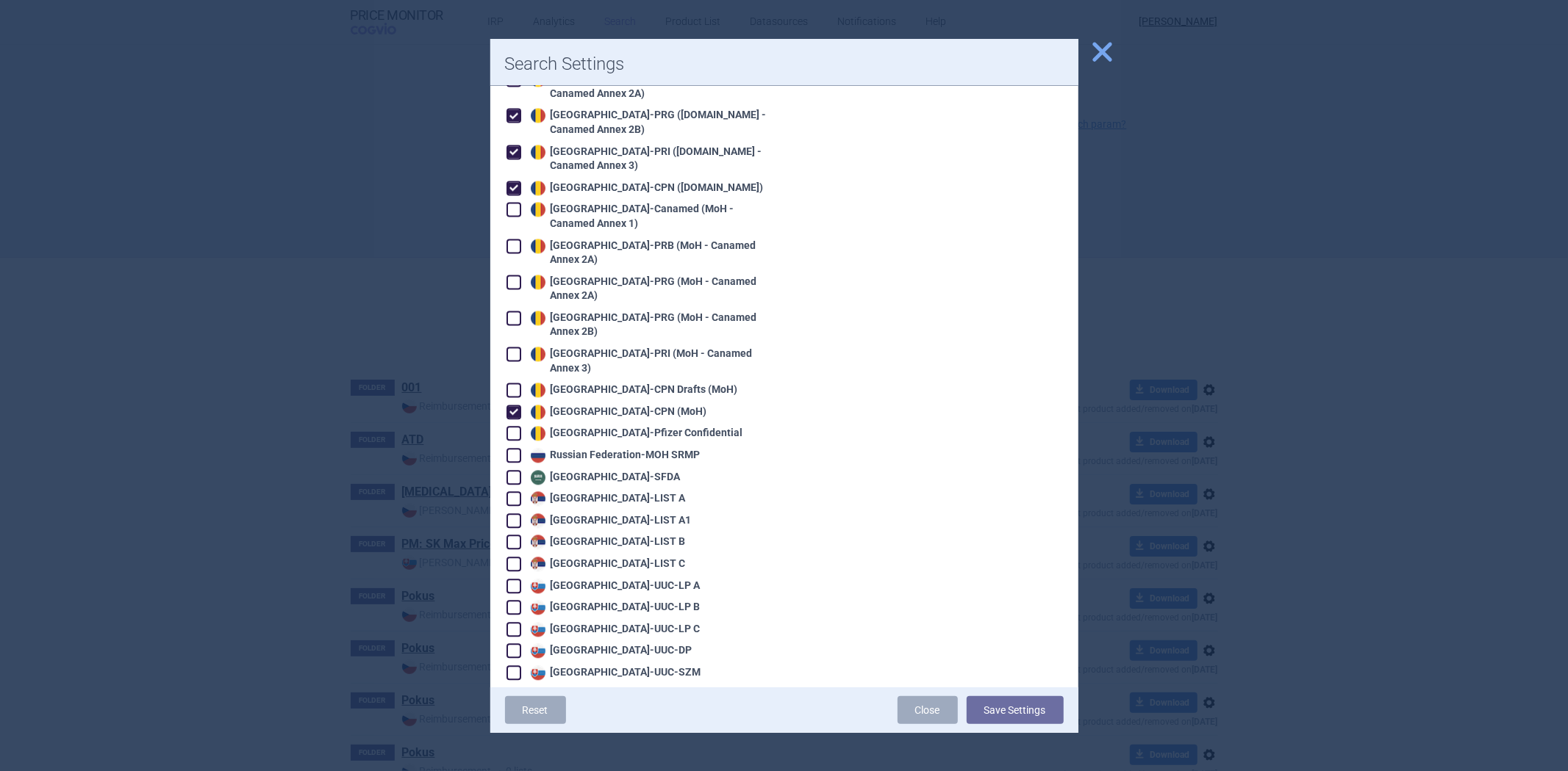
click at [596, 448] on div "Russian Federation - MOH SRMP" at bounding box center [613, 455] width 173 height 14
checkbox input "true"
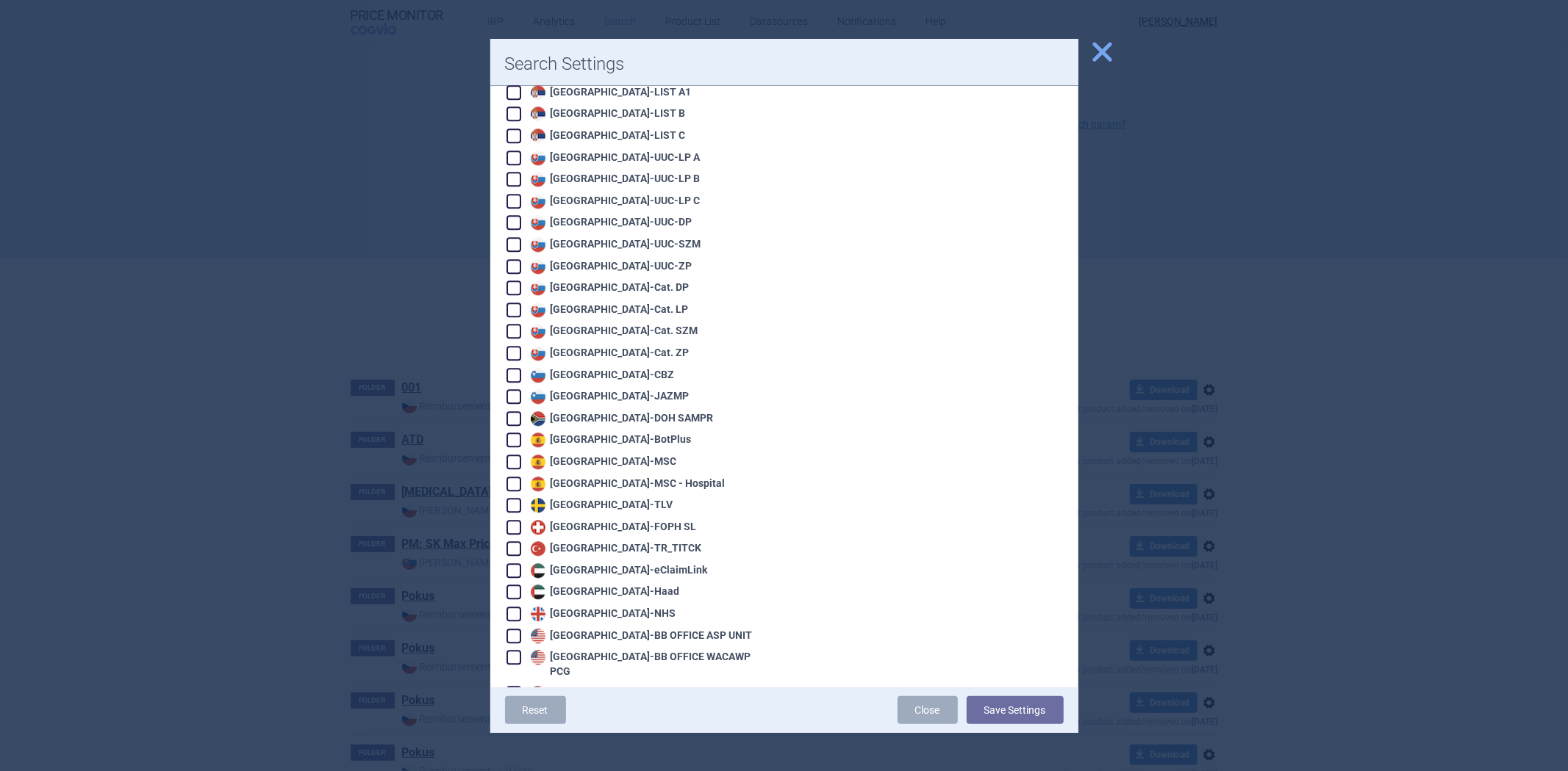
scroll to position [3068, 0]
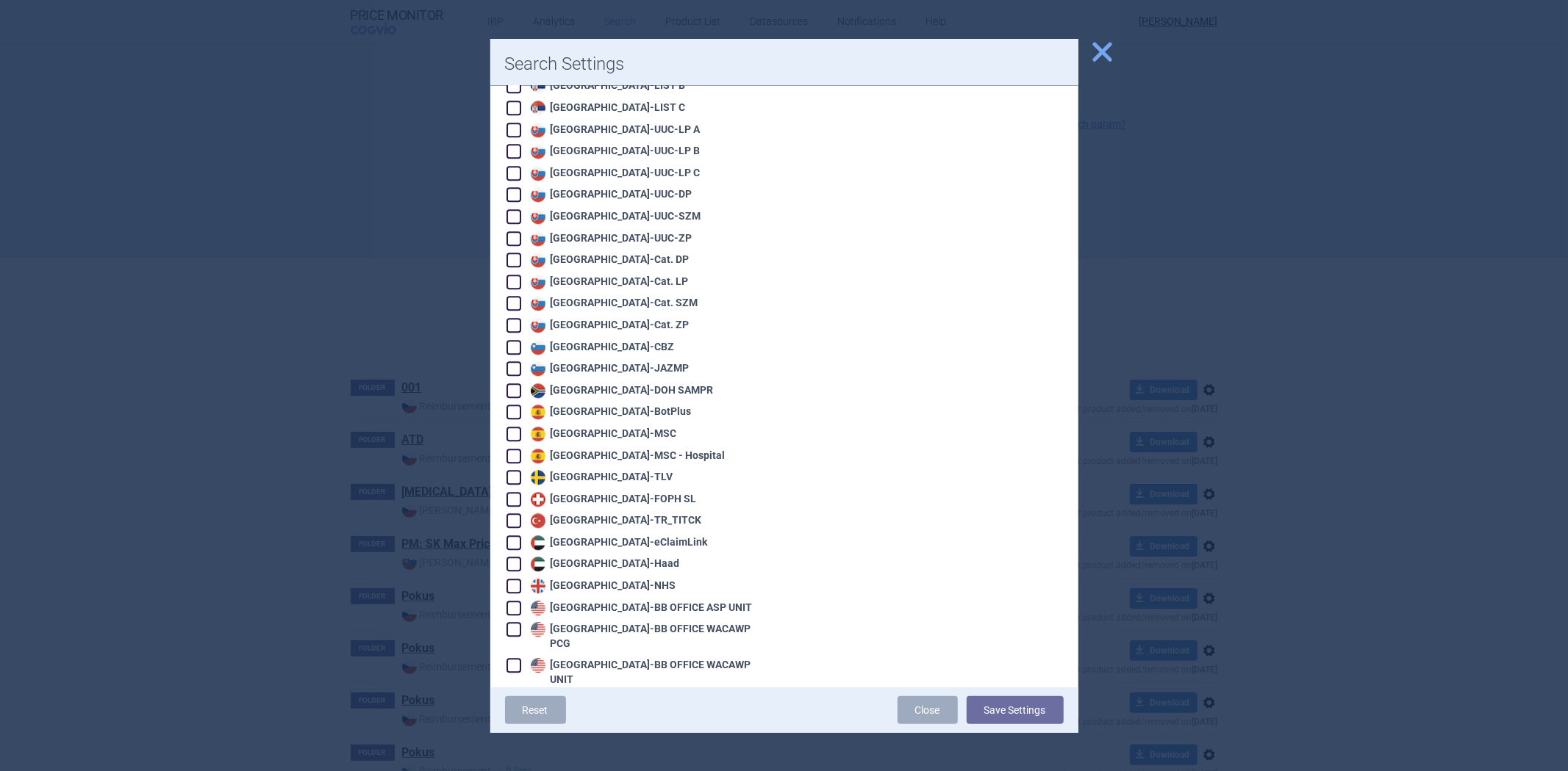
click at [612, 449] on div "[GEOGRAPHIC_DATA] - [GEOGRAPHIC_DATA]" at bounding box center [625, 456] width 198 height 14
checkbox input "true"
click at [578, 427] on div "Spain - MSC" at bounding box center [601, 434] width 150 height 14
checkbox input "true"
click at [582, 405] on div "Spain - BotPlus" at bounding box center [609, 412] width 164 height 14
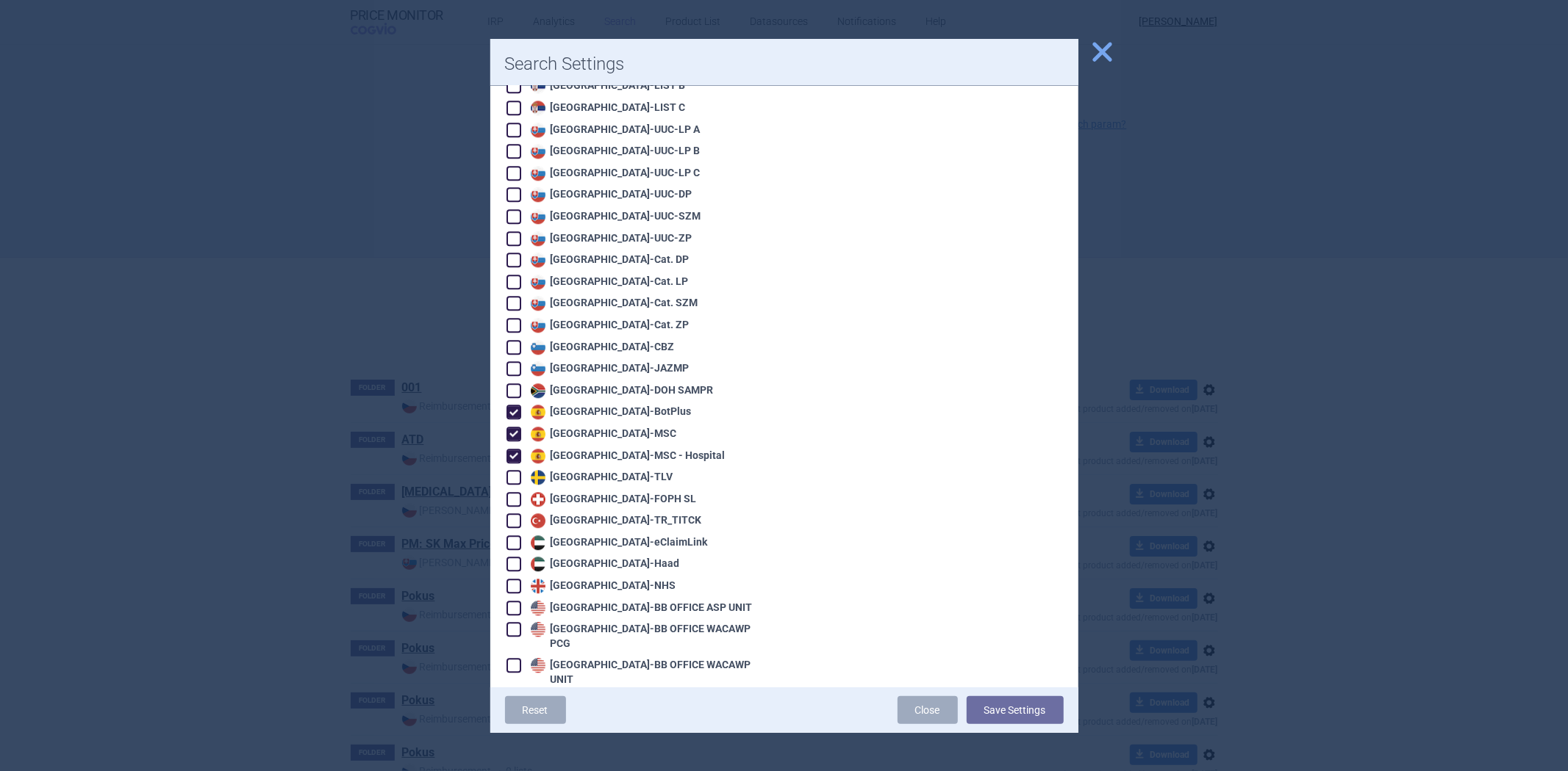
checkbox input "true"
click at [573, 471] on div "Sweden - TLV" at bounding box center [599, 477] width 146 height 14
checkbox input "true"
click at [1026, 711] on button "Save Settings" at bounding box center [1015, 710] width 97 height 28
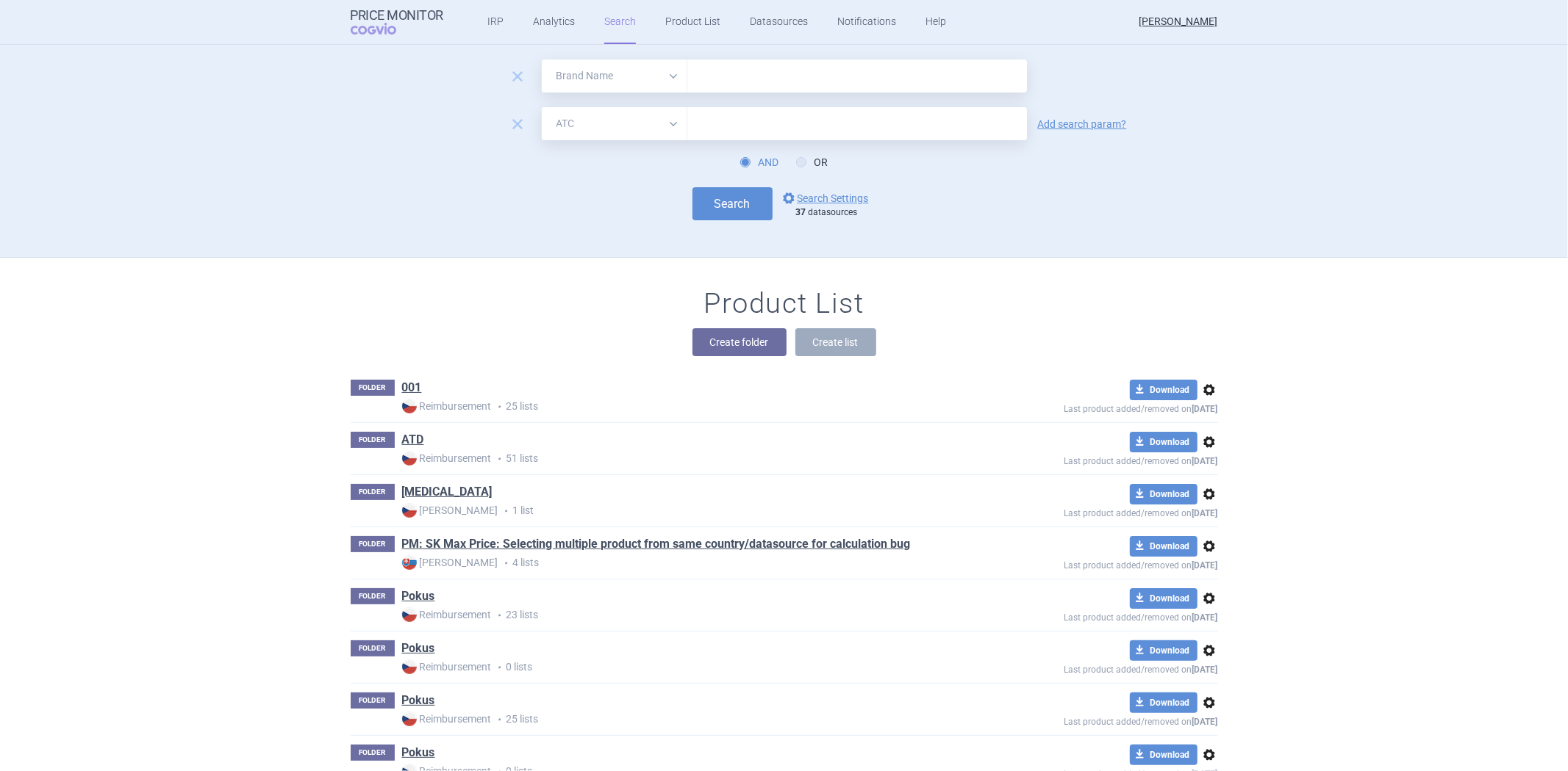
drag, startPoint x: 704, startPoint y: 77, endPoint x: 684, endPoint y: 79, distance: 20.1
click at [704, 77] on input "text" at bounding box center [857, 76] width 339 height 33
click at [857, 91] on input "text" at bounding box center [857, 76] width 339 height 33
paste input "[MEDICAL_DATA]"
type input "[MEDICAL_DATA]"
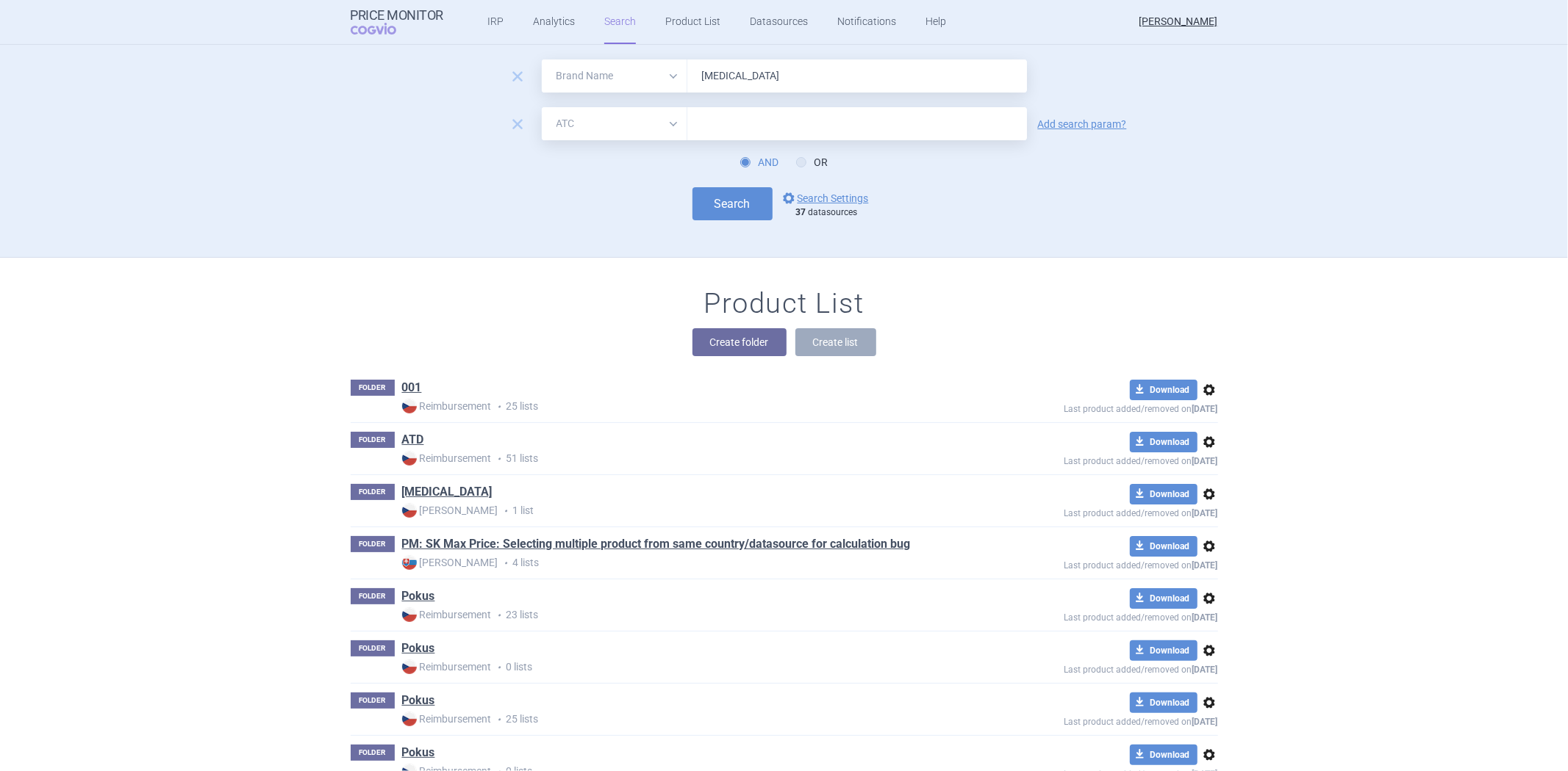
click at [790, 128] on input "text" at bounding box center [857, 124] width 339 height 33
paste input "B01AF01"
type input "B01AF01"
click at [798, 157] on icon at bounding box center [800, 162] width 11 height 11
click at [798, 157] on input "OR" at bounding box center [803, 162] width 15 height 14
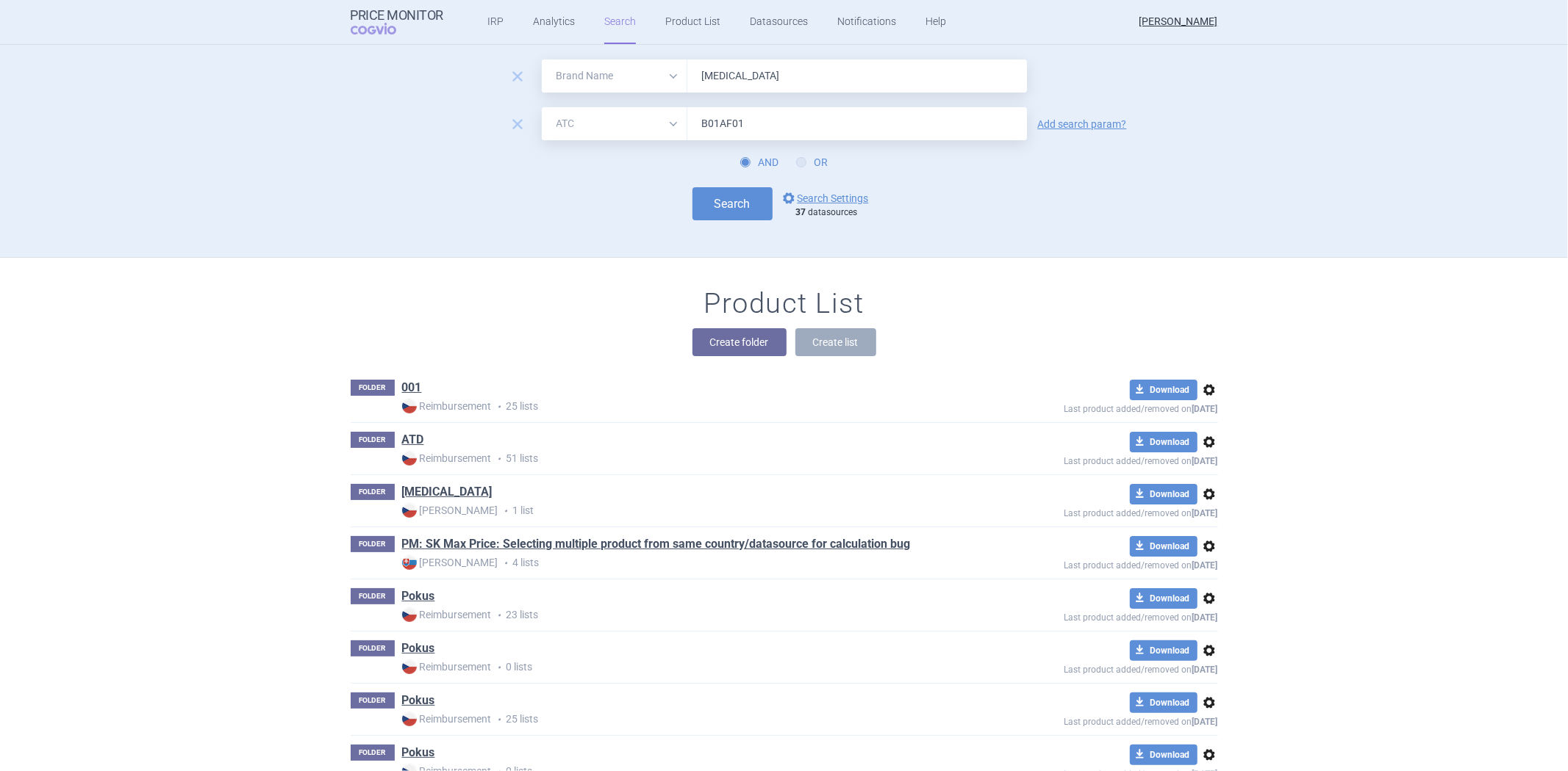
radio input "true"
click at [738, 204] on button "Search" at bounding box center [732, 204] width 80 height 33
select select "brandName"
select select "atc"
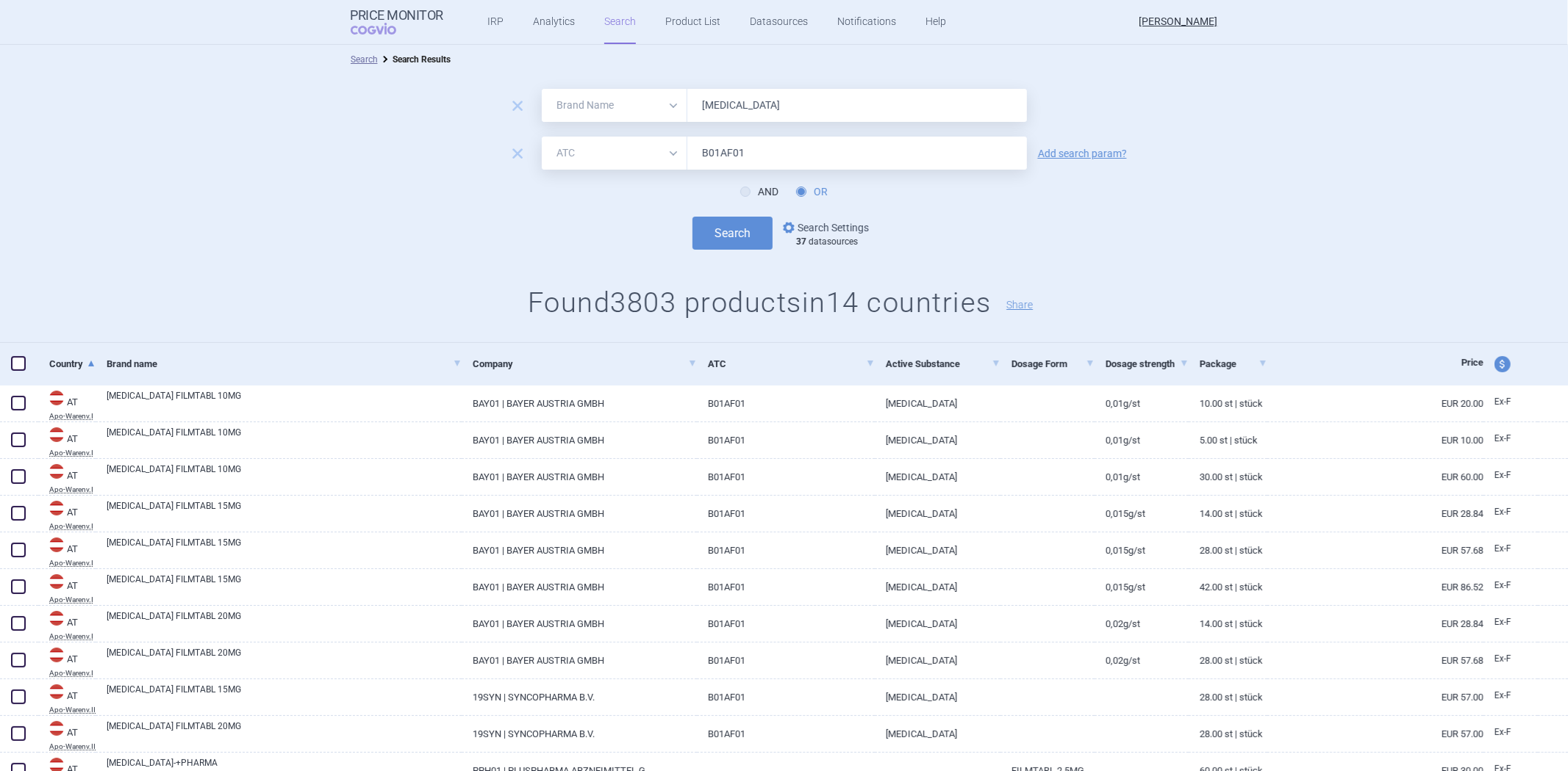
click at [813, 228] on link "options Search Settings" at bounding box center [825, 228] width 89 height 17
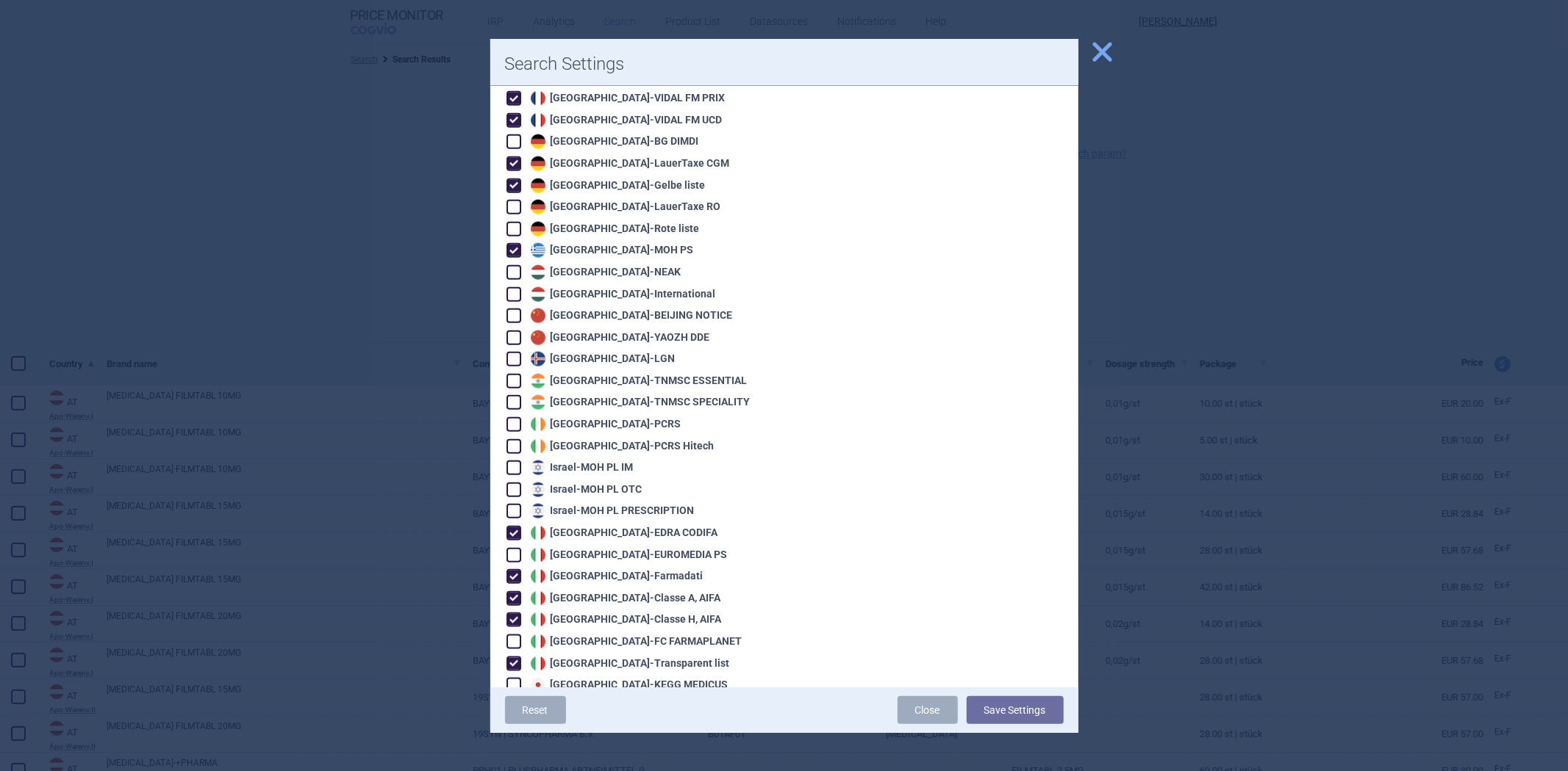
scroll to position [1305, 0]
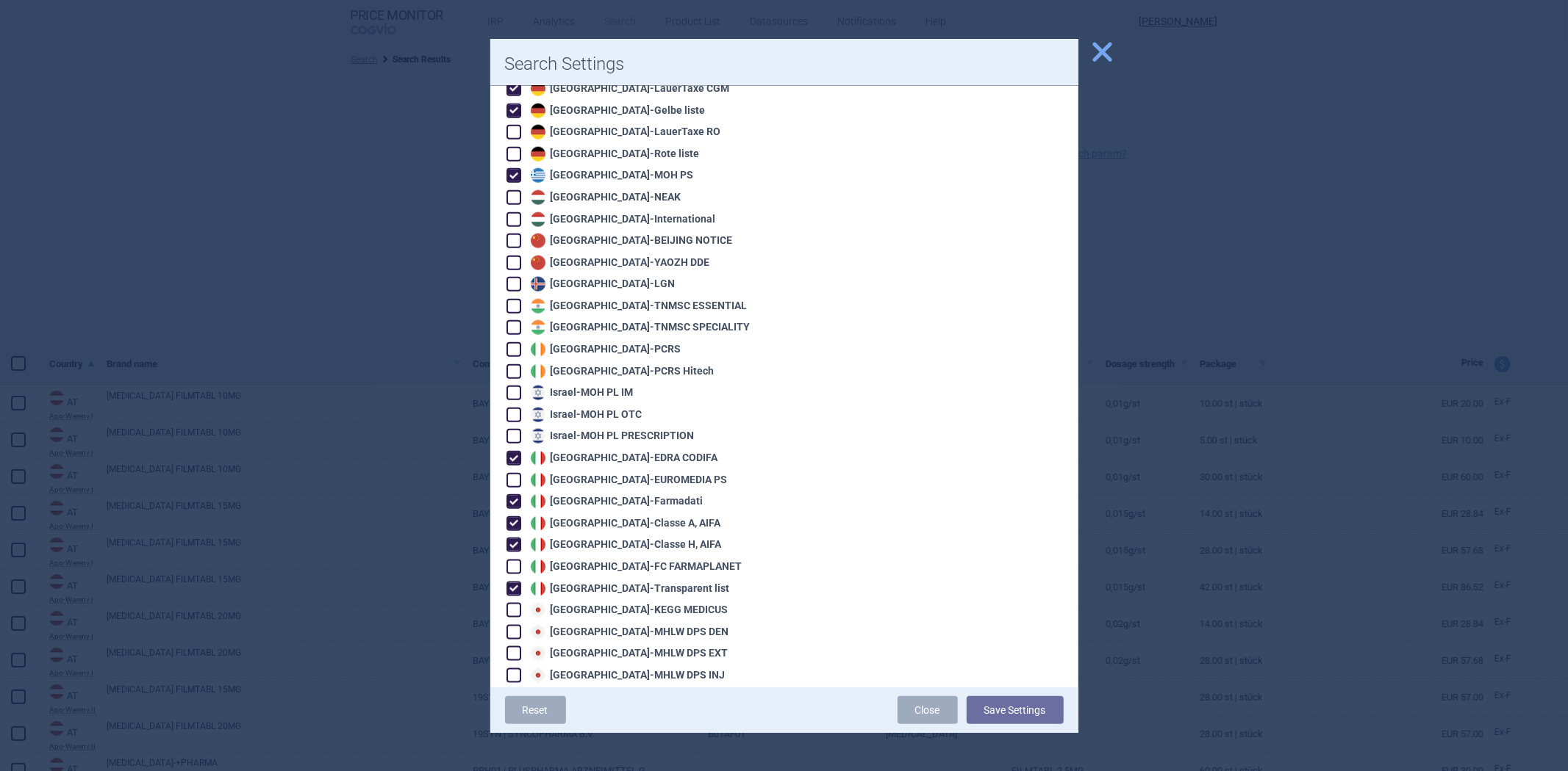
click at [397, 206] on div at bounding box center [784, 386] width 1568 height 771
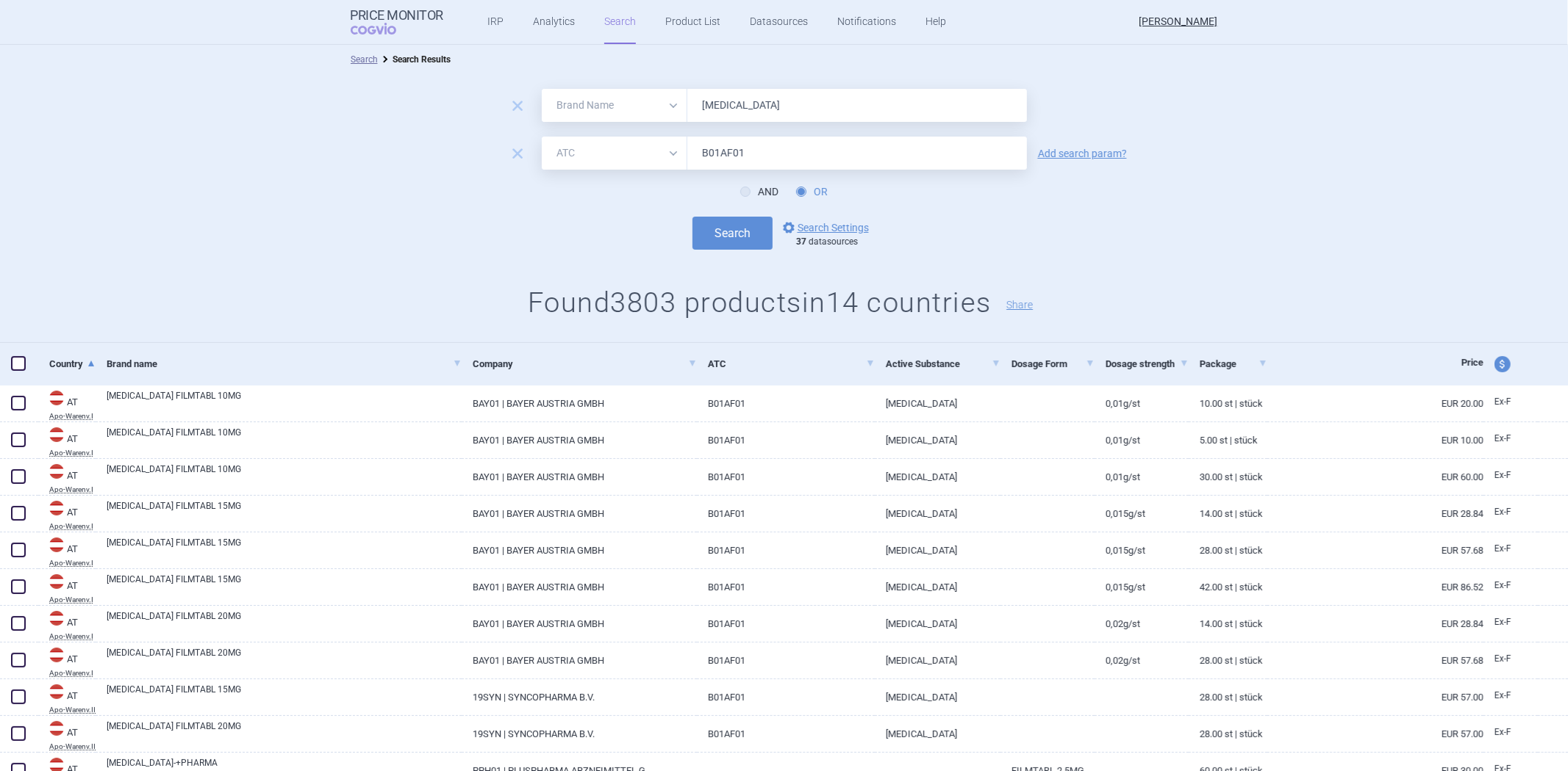
click at [783, 159] on input "B01AF01" at bounding box center [857, 153] width 339 height 33
click at [808, 228] on link "options Search Settings" at bounding box center [825, 228] width 89 height 17
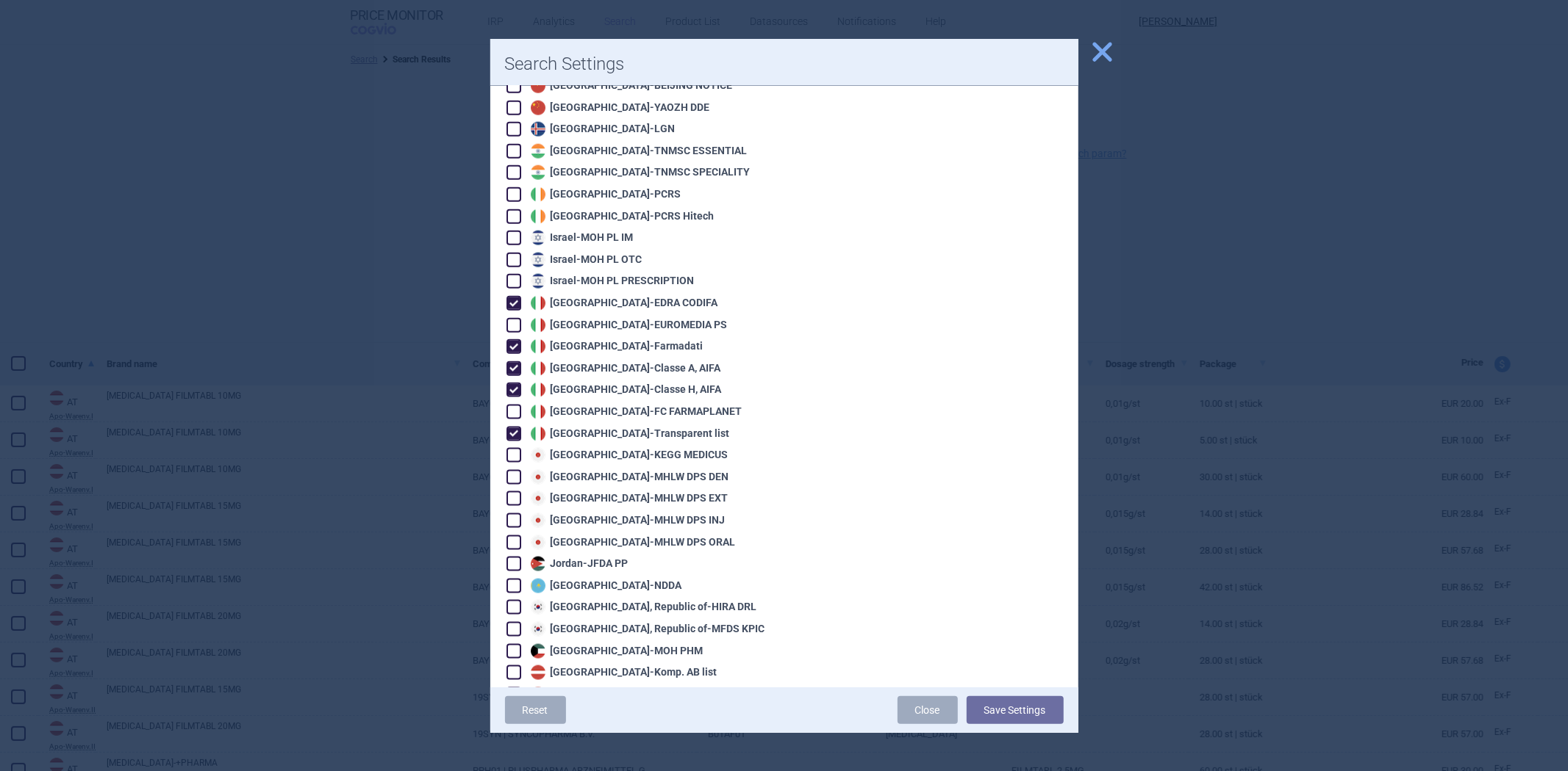
scroll to position [1470, 0]
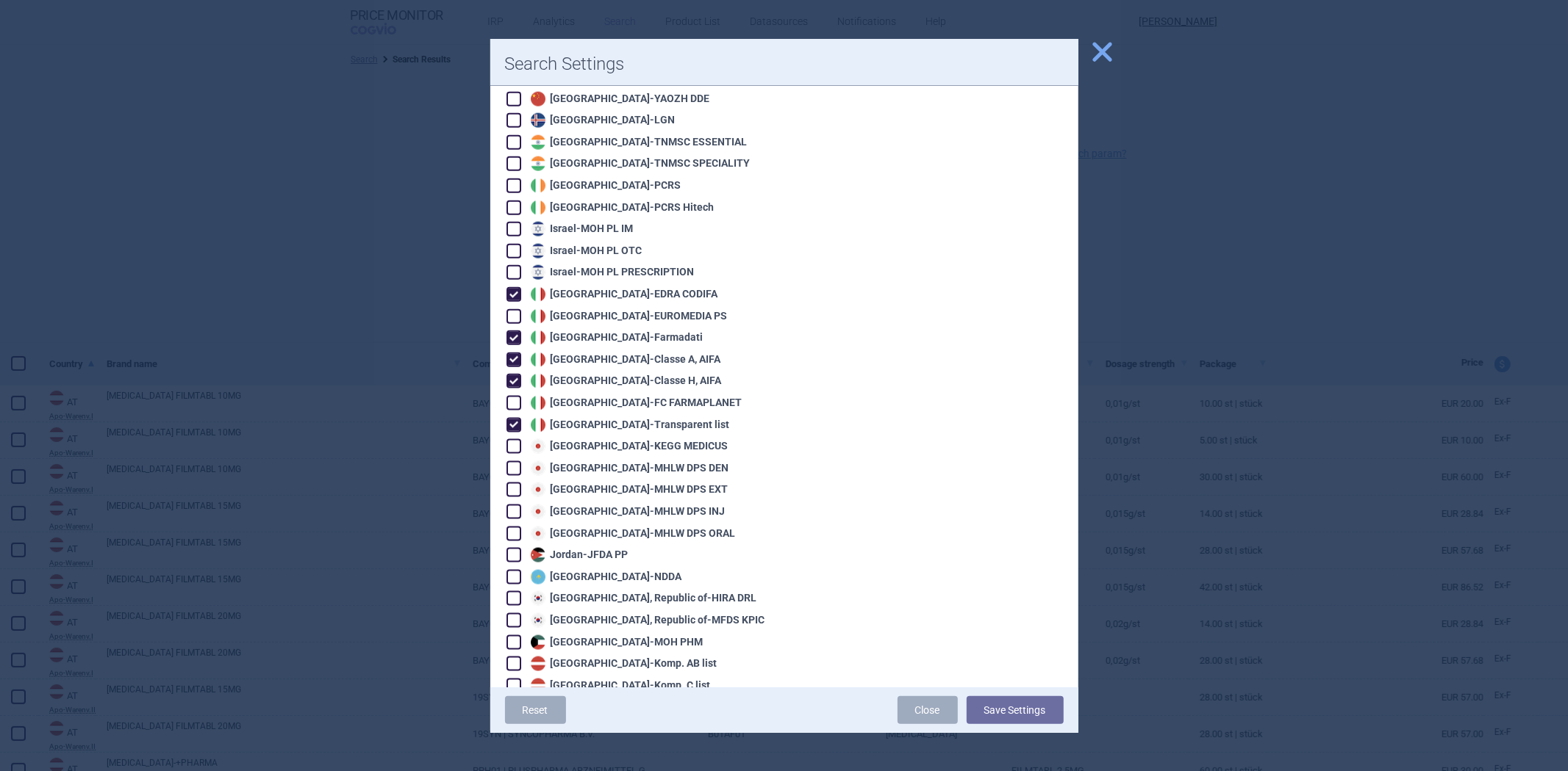
click at [412, 91] on div at bounding box center [784, 386] width 1568 height 771
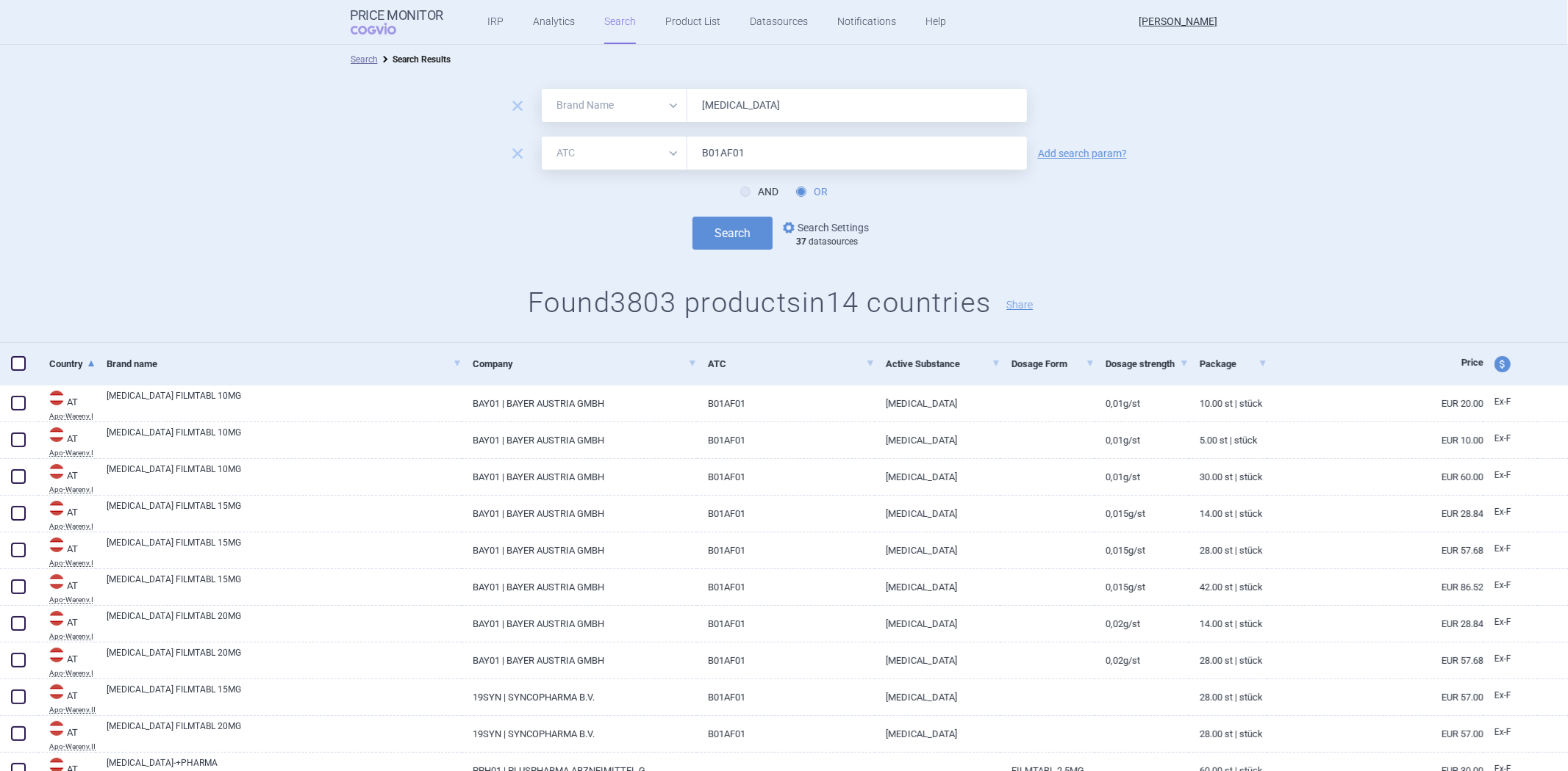
click at [805, 222] on link "options Search Settings" at bounding box center [825, 228] width 89 height 17
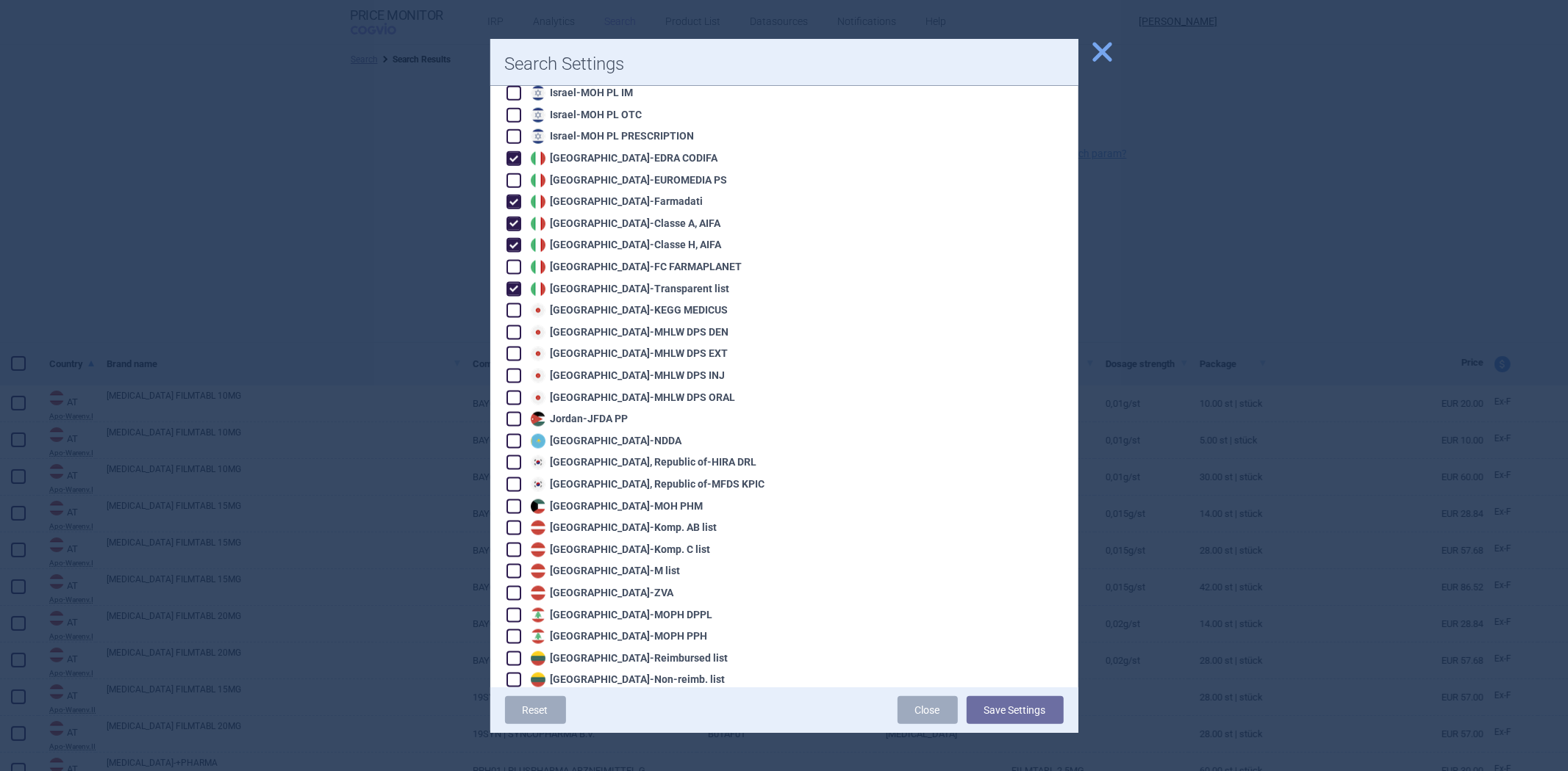
scroll to position [1598, 0]
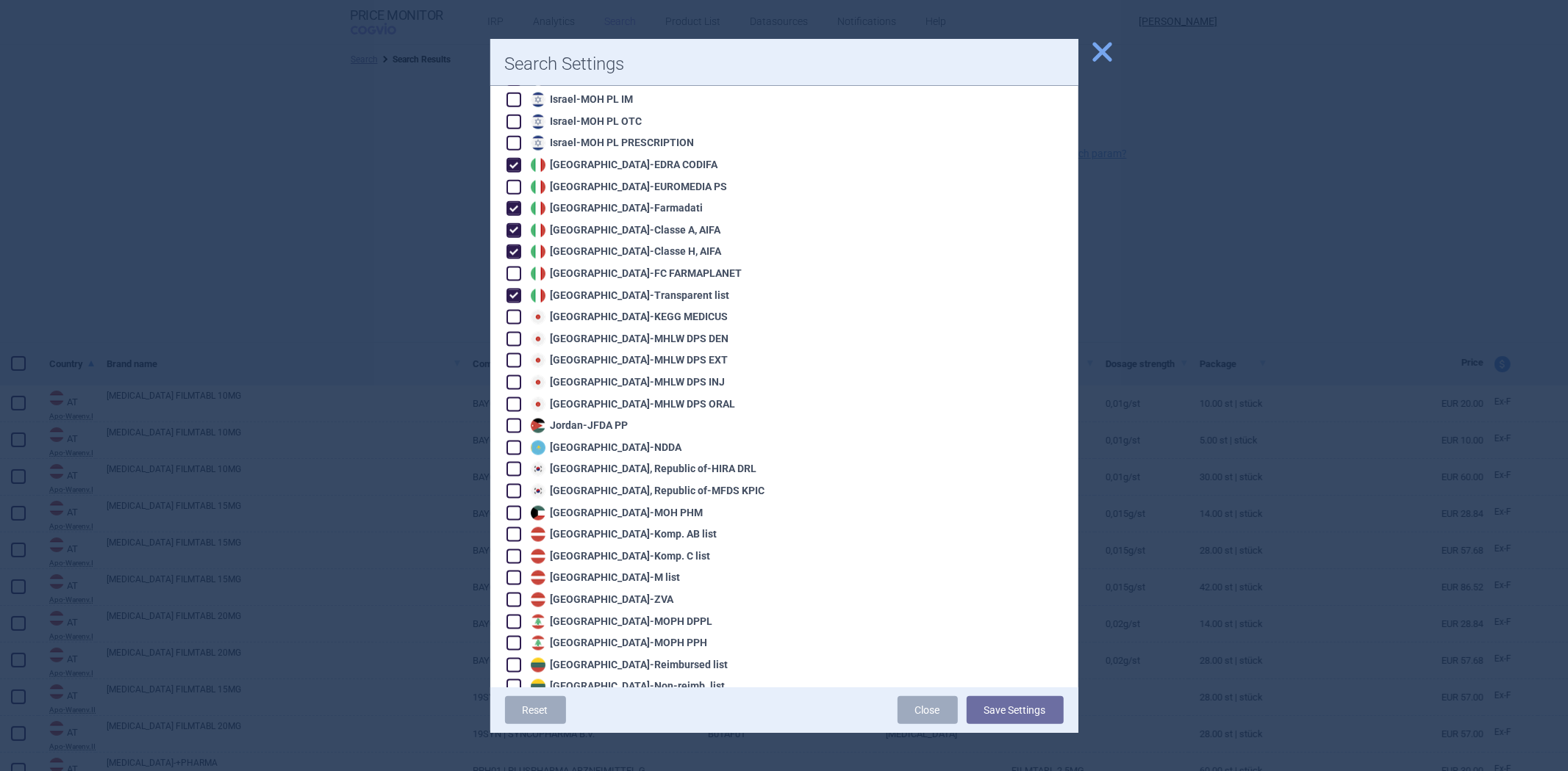
click at [557, 310] on div "Japan - KEGG MEDICUS" at bounding box center [627, 317] width 201 height 14
click at [557, 332] on div "Japan - MHLW DPS DEN" at bounding box center [627, 339] width 202 height 14
click at [549, 354] on div "Japan - MHLW DPS EXT" at bounding box center [627, 360] width 201 height 14
click at [547, 376] on div "Japan - MHLW DPS INJ" at bounding box center [625, 383] width 198 height 14
click at [545, 397] on div "Japan - MHLW DPS ORAL" at bounding box center [631, 404] width 209 height 14
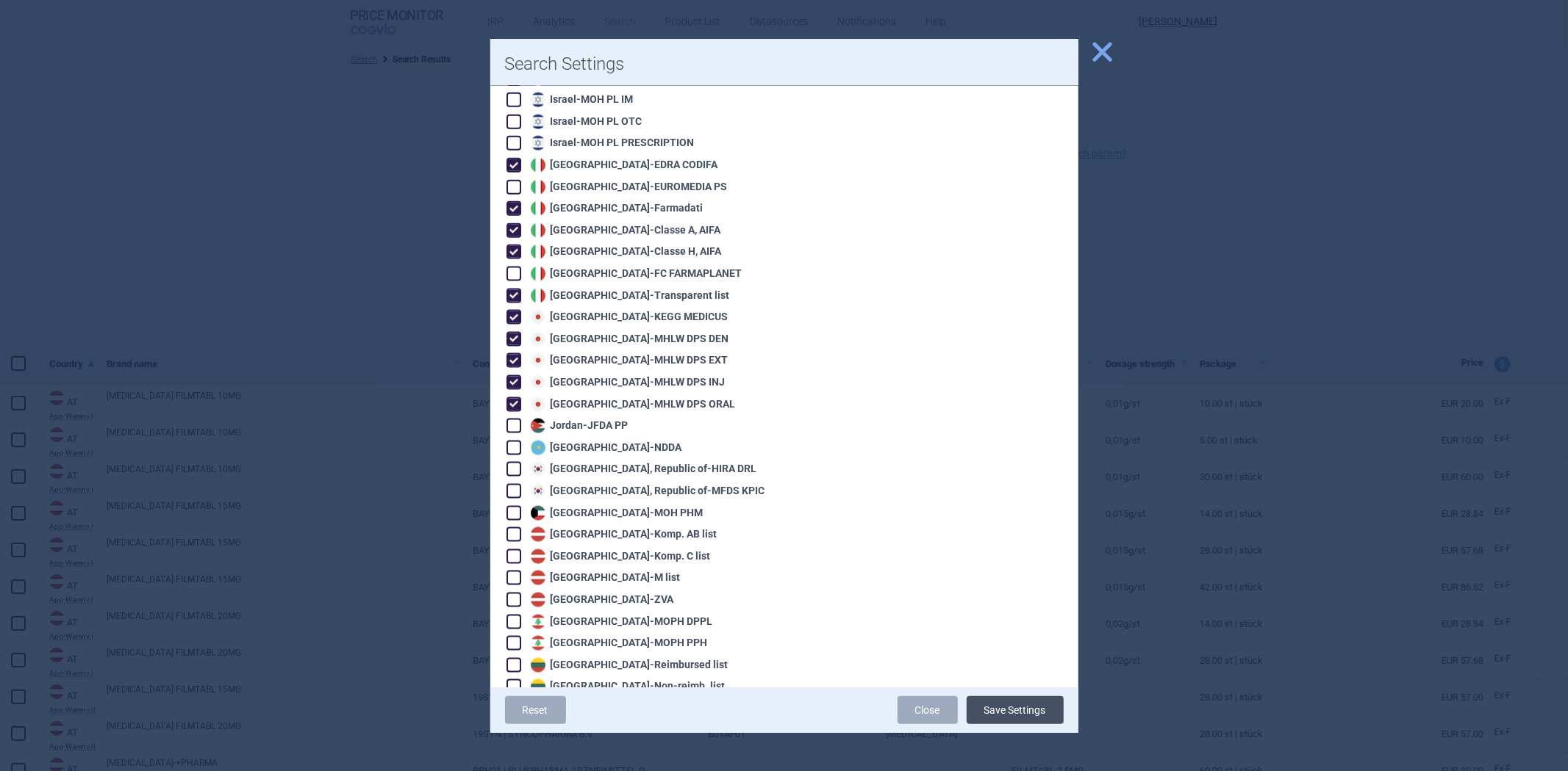
click at [1004, 710] on button "Save Settings" at bounding box center [1015, 710] width 97 height 28
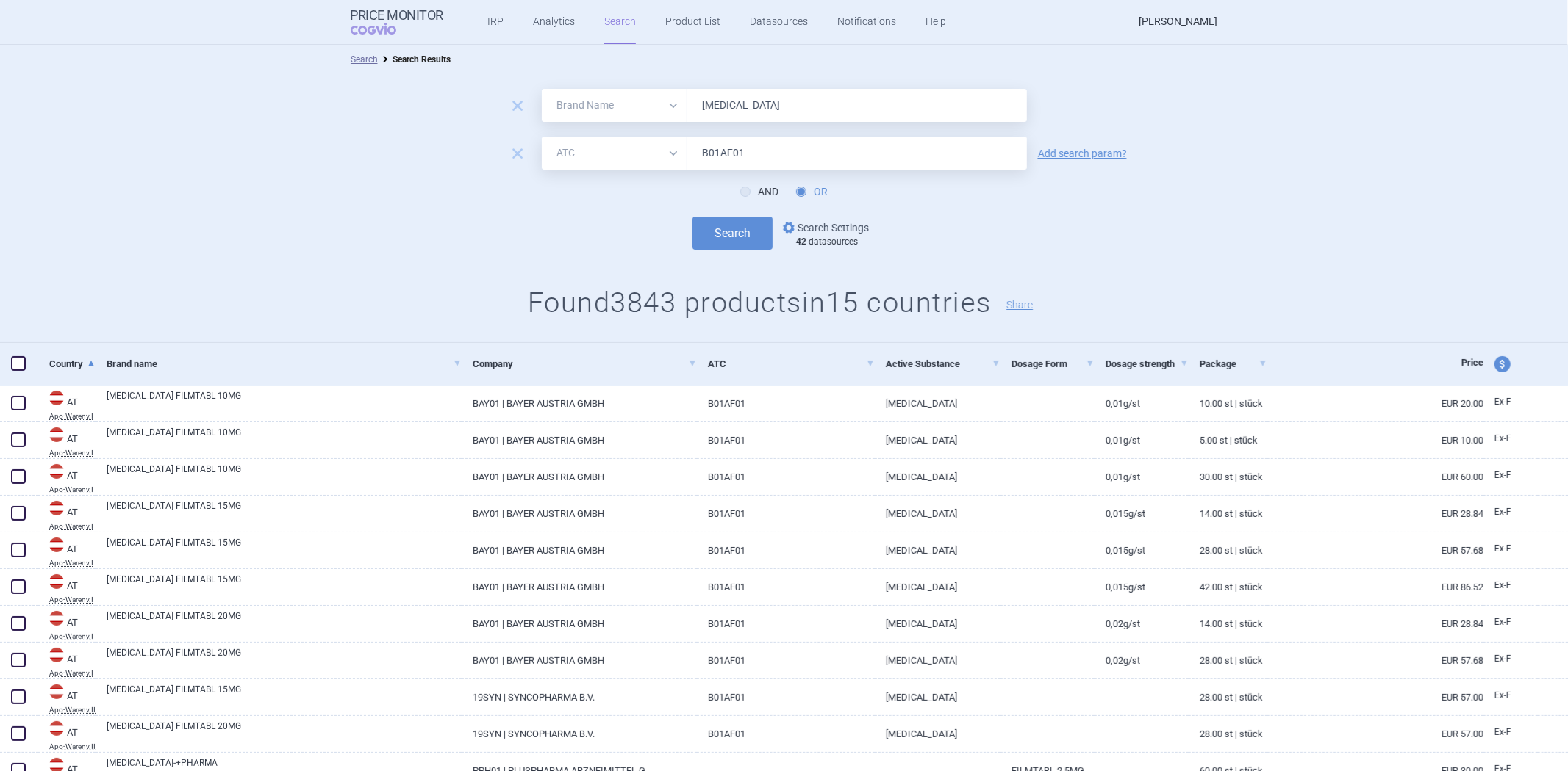
click at [817, 222] on link "options Search Settings" at bounding box center [825, 228] width 89 height 17
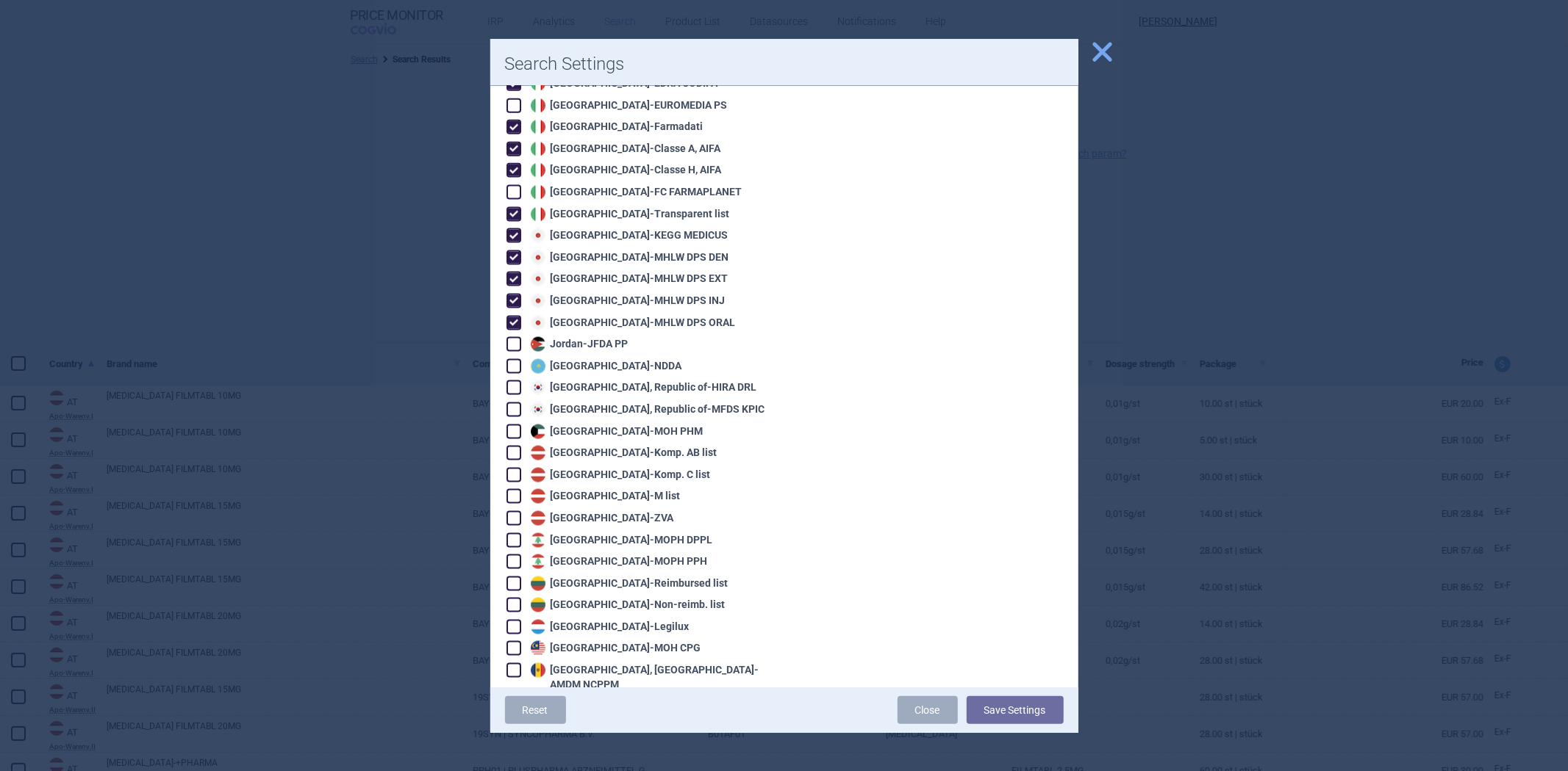
scroll to position [1598, 0]
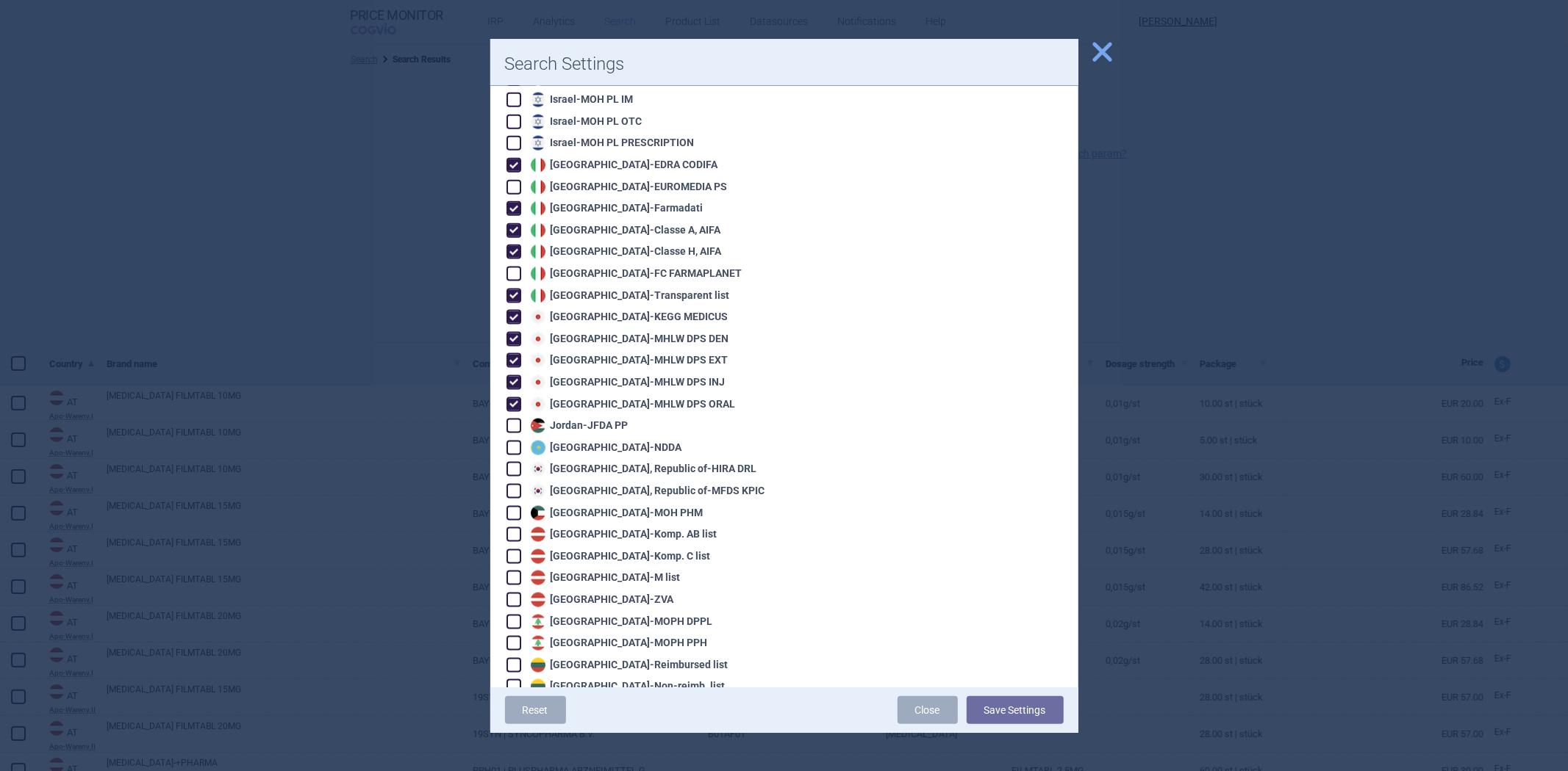
click at [615, 376] on div "Japan - MHLW DPS INJ" at bounding box center [625, 383] width 198 height 14
click at [627, 338] on div "Algeria - Pharm'Net [GEOGRAPHIC_DATA] - PBS [GEOGRAPHIC_DATA] - PBS EFC [GEOGRA…" at bounding box center [637, 447] width 265 height 3637
click at [628, 354] on div "Japan - MHLW DPS EXT" at bounding box center [627, 360] width 201 height 14
click at [630, 332] on div "Japan - MHLW DPS DEN" at bounding box center [627, 339] width 202 height 14
click at [608, 376] on div "Japan - MHLW DPS INJ" at bounding box center [625, 383] width 198 height 14
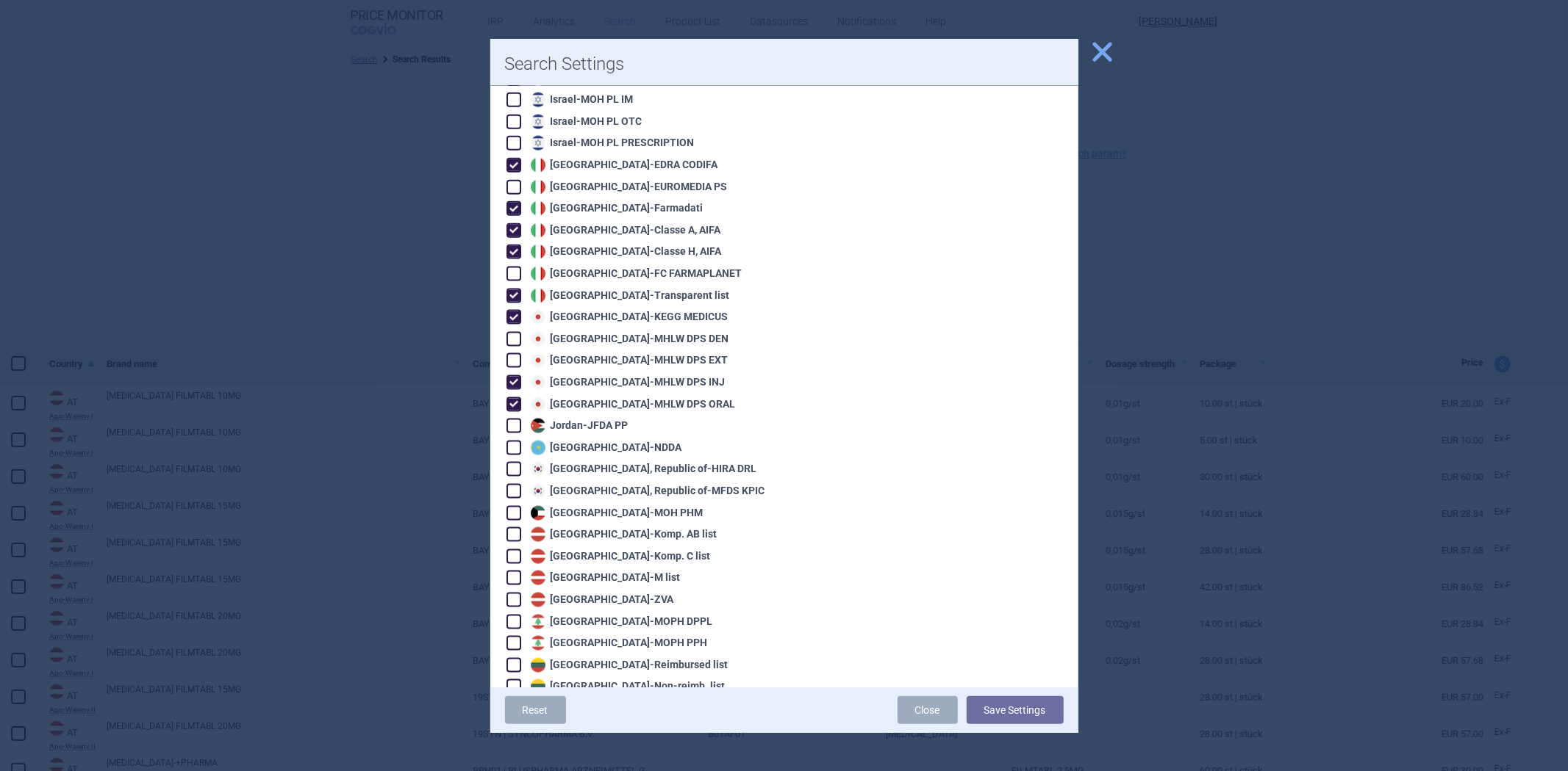
click at [594, 397] on div "Japan - MHLW DPS ORAL" at bounding box center [631, 404] width 209 height 14
click at [607, 376] on div "Japan - MHLW DPS INJ" at bounding box center [625, 383] width 198 height 14
click at [1049, 709] on button "Save Settings" at bounding box center [1015, 710] width 97 height 28
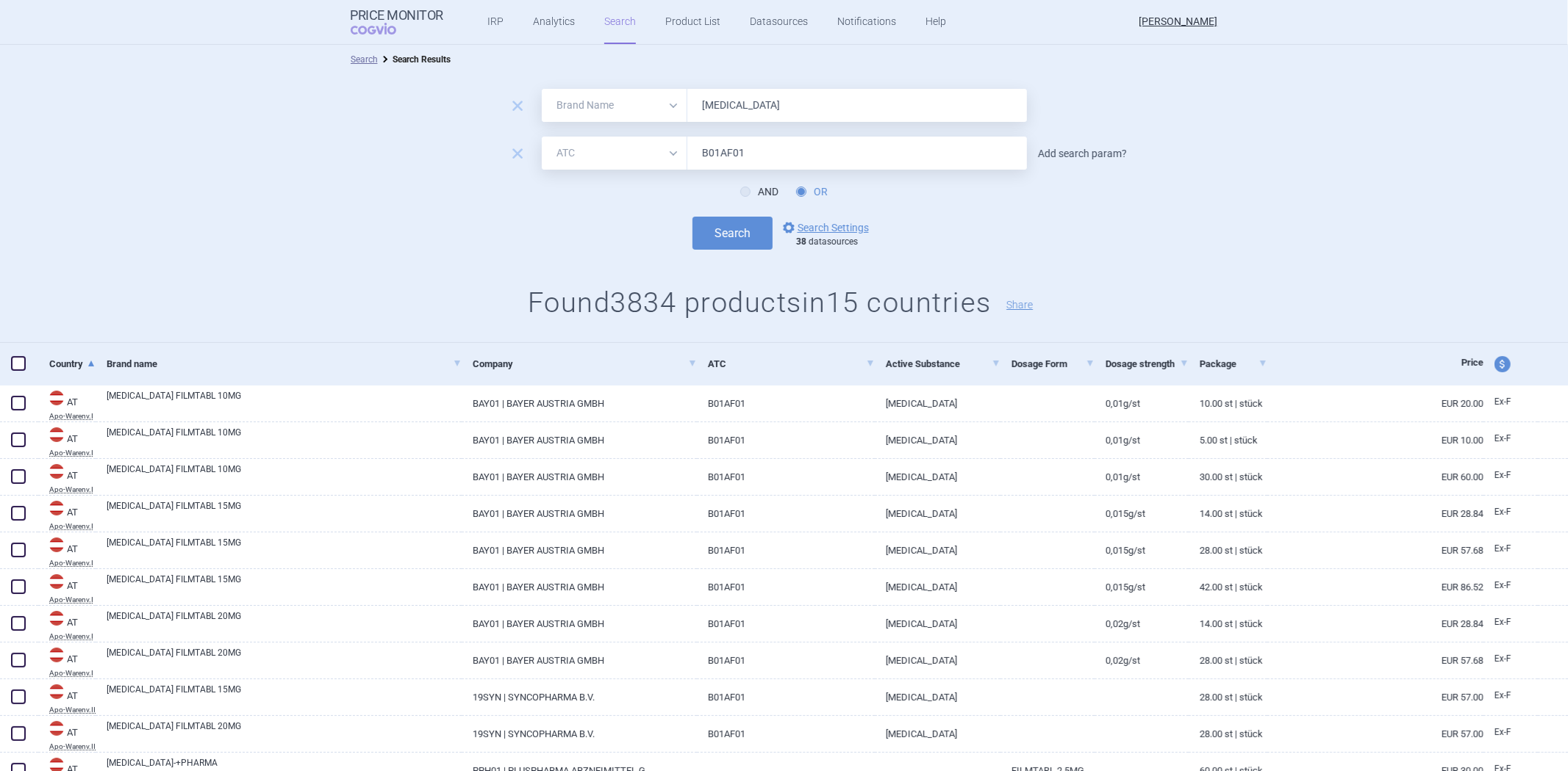
click at [1082, 149] on link "Add search param?" at bounding box center [1083, 154] width 89 height 11
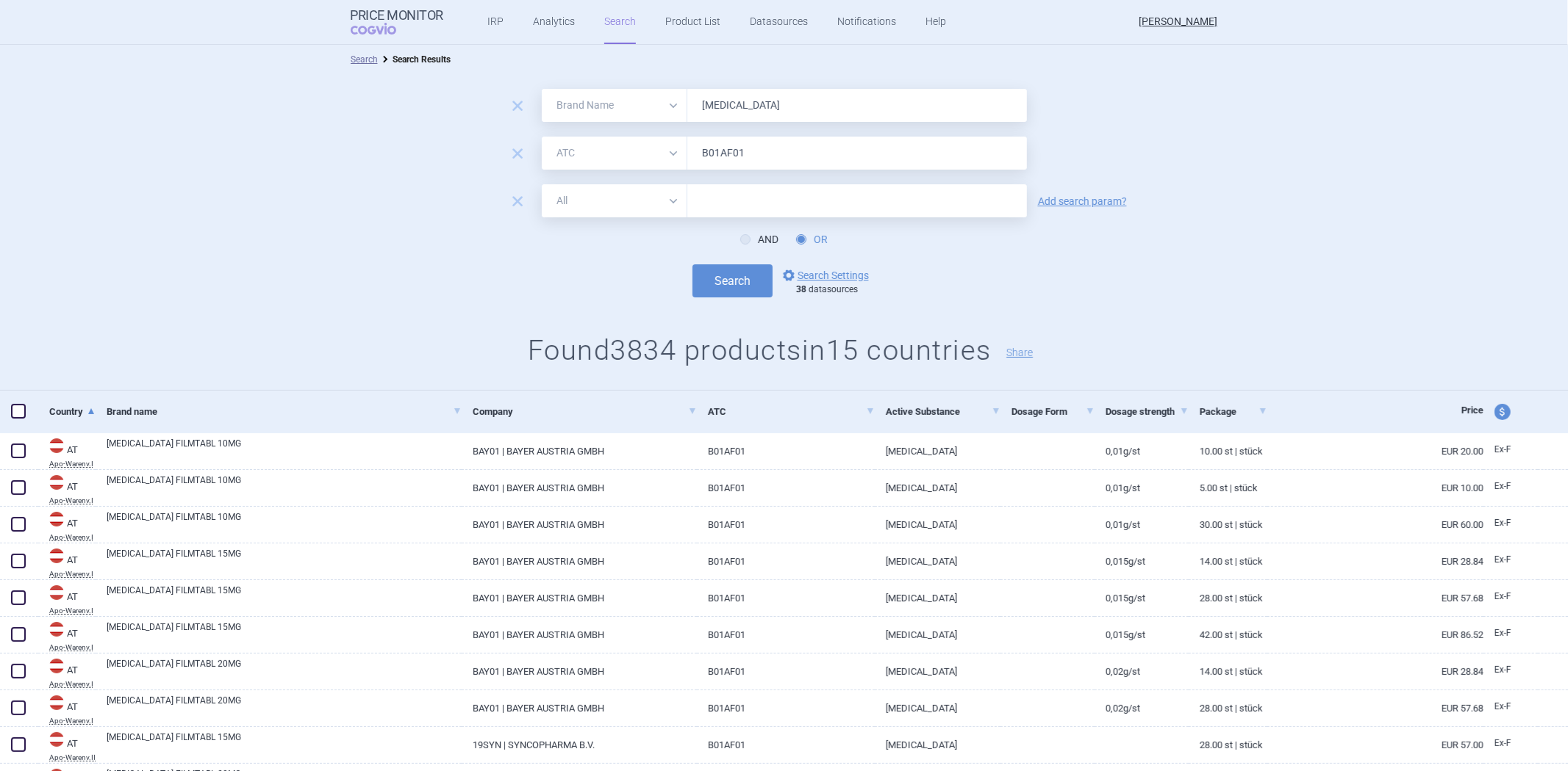
click at [618, 212] on select "All Brand Name ATC Company Active Substance Country Newer than" at bounding box center [614, 201] width 146 height 33
drag, startPoint x: 633, startPoint y: 93, endPoint x: 626, endPoint y: 98, distance: 8.6
click at [633, 91] on select "All Brand Name ATC Company Active Substance Country Newer than" at bounding box center [614, 105] width 146 height 33
click at [612, 112] on select "All Brand Name ATC Company Active Substance Country Newer than" at bounding box center [614, 105] width 146 height 33
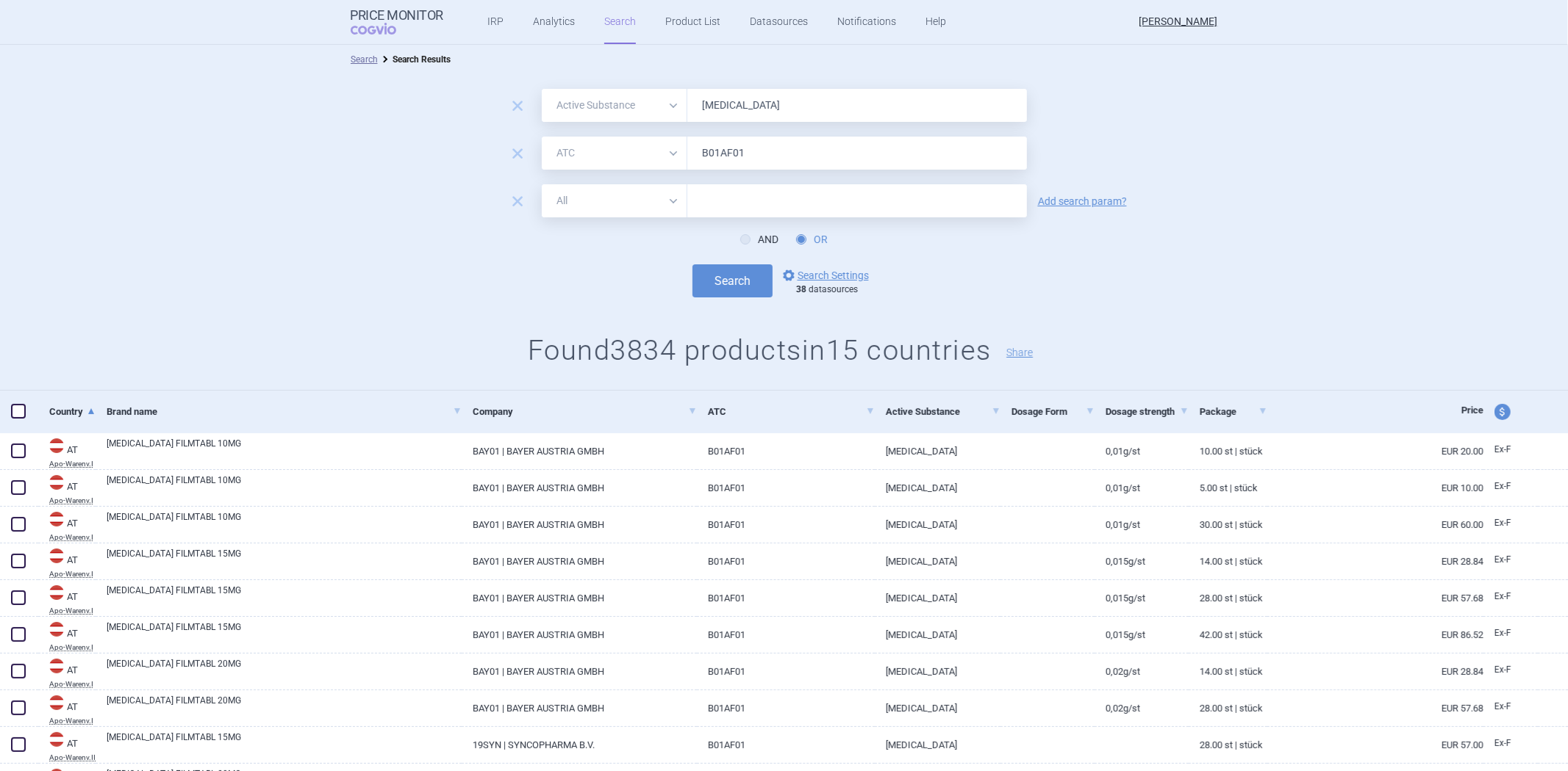
click at [541, 89] on select "All Brand Name ATC Company Active Substance Country Newer than" at bounding box center [614, 105] width 146 height 33
click at [718, 281] on button "Search" at bounding box center [732, 281] width 80 height 33
click at [624, 206] on select "All Brand Name ATC Company Active Substance Country Newer than" at bounding box center [614, 201] width 146 height 33
click at [541, 185] on select "All Brand Name ATC Company Active Substance Country Newer than" at bounding box center [614, 201] width 146 height 33
click at [746, 101] on input "[MEDICAL_DATA]" at bounding box center [857, 105] width 339 height 33
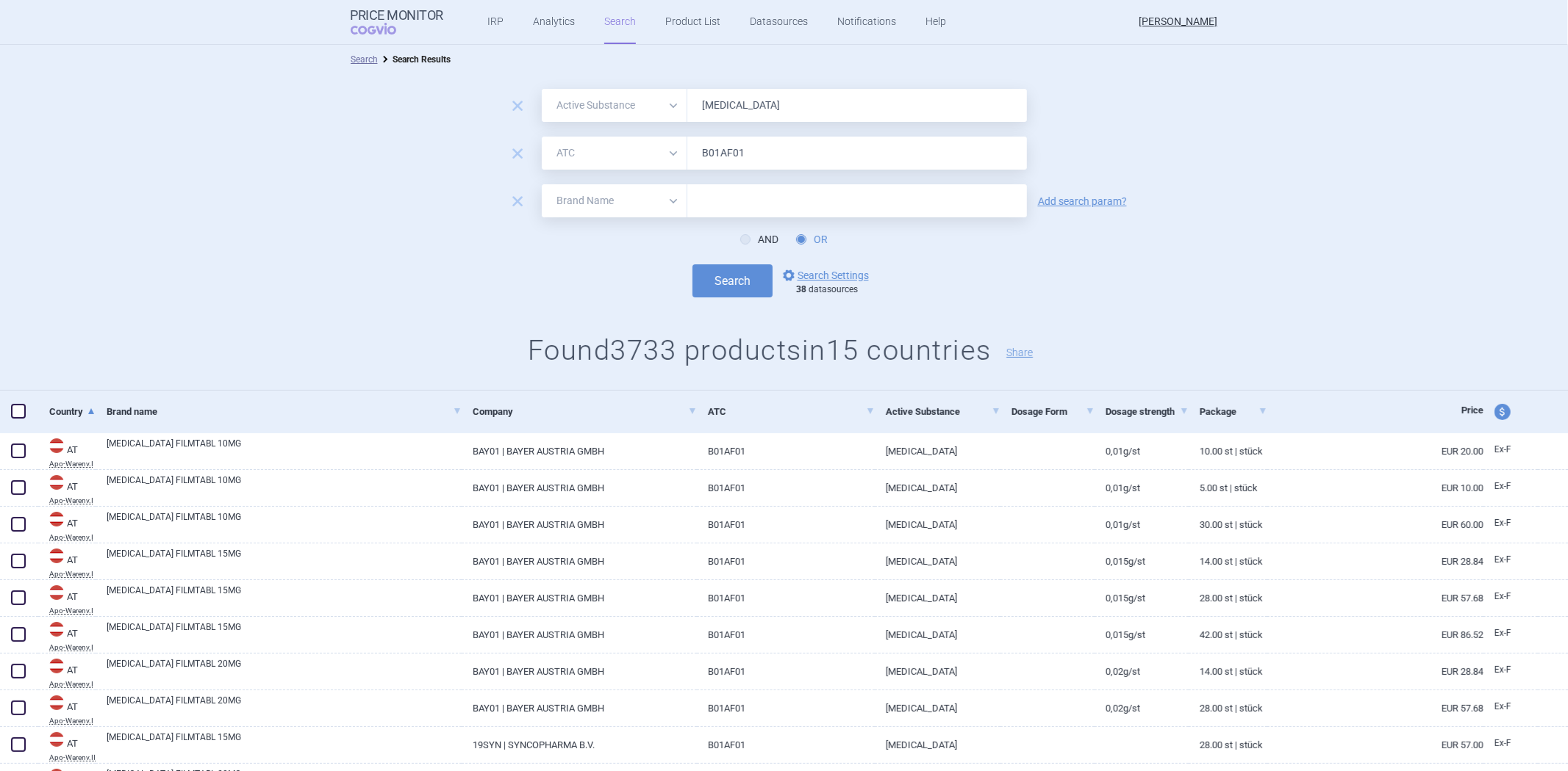
click at [746, 101] on input "[MEDICAL_DATA]" at bounding box center [857, 105] width 339 height 33
paste input "Tirzepatide"
click at [749, 155] on input "B01AF01" at bounding box center [857, 153] width 339 height 33
paste input "A10BX16"
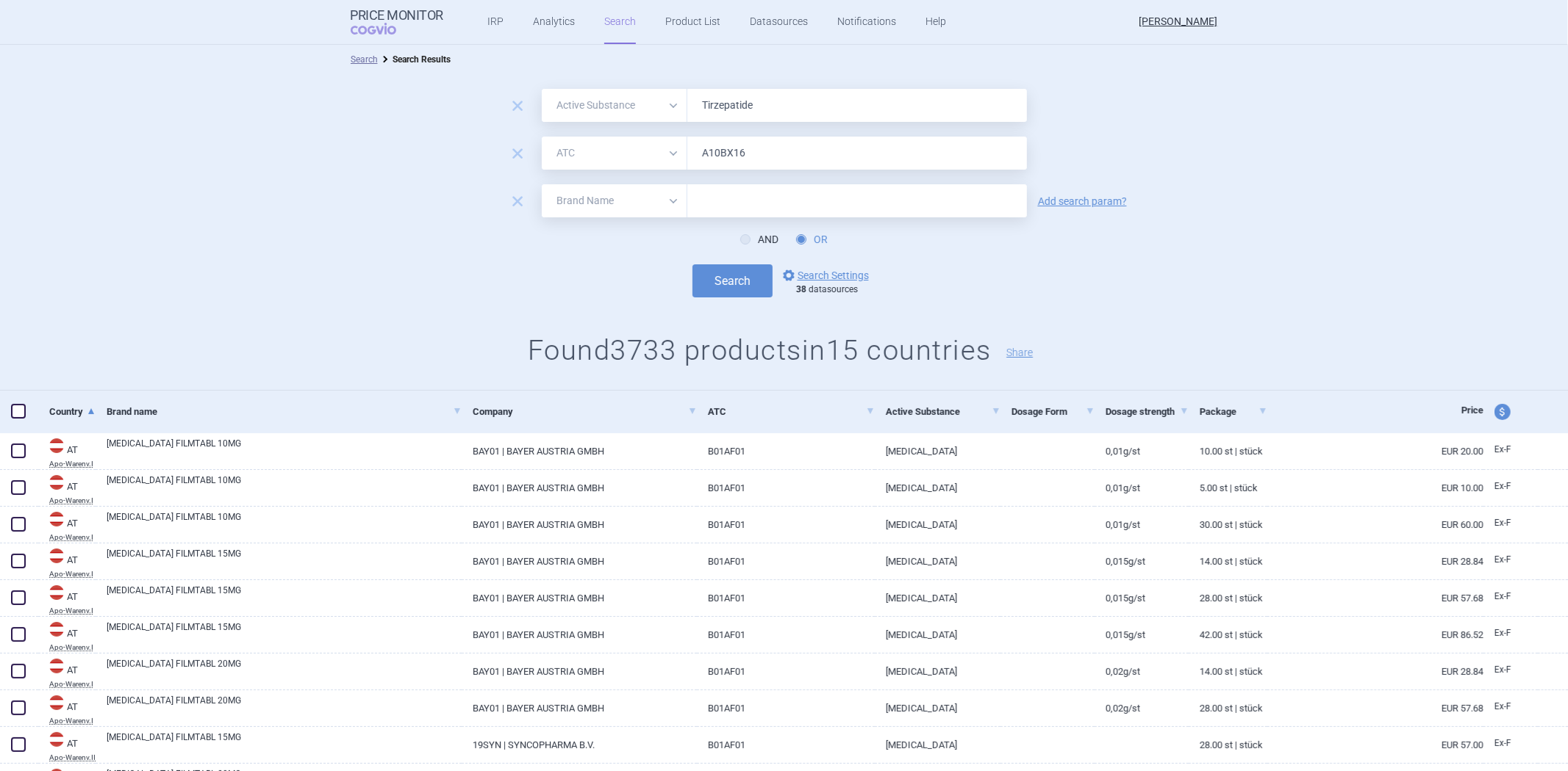
click at [696, 191] on input "text" at bounding box center [857, 201] width 339 height 33
paste input "MOUNJARO"
click at [725, 275] on button "Search" at bounding box center [732, 281] width 80 height 33
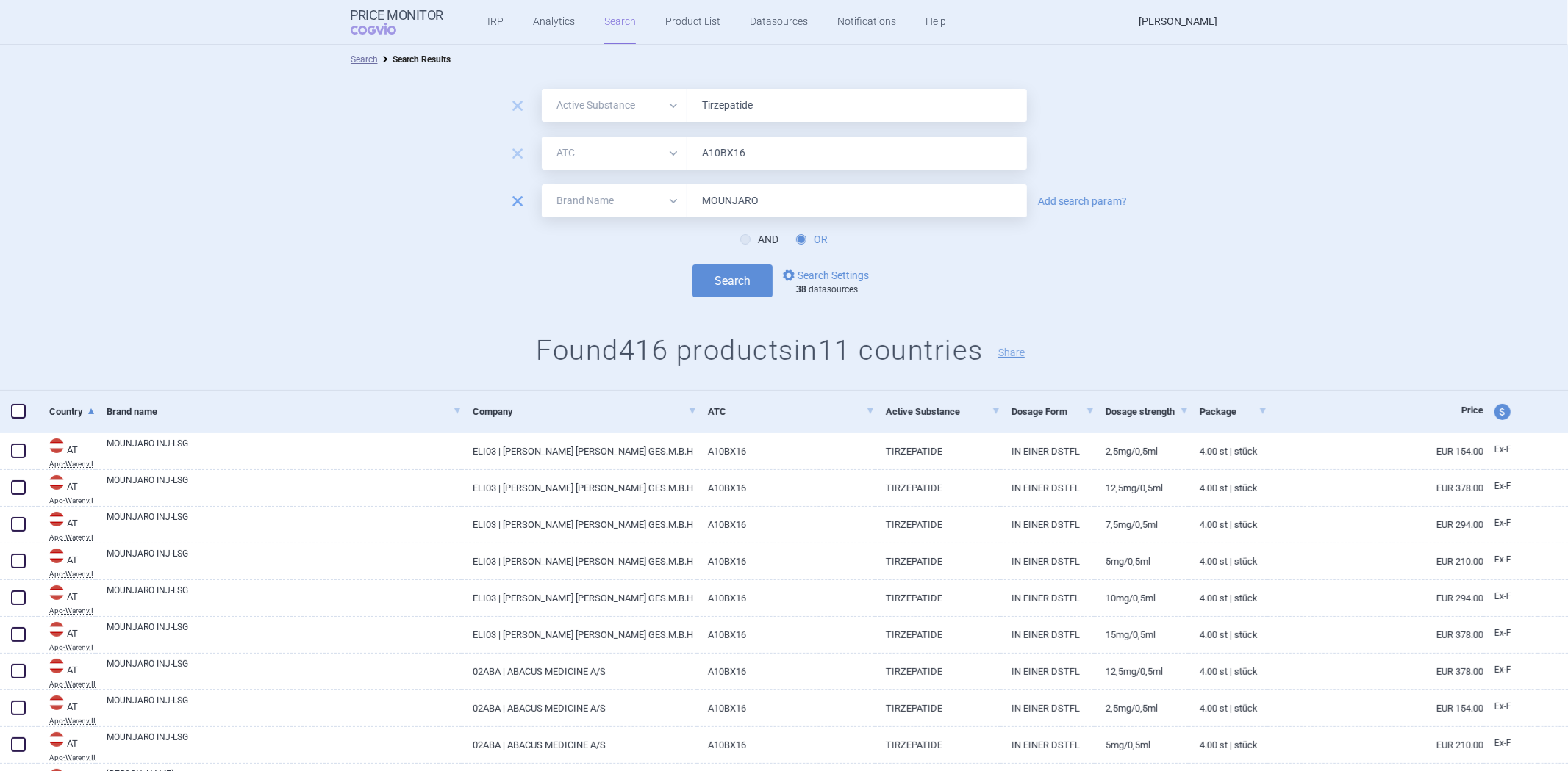
click at [513, 198] on span "remove" at bounding box center [517, 201] width 20 height 20
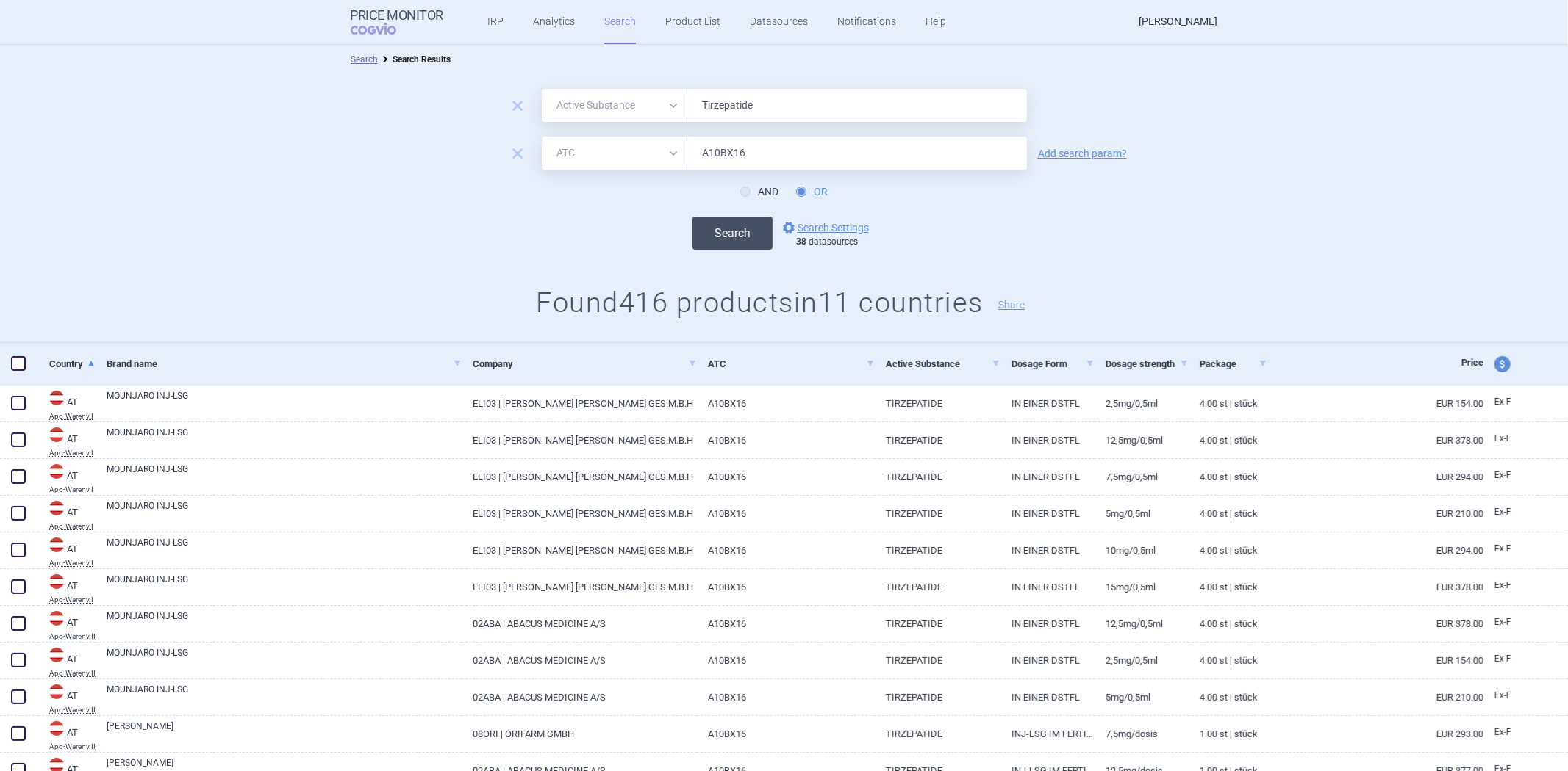
click at [699, 239] on button "Search" at bounding box center [732, 233] width 80 height 33
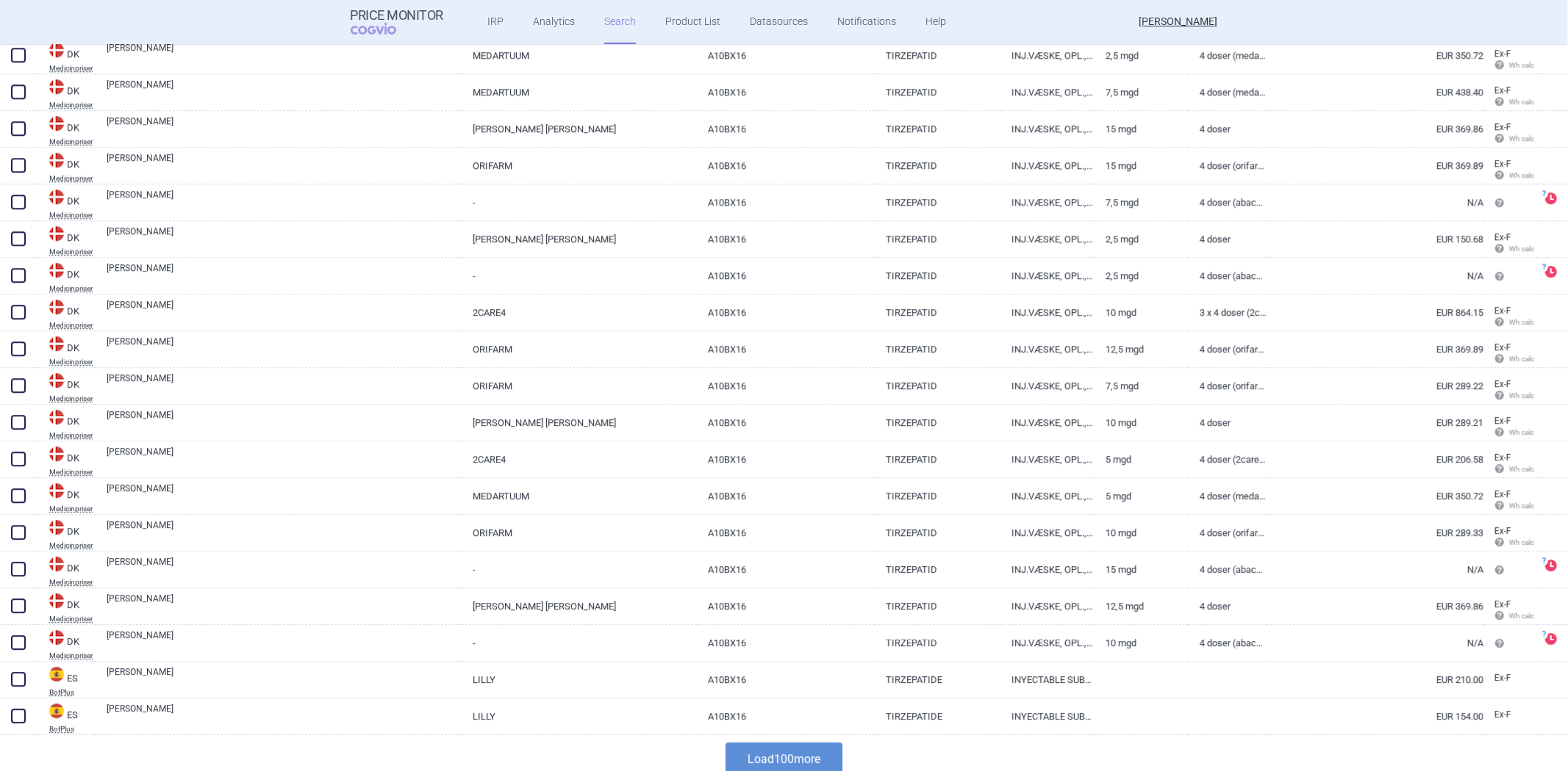
scroll to position [3335, 0]
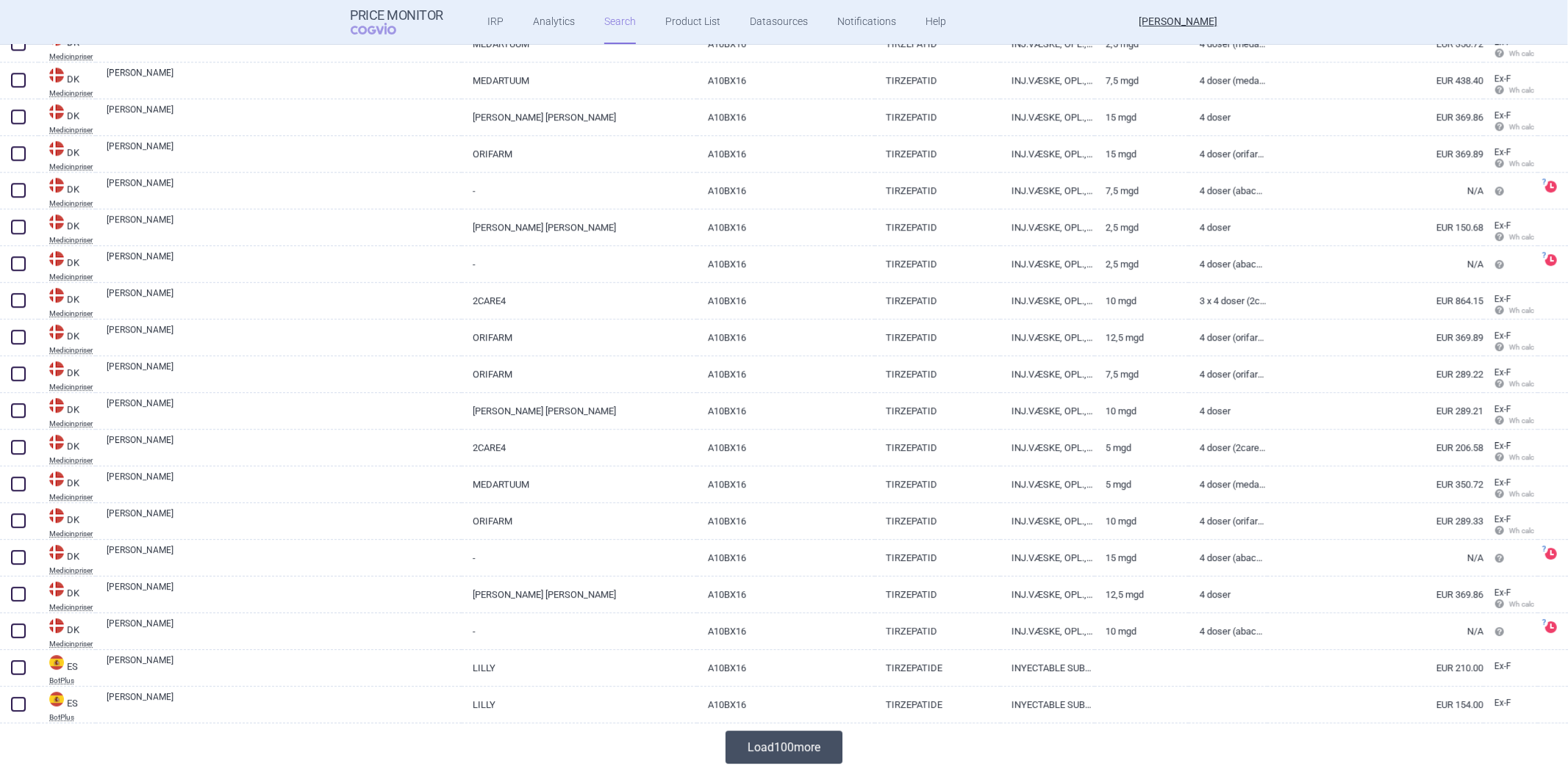
click at [774, 744] on button "Load 100 more" at bounding box center [783, 747] width 117 height 33
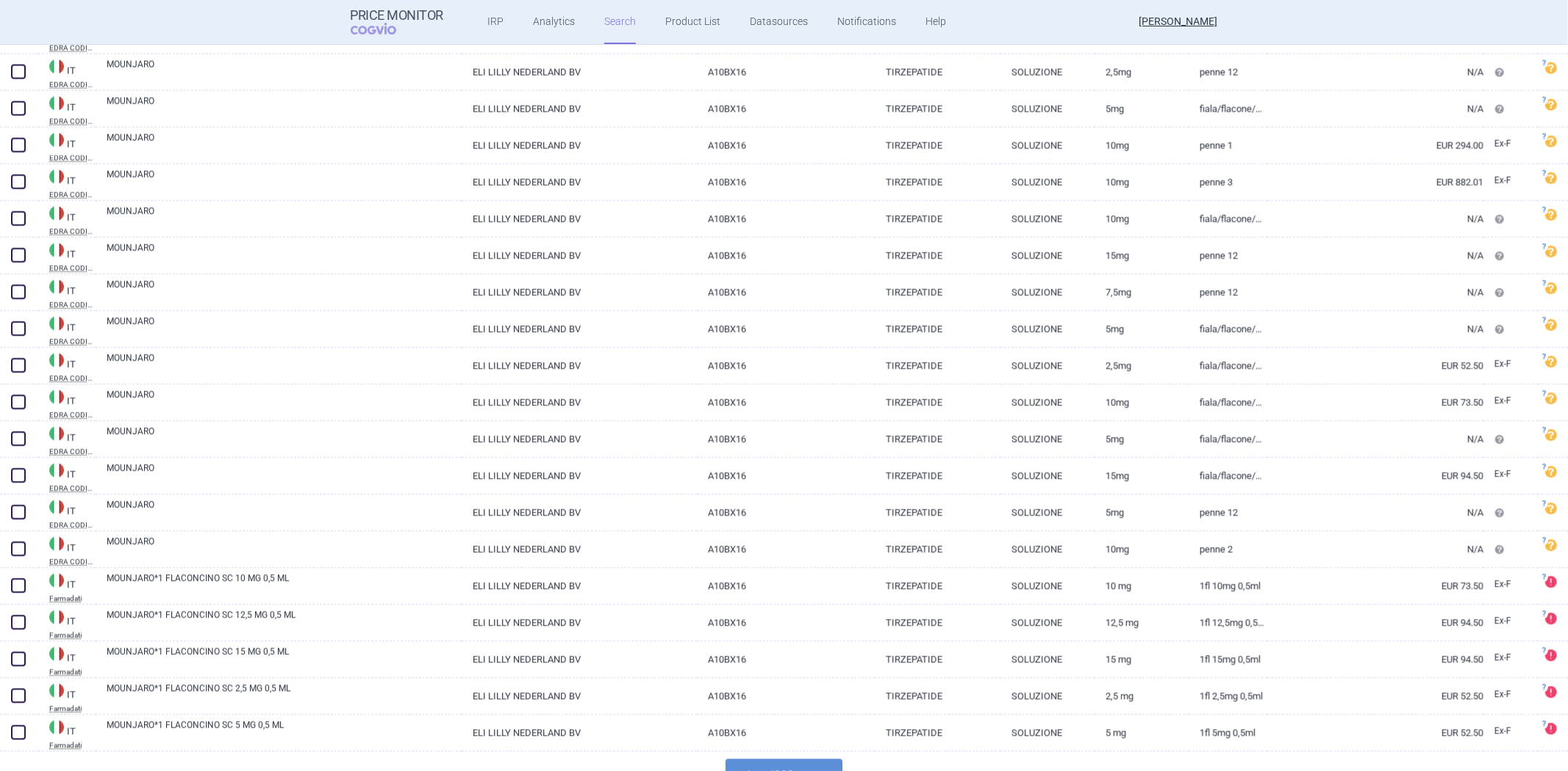
scroll to position [7008, 0]
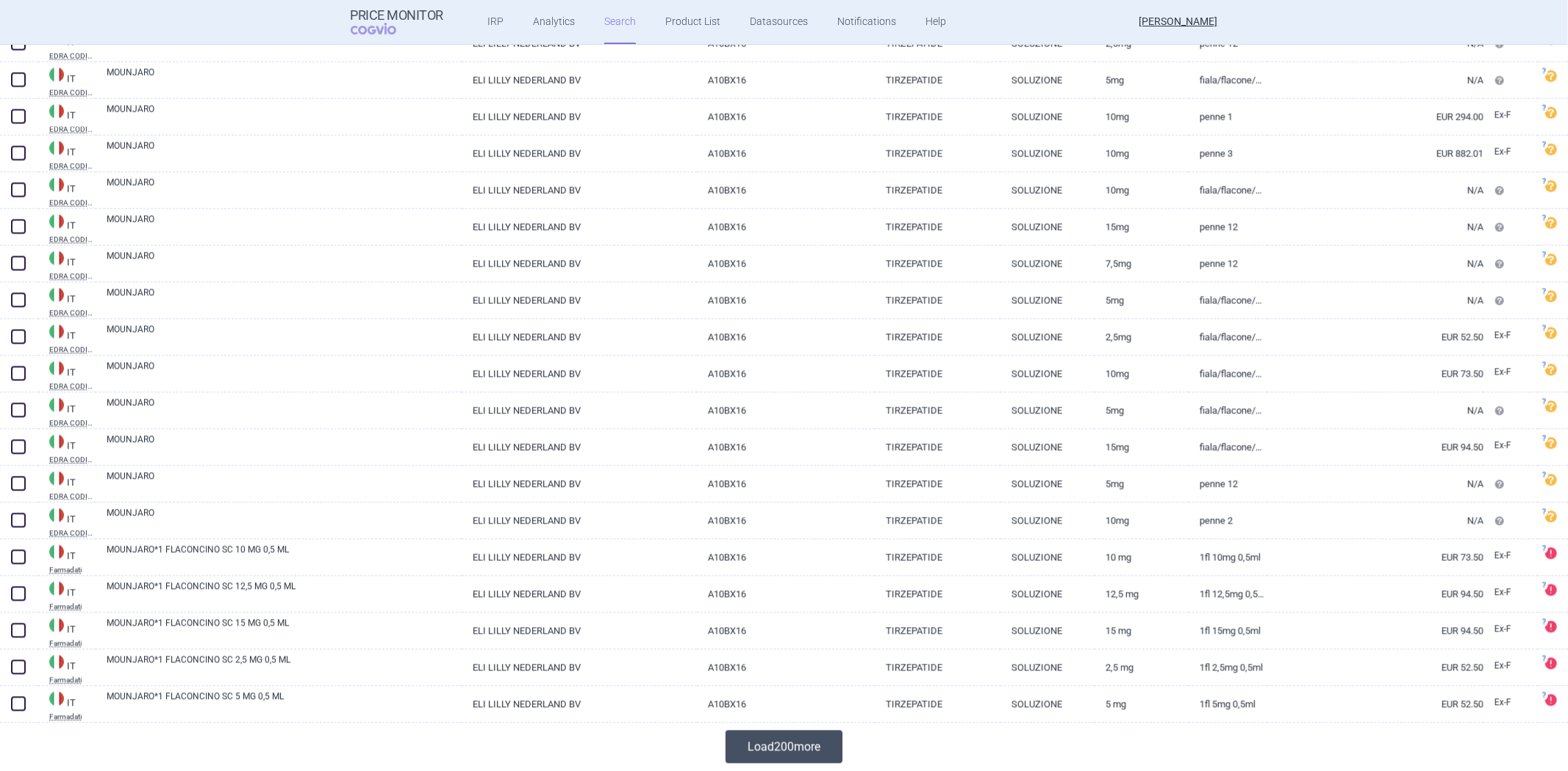
click at [824, 737] on button "Load 200 more" at bounding box center [783, 747] width 117 height 33
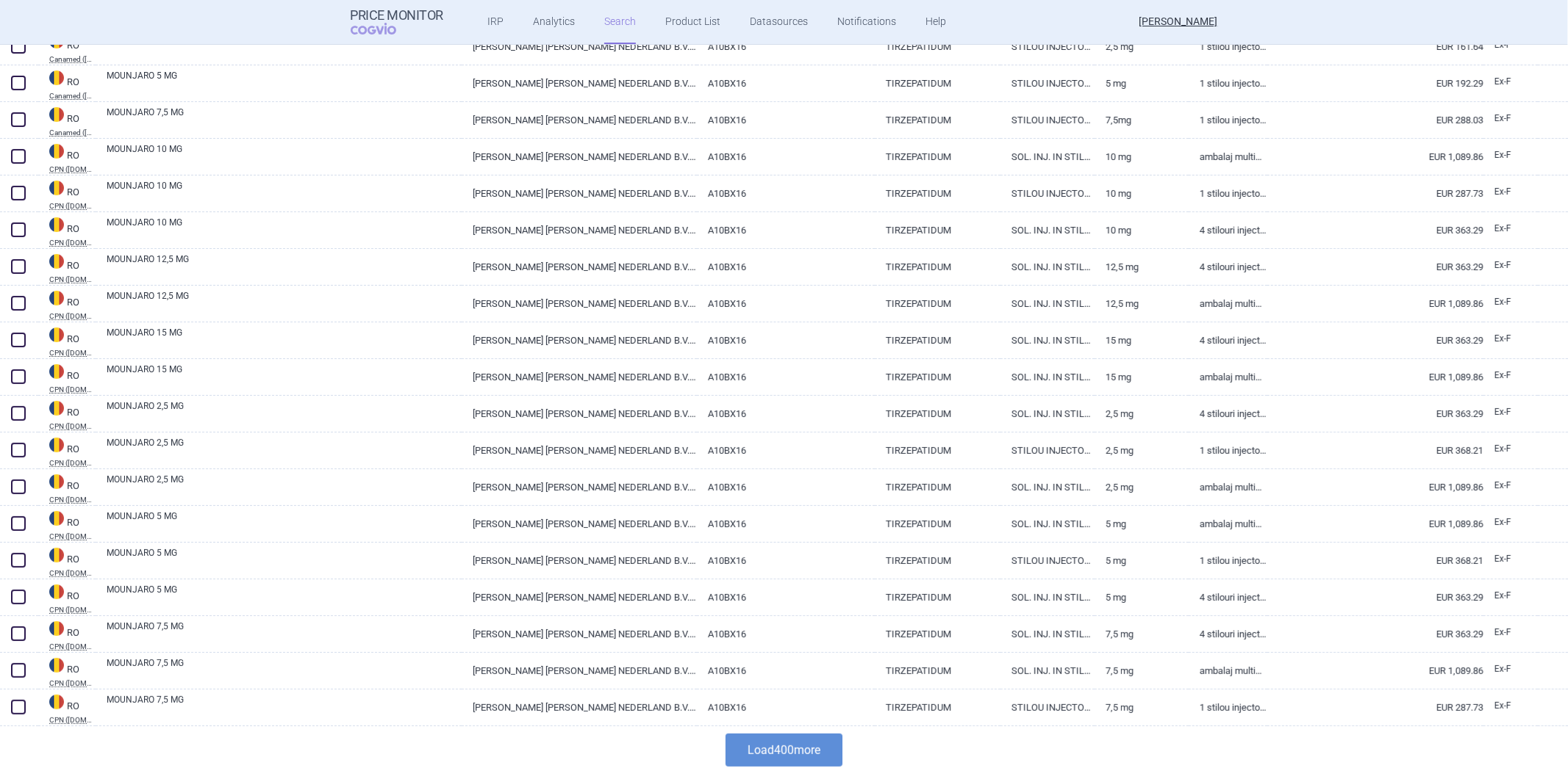
scroll to position [14353, 0]
click at [804, 757] on button "Load 400 more" at bounding box center [783, 747] width 117 height 33
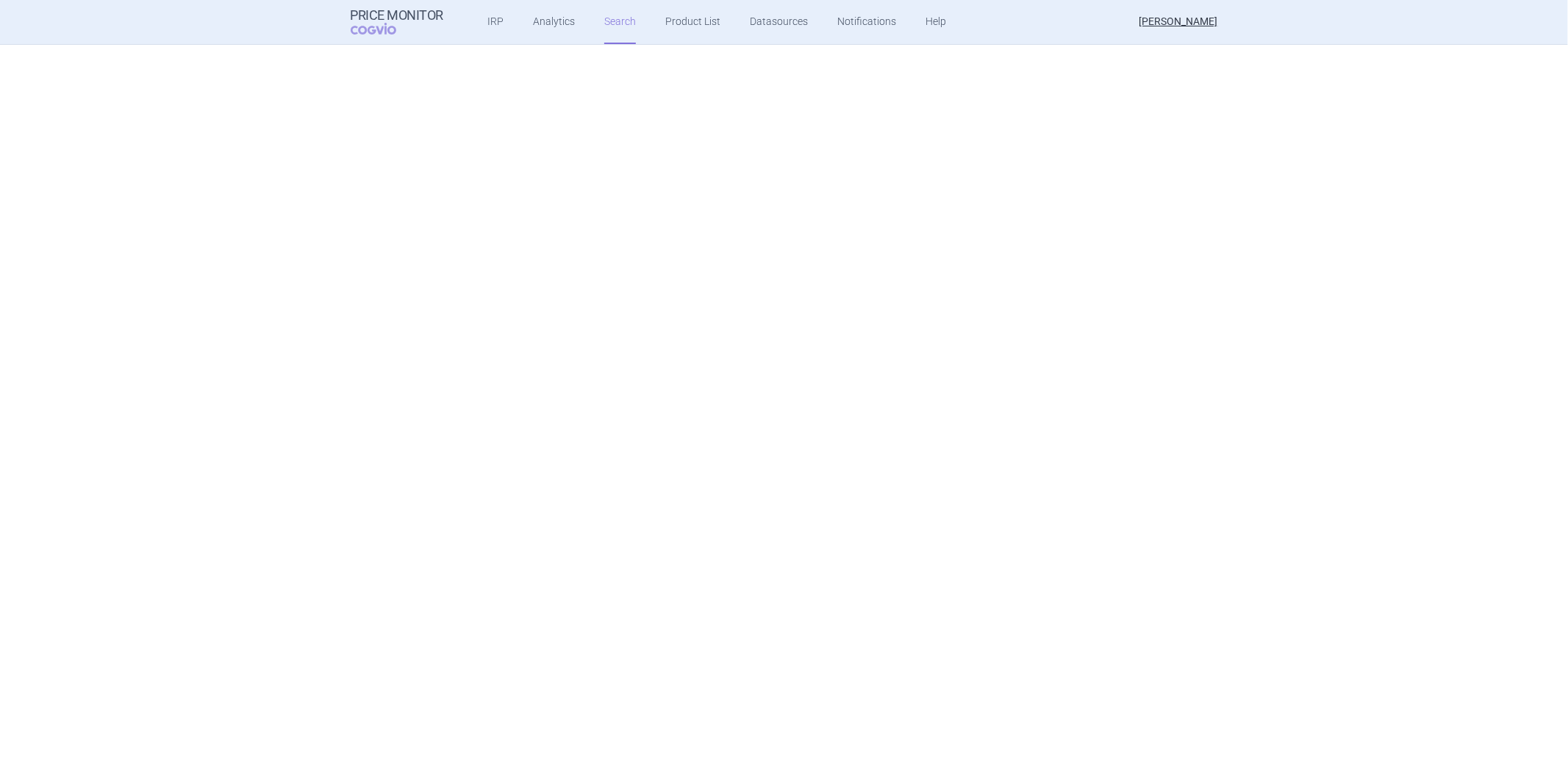
scroll to position [0, 0]
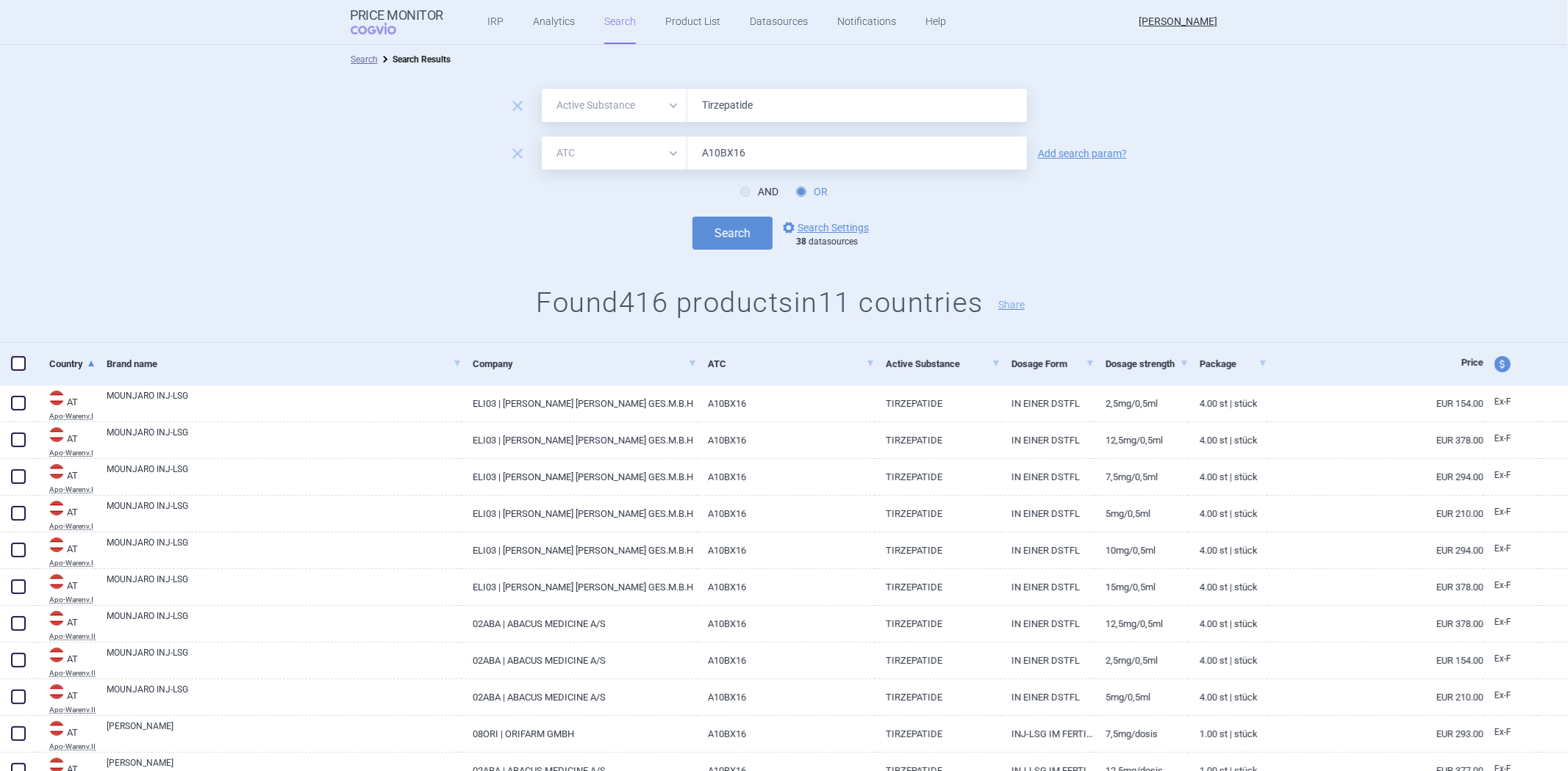
click at [729, 109] on input "Tirzepatide" at bounding box center [857, 105] width 339 height 33
paste input "[MEDICAL_DATA]"
click at [692, 216] on button "Search" at bounding box center [732, 233] width 80 height 33
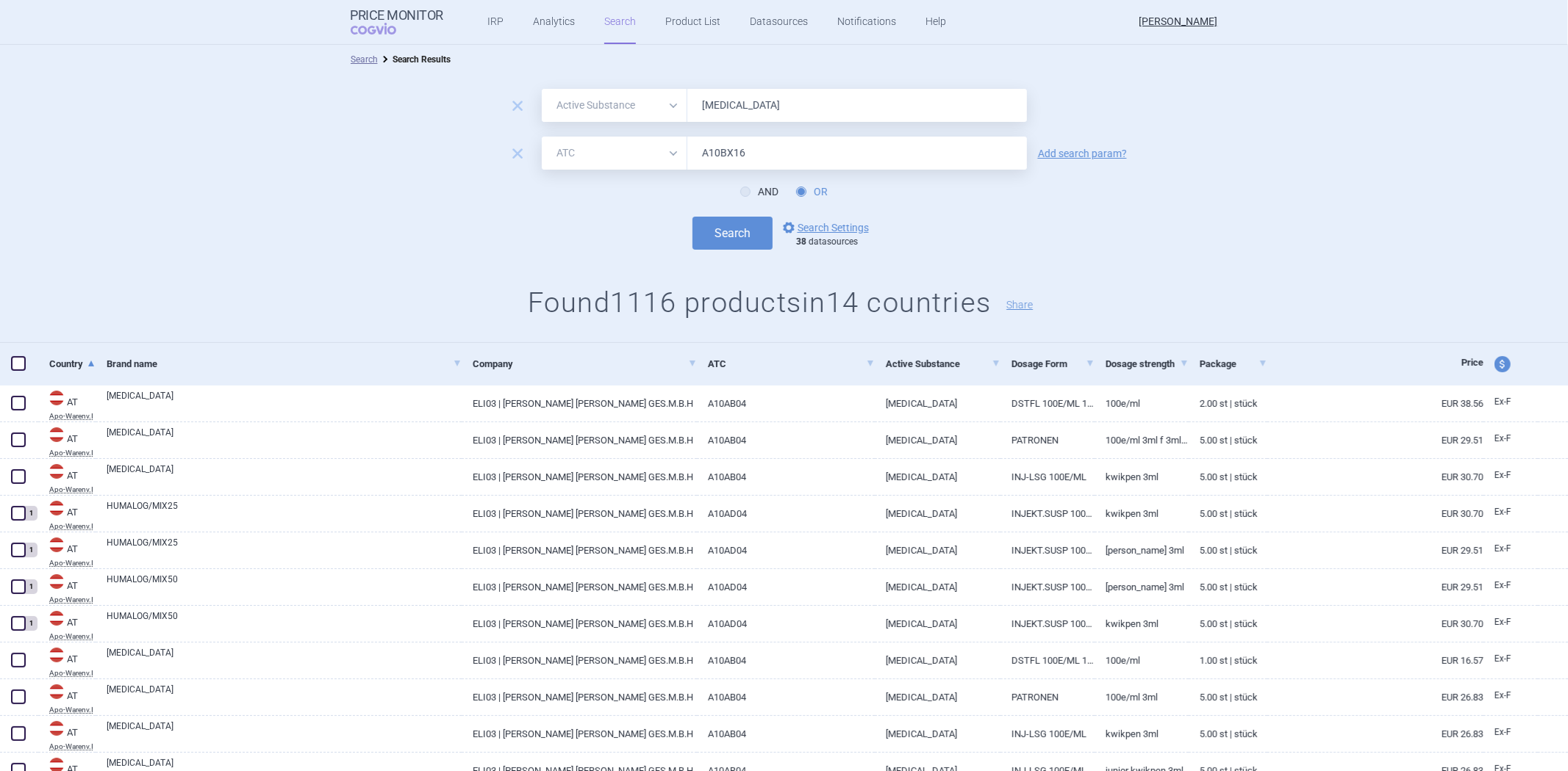
click at [722, 100] on input "[MEDICAL_DATA]" at bounding box center [857, 105] width 339 height 33
click at [692, 216] on button "Search" at bounding box center [732, 233] width 80 height 33
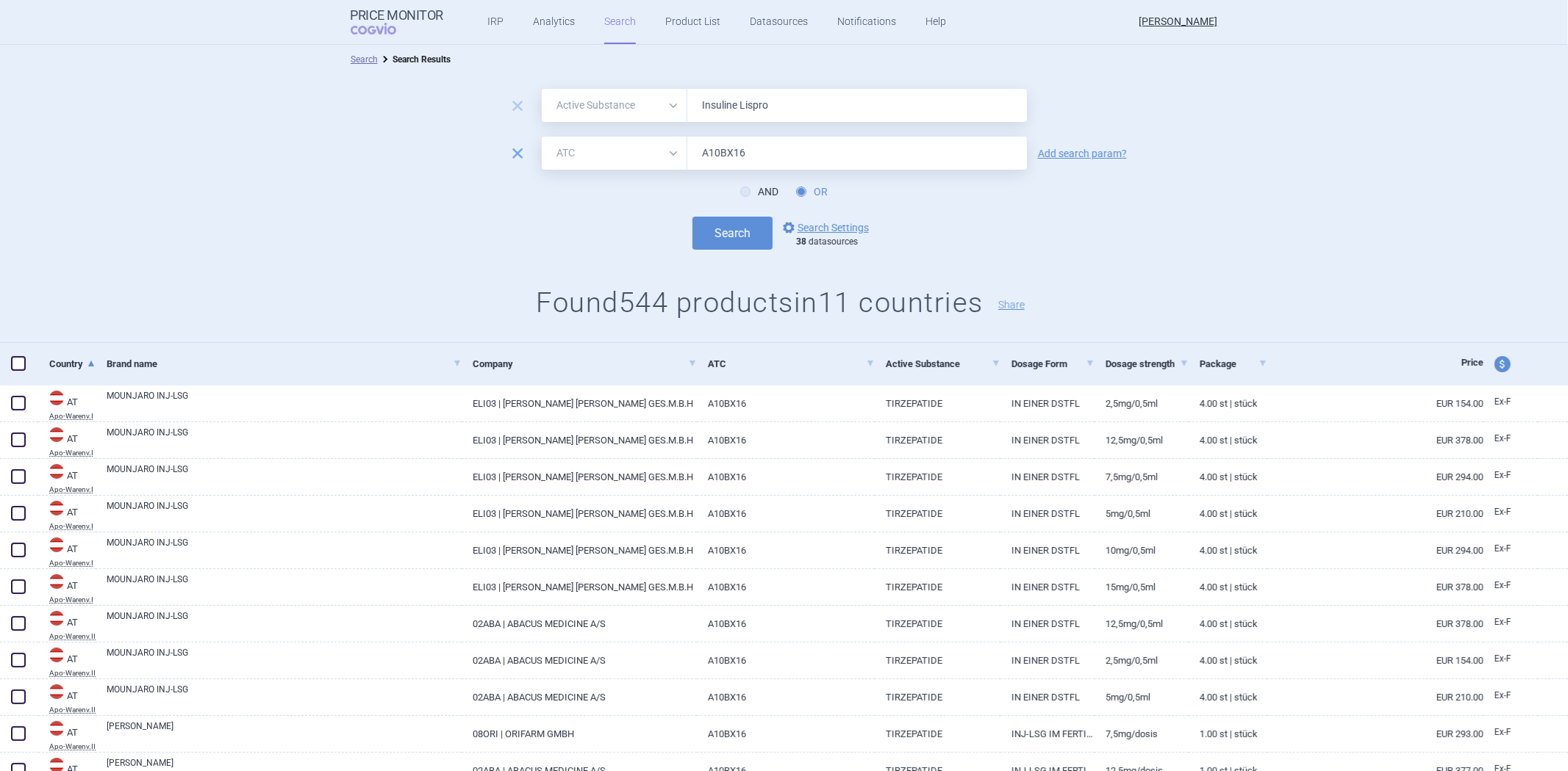
click at [508, 149] on span "remove" at bounding box center [517, 153] width 20 height 20
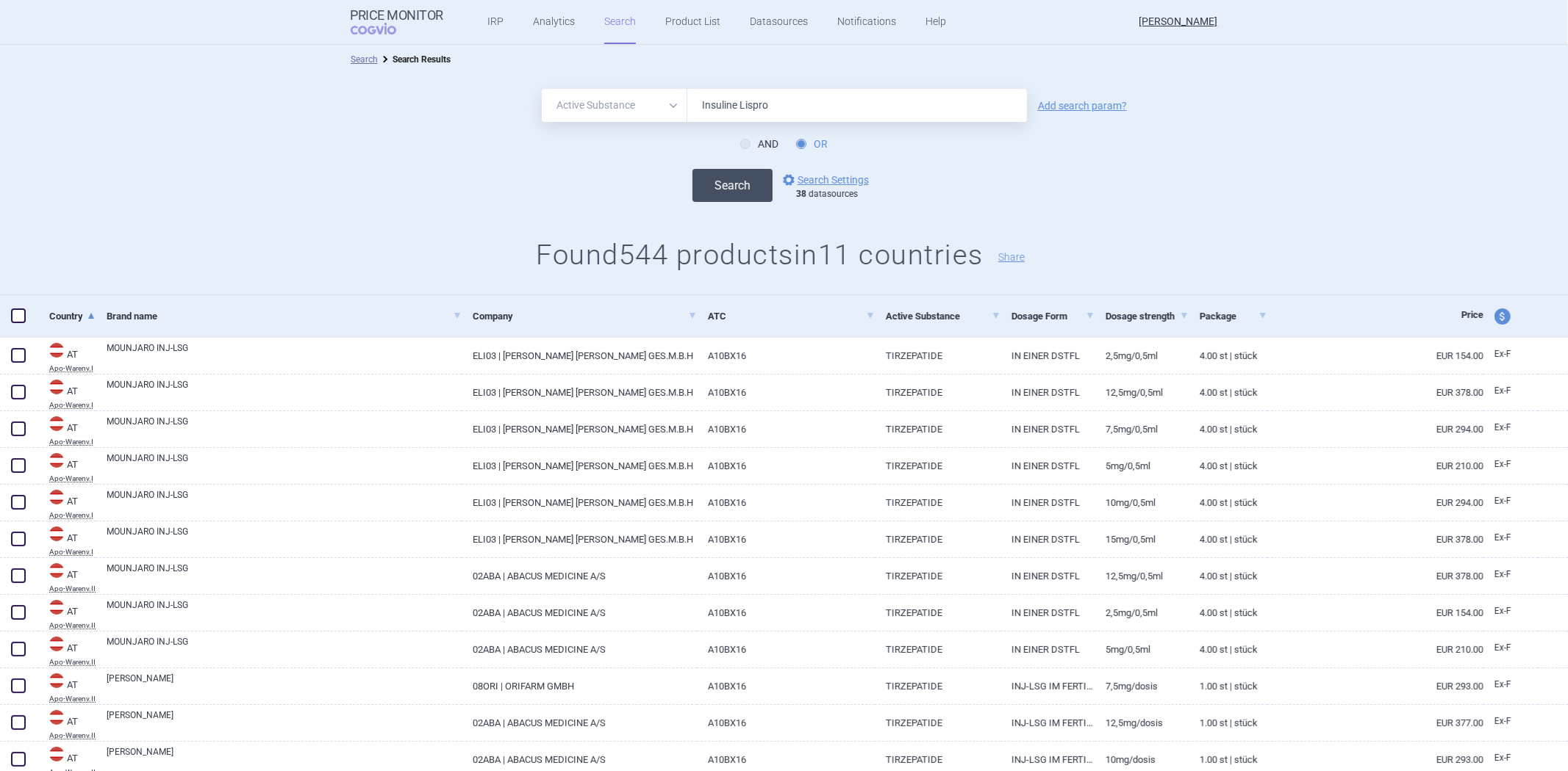
click at [743, 188] on button "Search" at bounding box center [732, 186] width 80 height 33
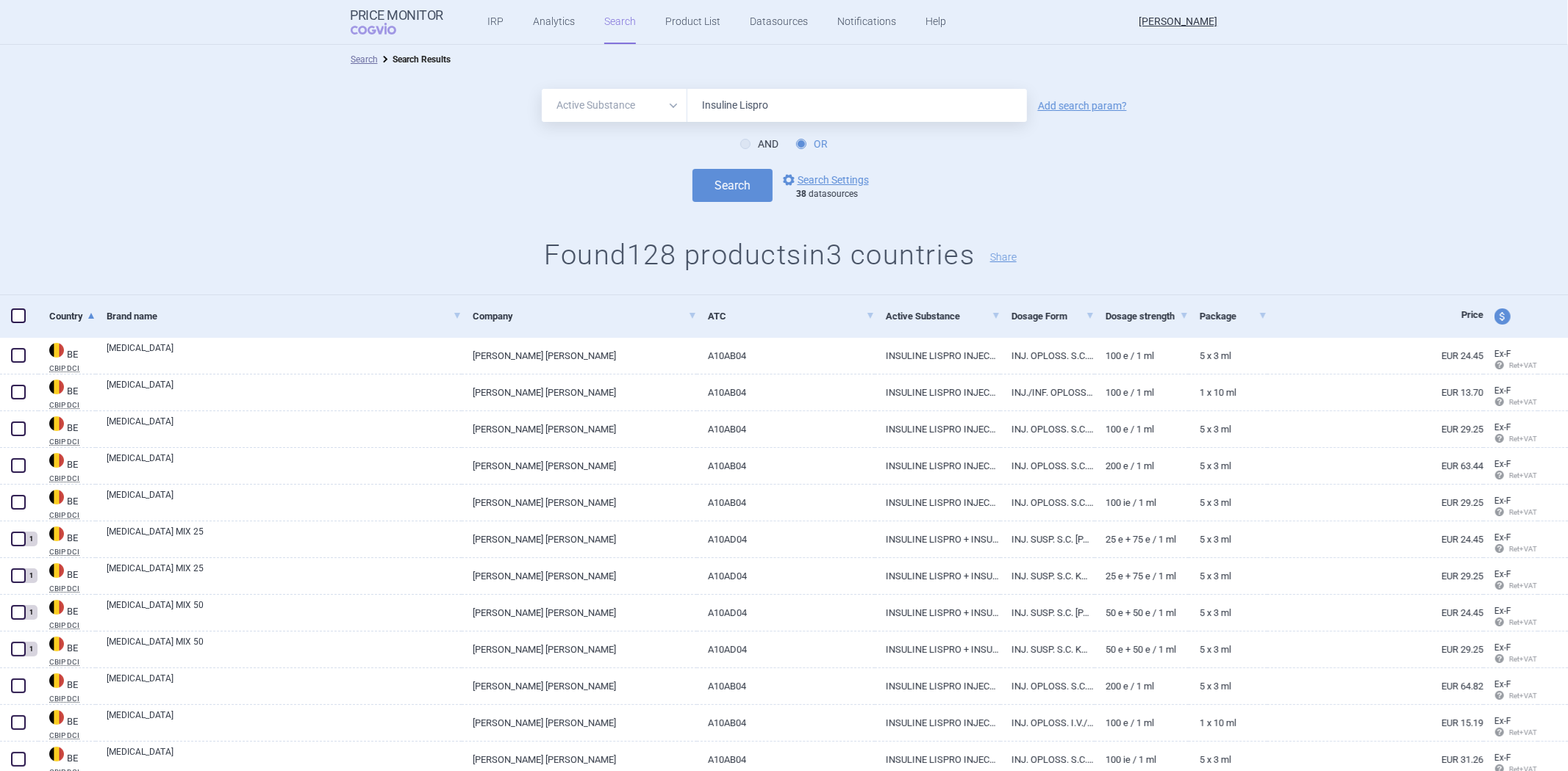
click at [737, 100] on input "Insuline Lispro" at bounding box center [857, 105] width 339 height 33
click at [733, 106] on input "Insuline Lispro" at bounding box center [857, 105] width 339 height 33
click at [725, 112] on input "Insuline Lispro" at bounding box center [857, 105] width 339 height 33
click at [724, 112] on input "Insuline Lispro" at bounding box center [857, 105] width 339 height 33
click at [692, 169] on button "Search" at bounding box center [732, 186] width 80 height 33
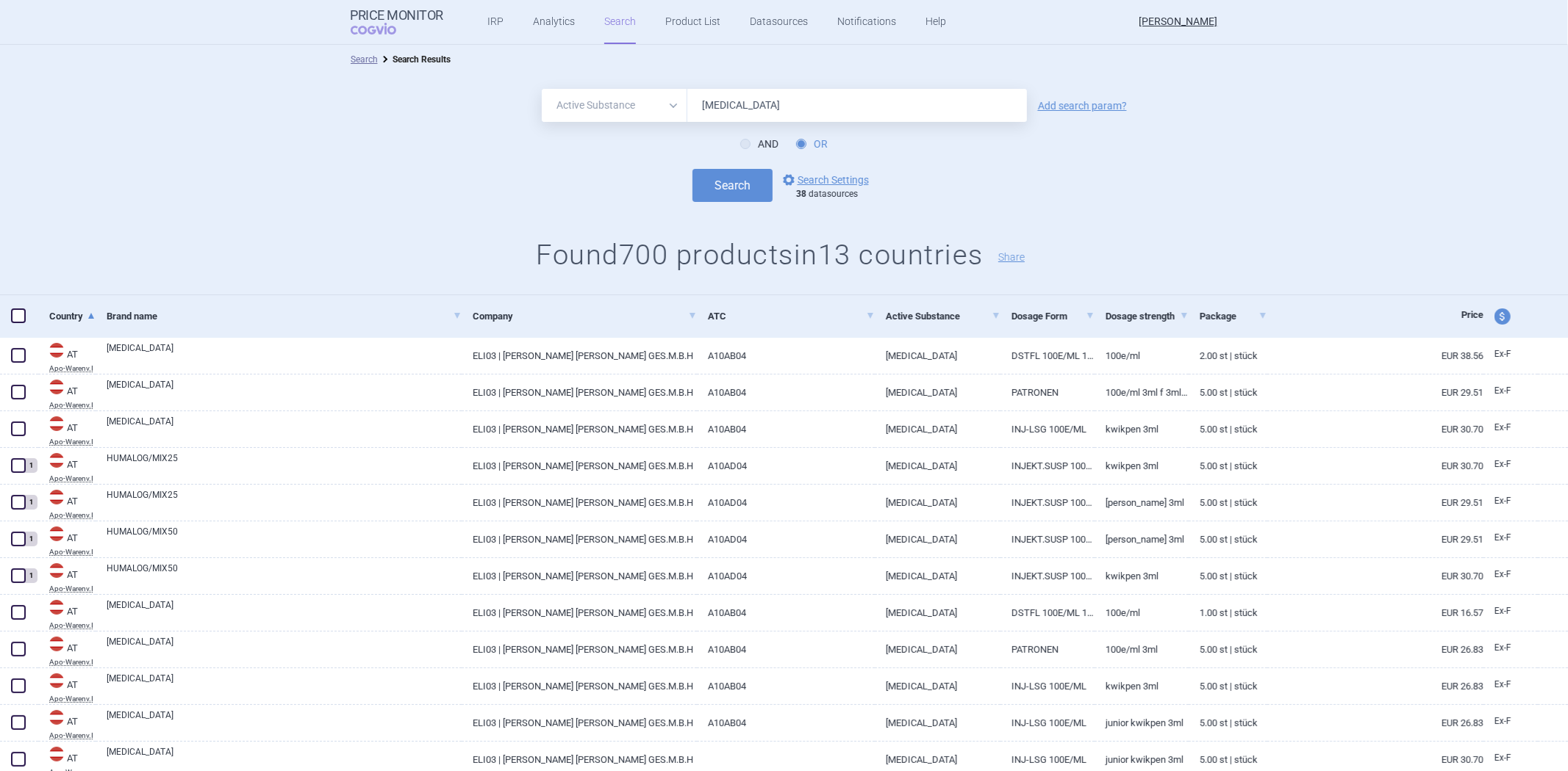
click at [698, 112] on input "[MEDICAL_DATA]" at bounding box center [857, 105] width 339 height 33
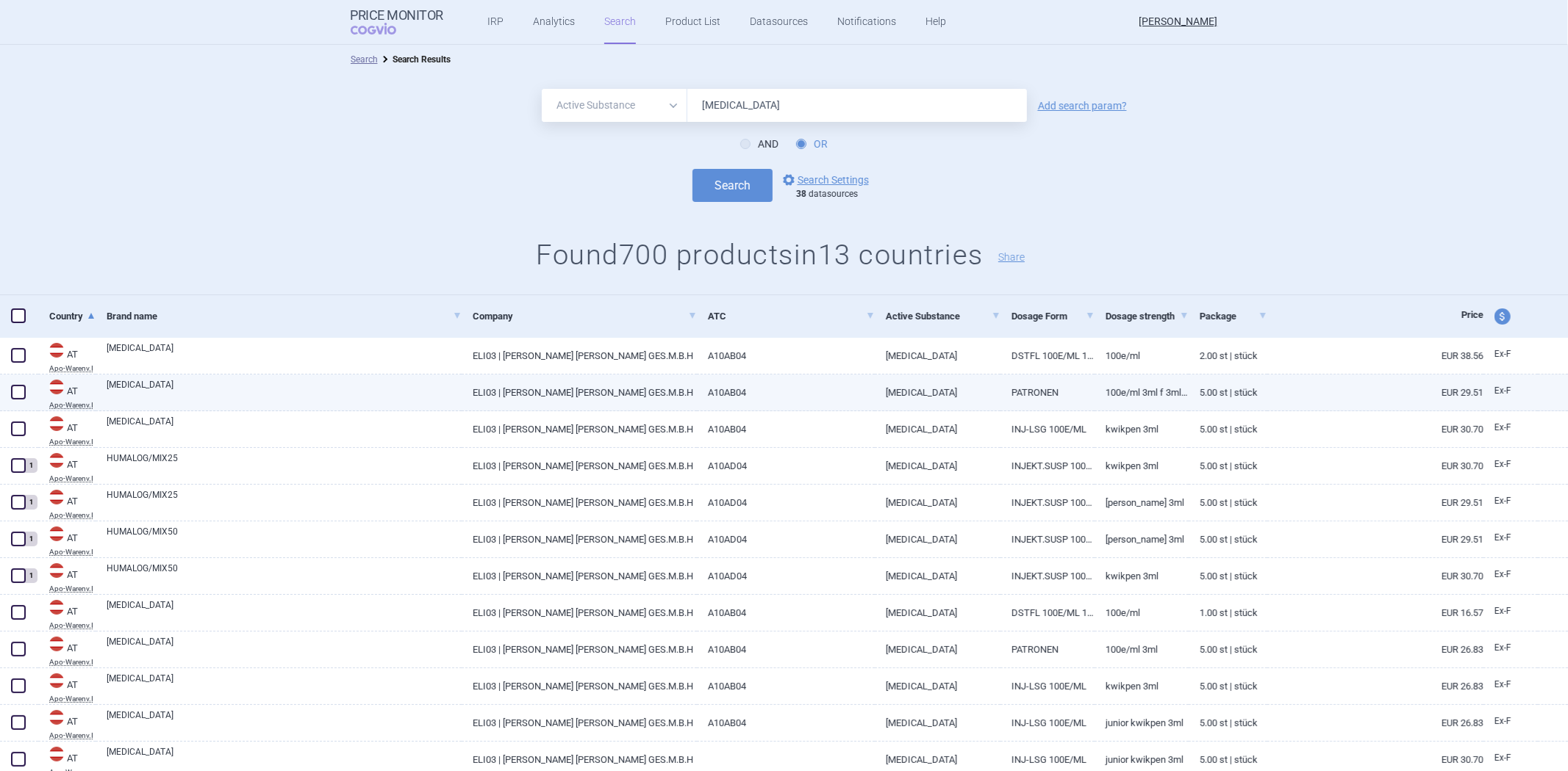
click at [697, 387] on link "A10AB04" at bounding box center [786, 392] width 178 height 36
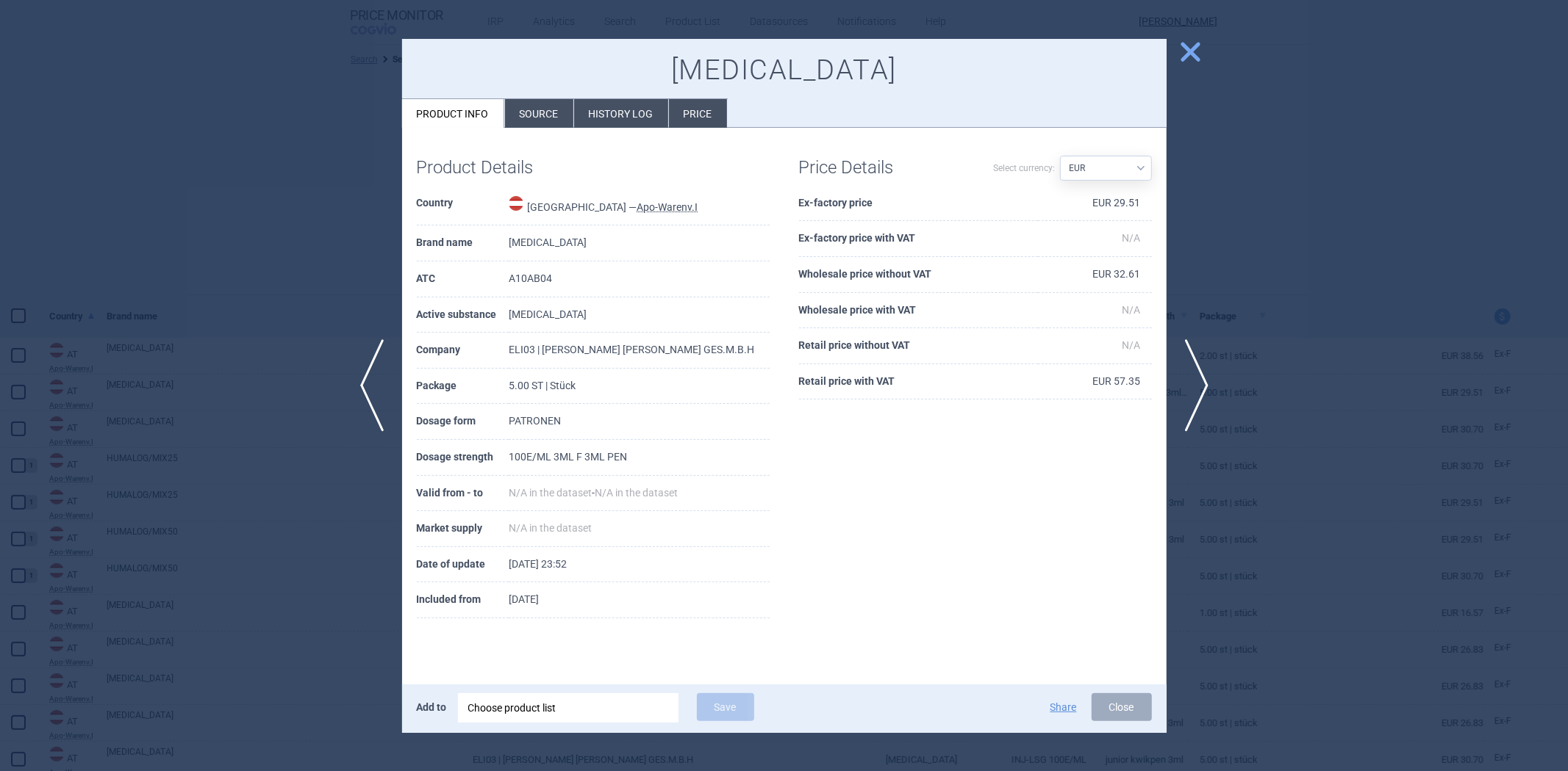
click at [549, 280] on td "A10AB04" at bounding box center [638, 279] width 260 height 36
copy td "A10AB04"
select select "activeSubstance"
select select "EUR"
